Goal: Transaction & Acquisition: Purchase product/service

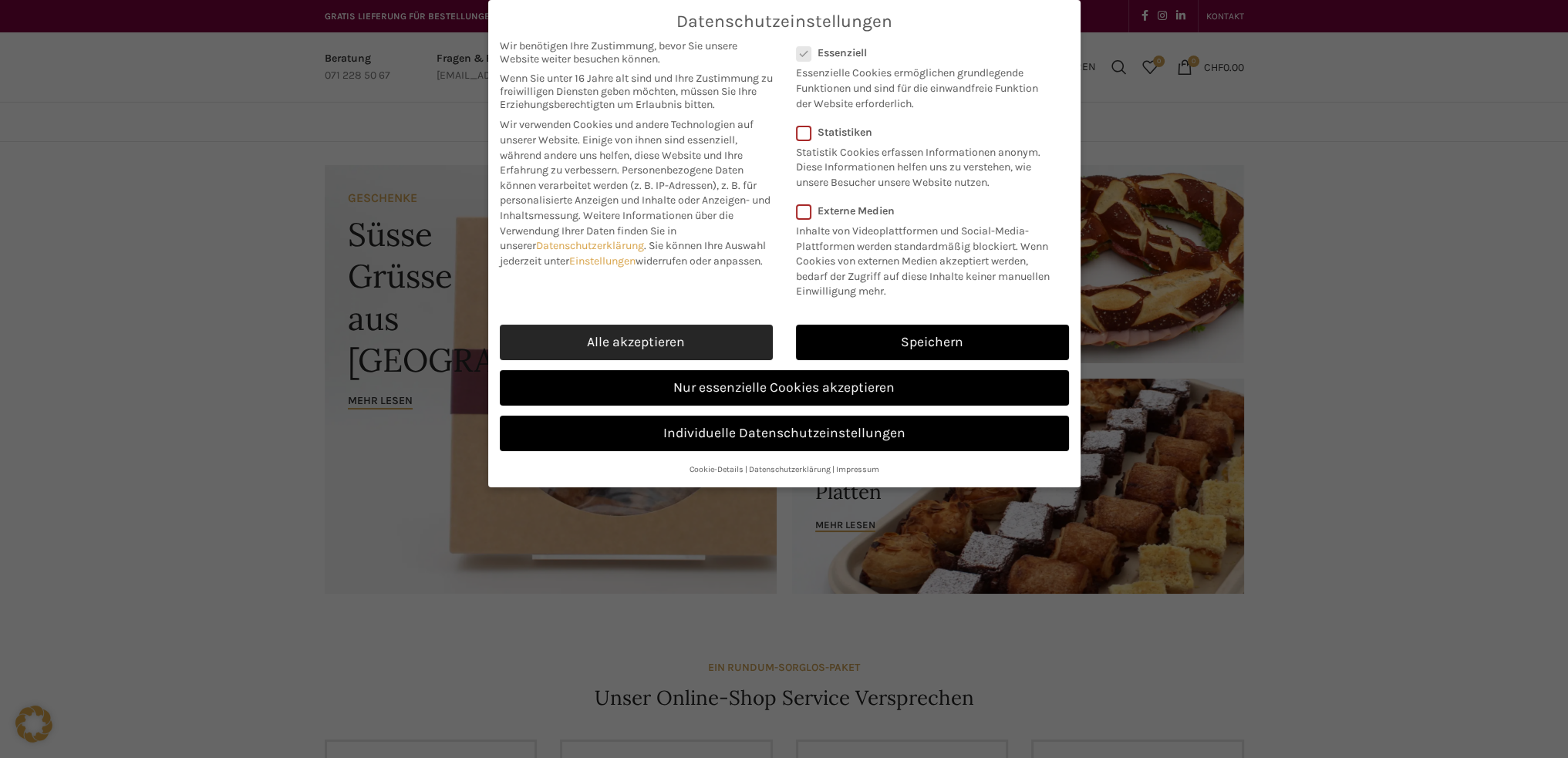
click at [662, 327] on link "Alle akzeptieren" at bounding box center [636, 342] width 273 height 35
checkbox input "true"
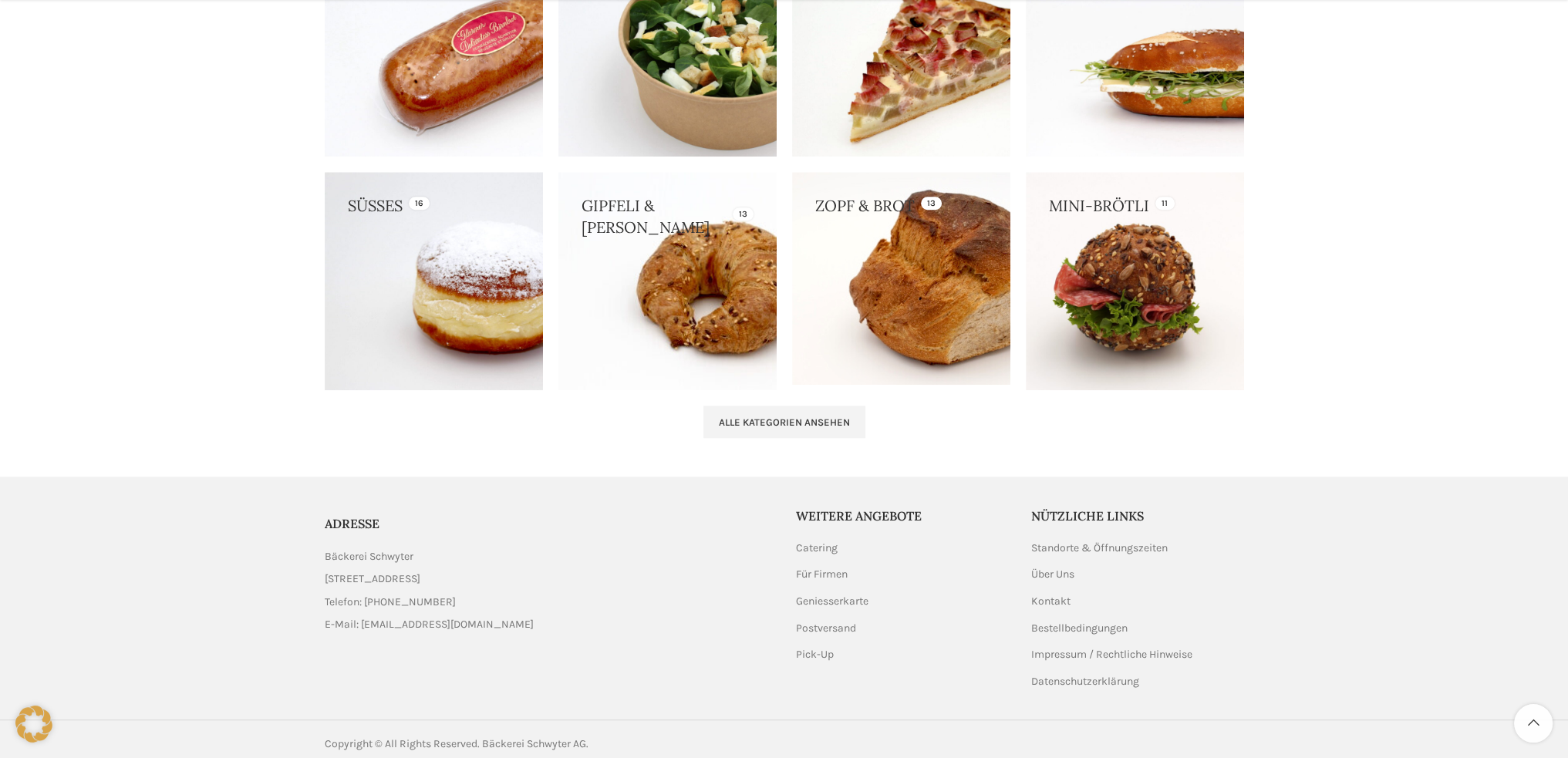
scroll to position [1502, 0]
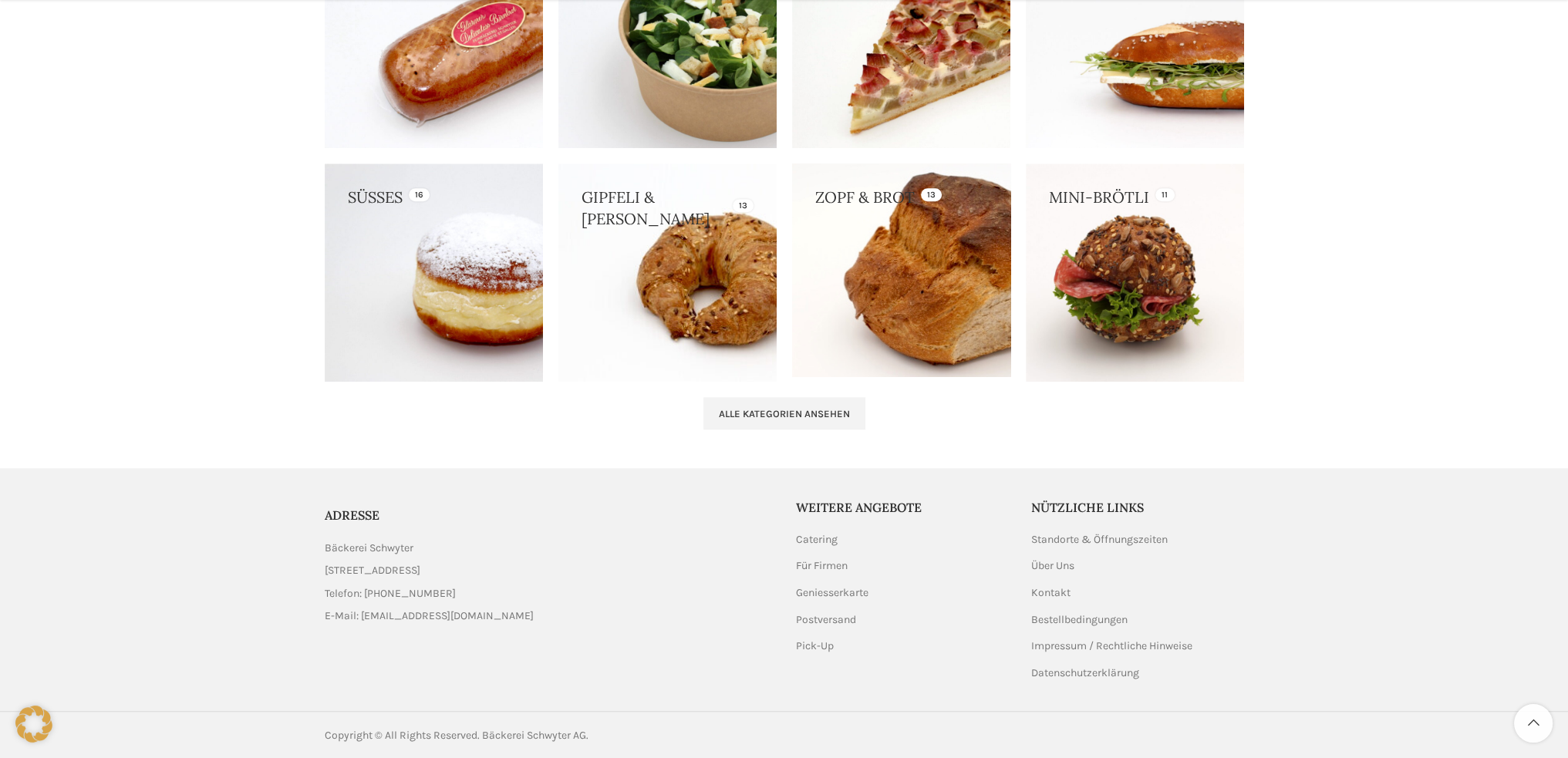
click at [943, 251] on link at bounding box center [901, 270] width 218 height 213
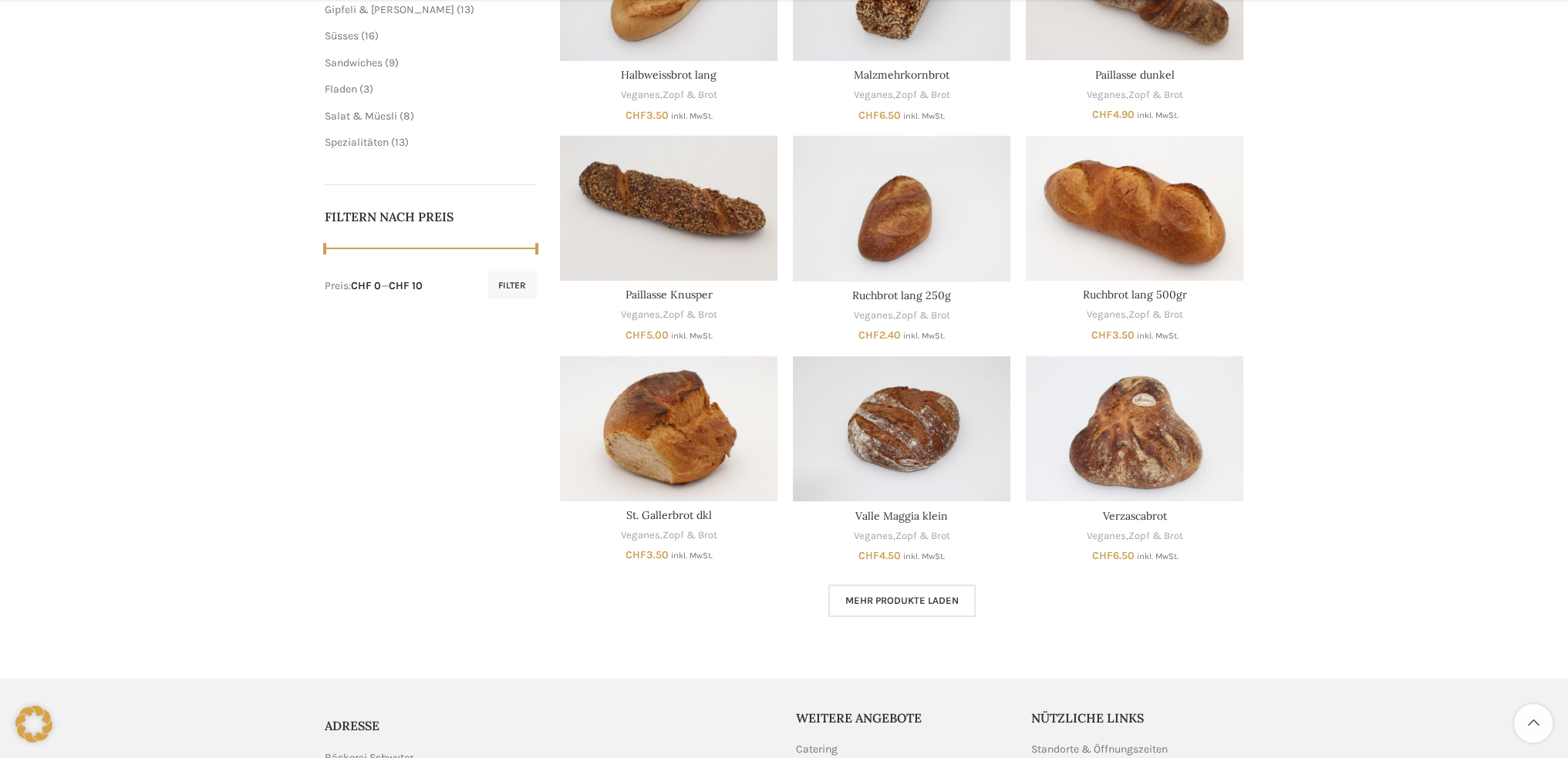
scroll to position [616, 0]
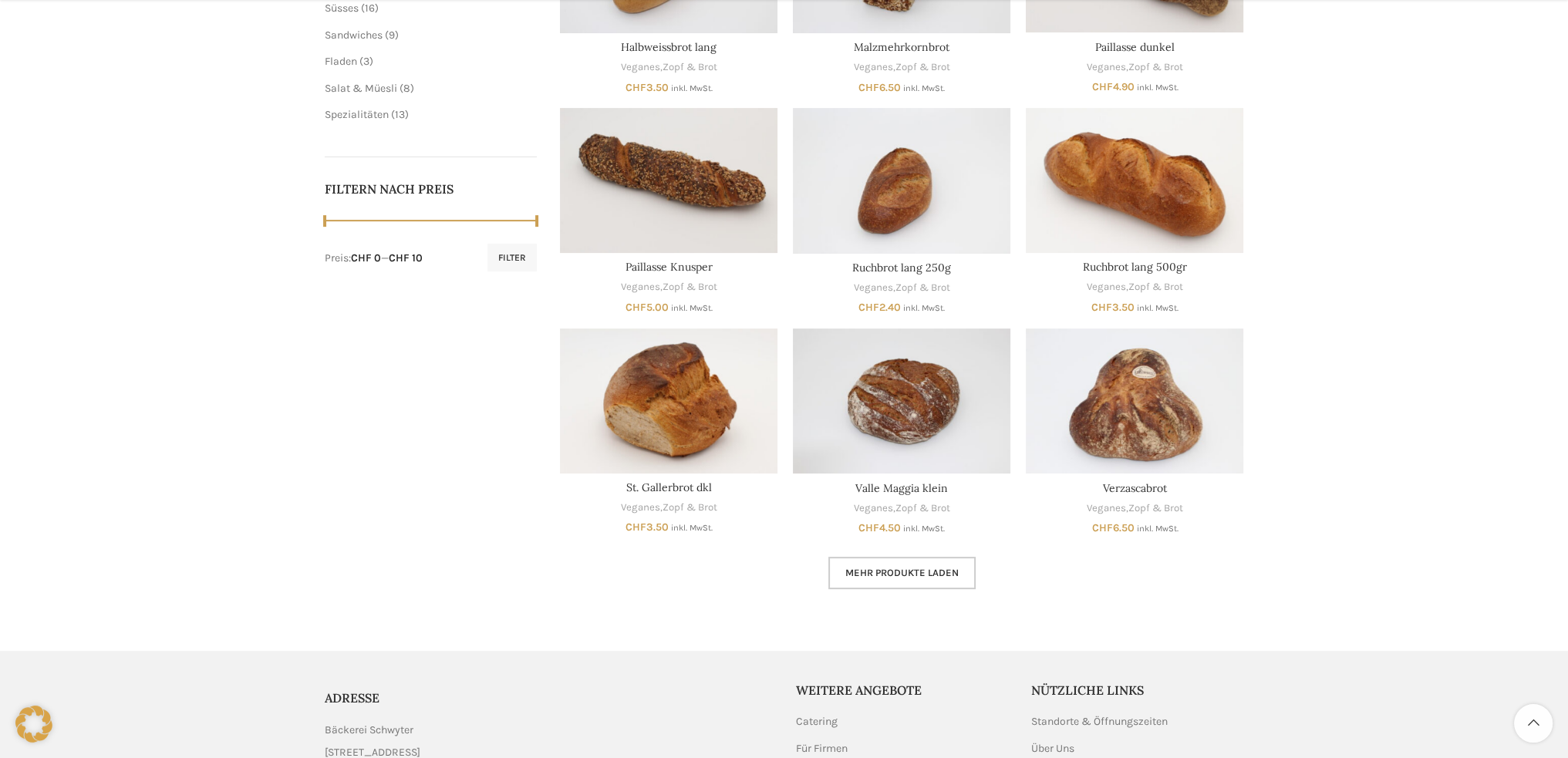
click at [875, 560] on link "Mehr Produkte laden" at bounding box center [902, 572] width 147 height 33
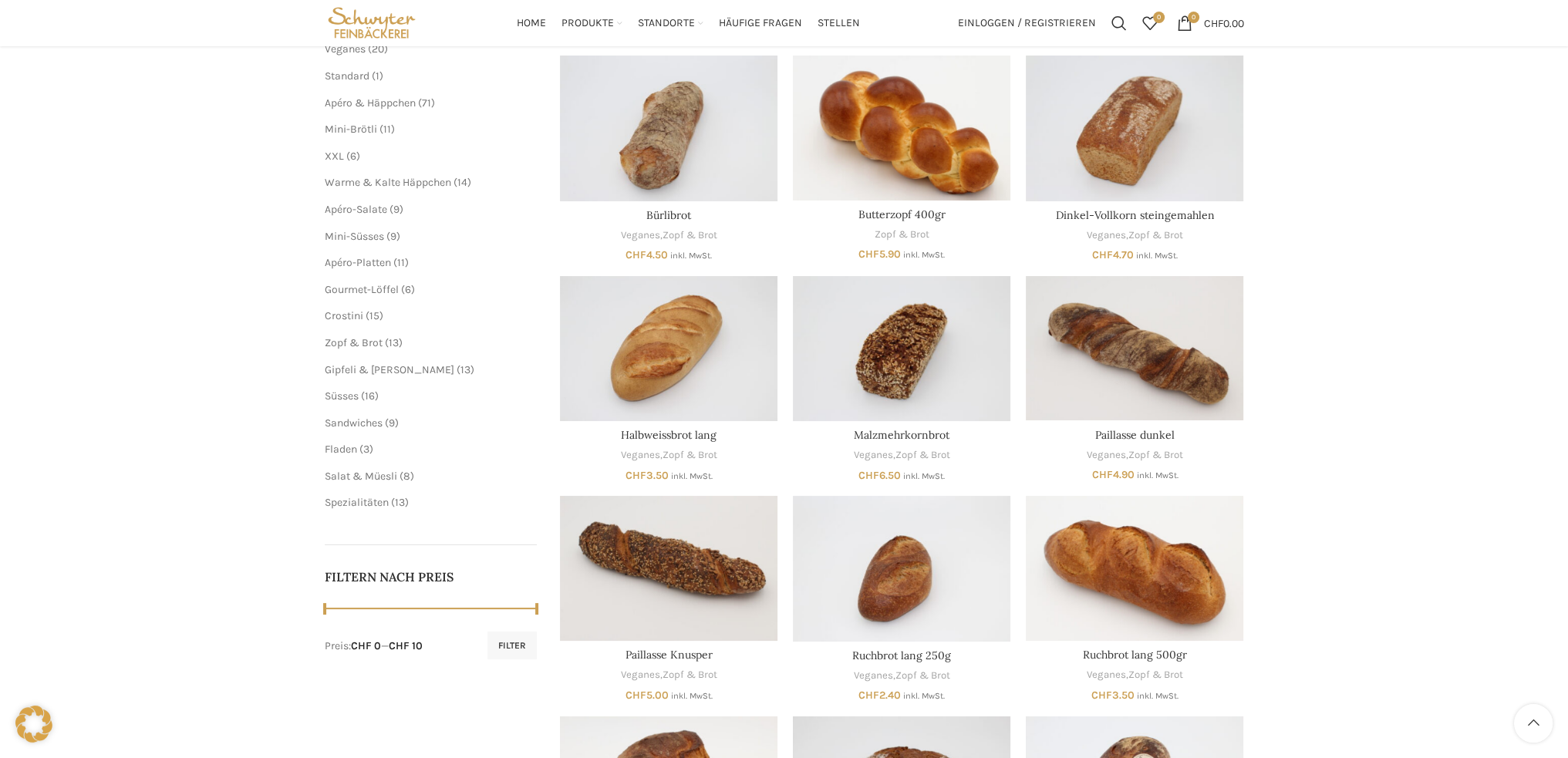
scroll to position [154, 0]
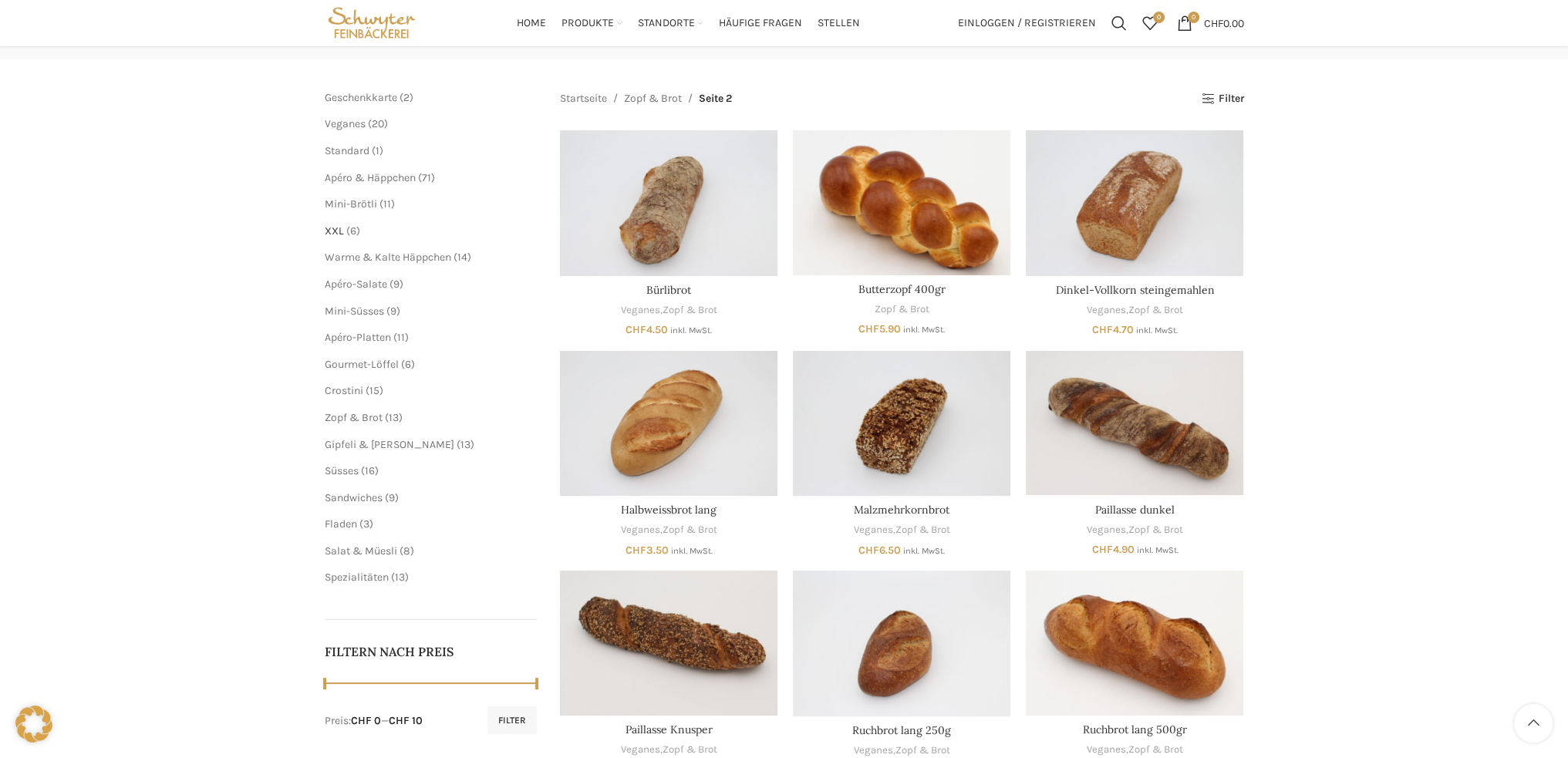
click at [331, 231] on span "XXL" at bounding box center [334, 231] width 19 height 13
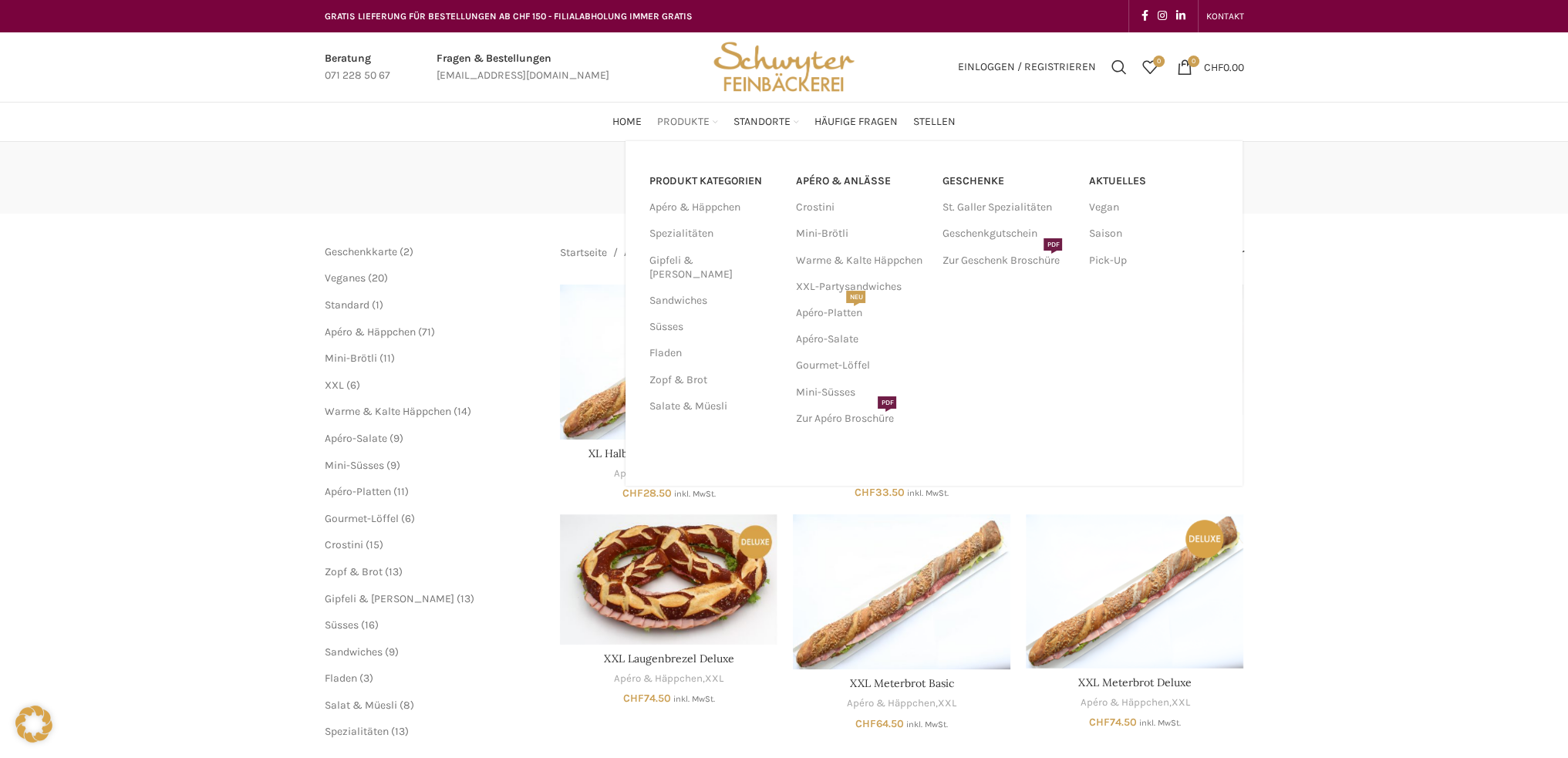
click at [693, 117] on span "Produkte" at bounding box center [683, 121] width 53 height 14
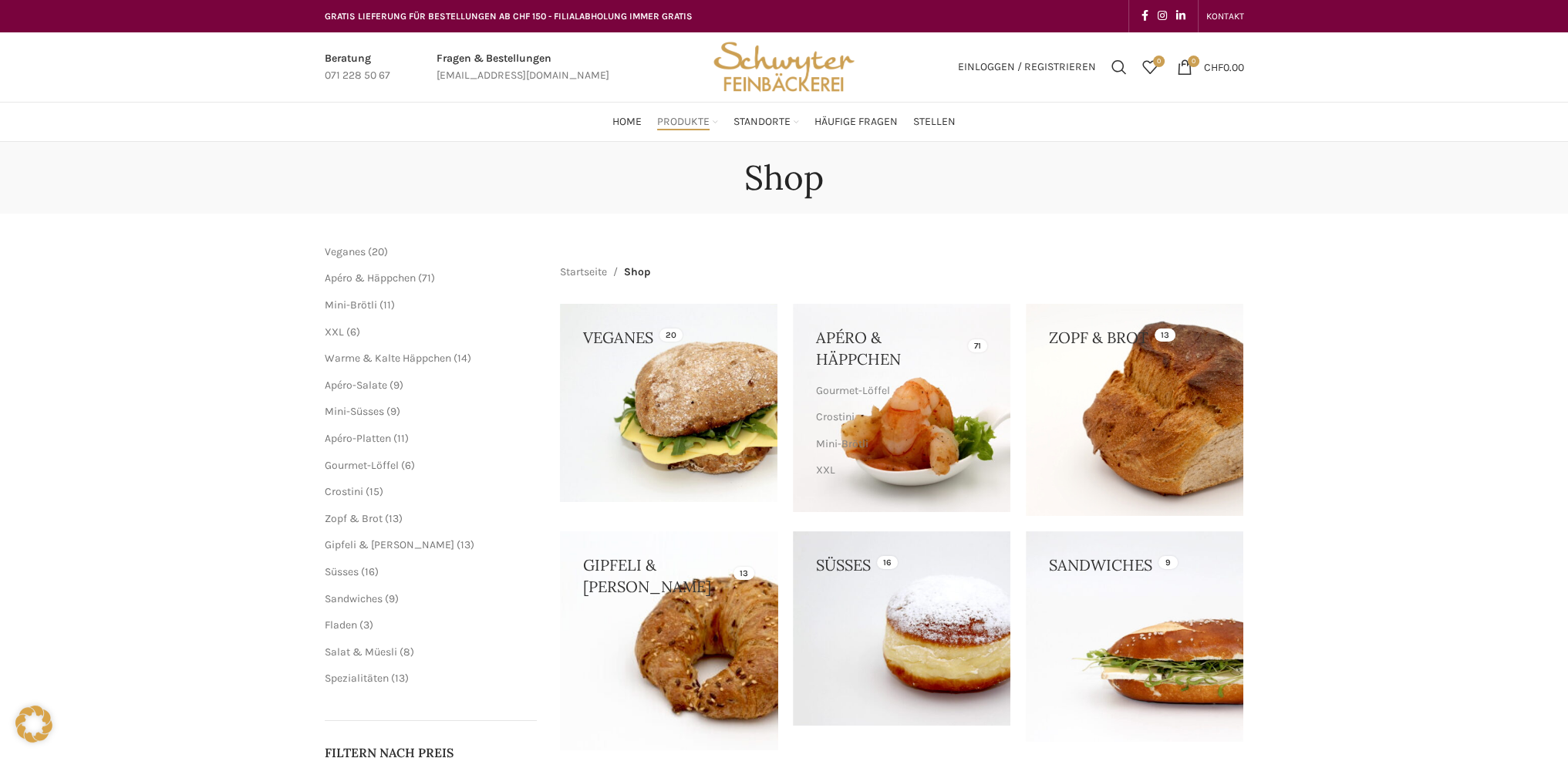
click at [717, 583] on link at bounding box center [669, 640] width 218 height 218
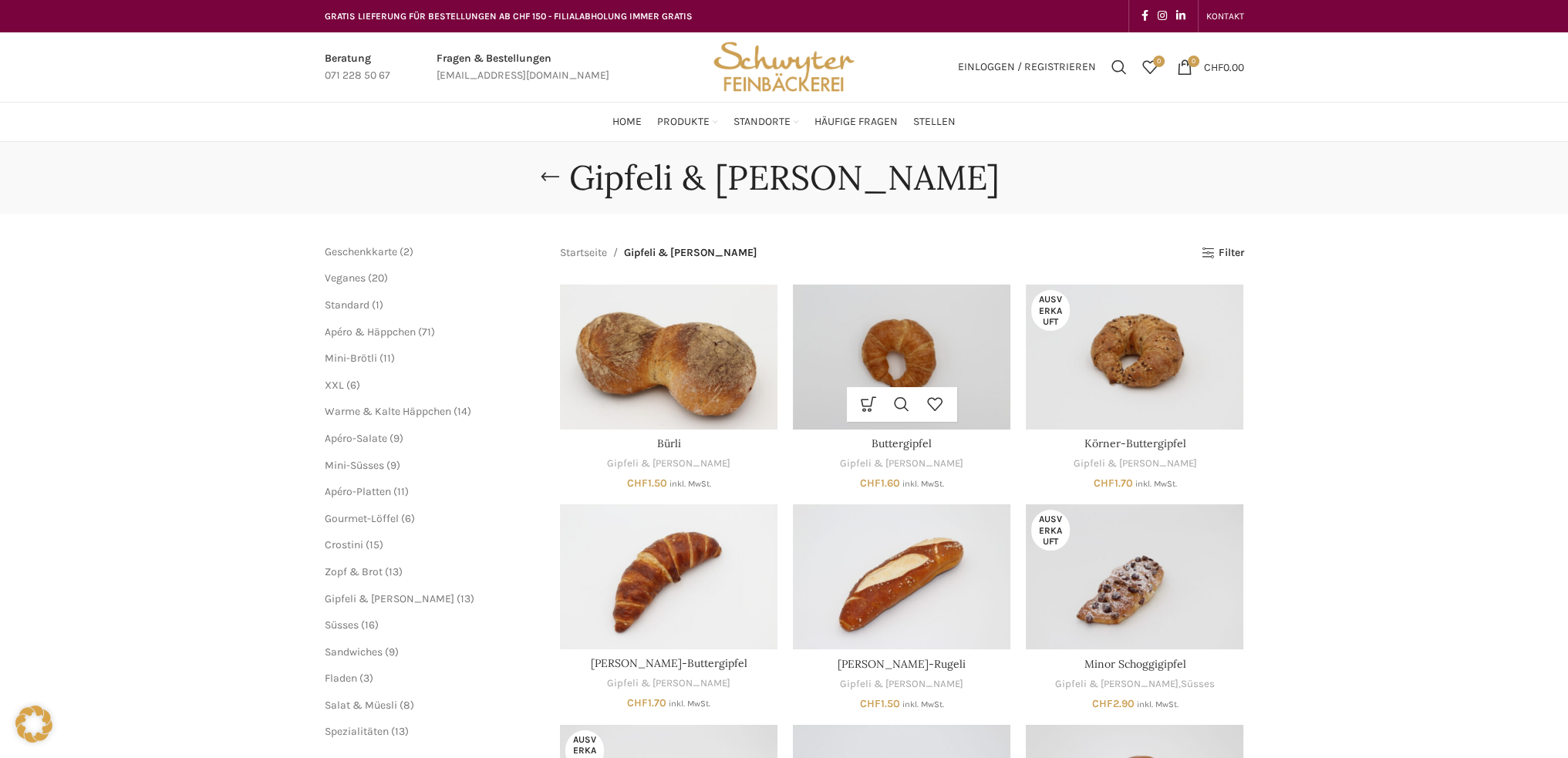
click at [888, 342] on img "Buttergipfel" at bounding box center [902, 357] width 218 height 145
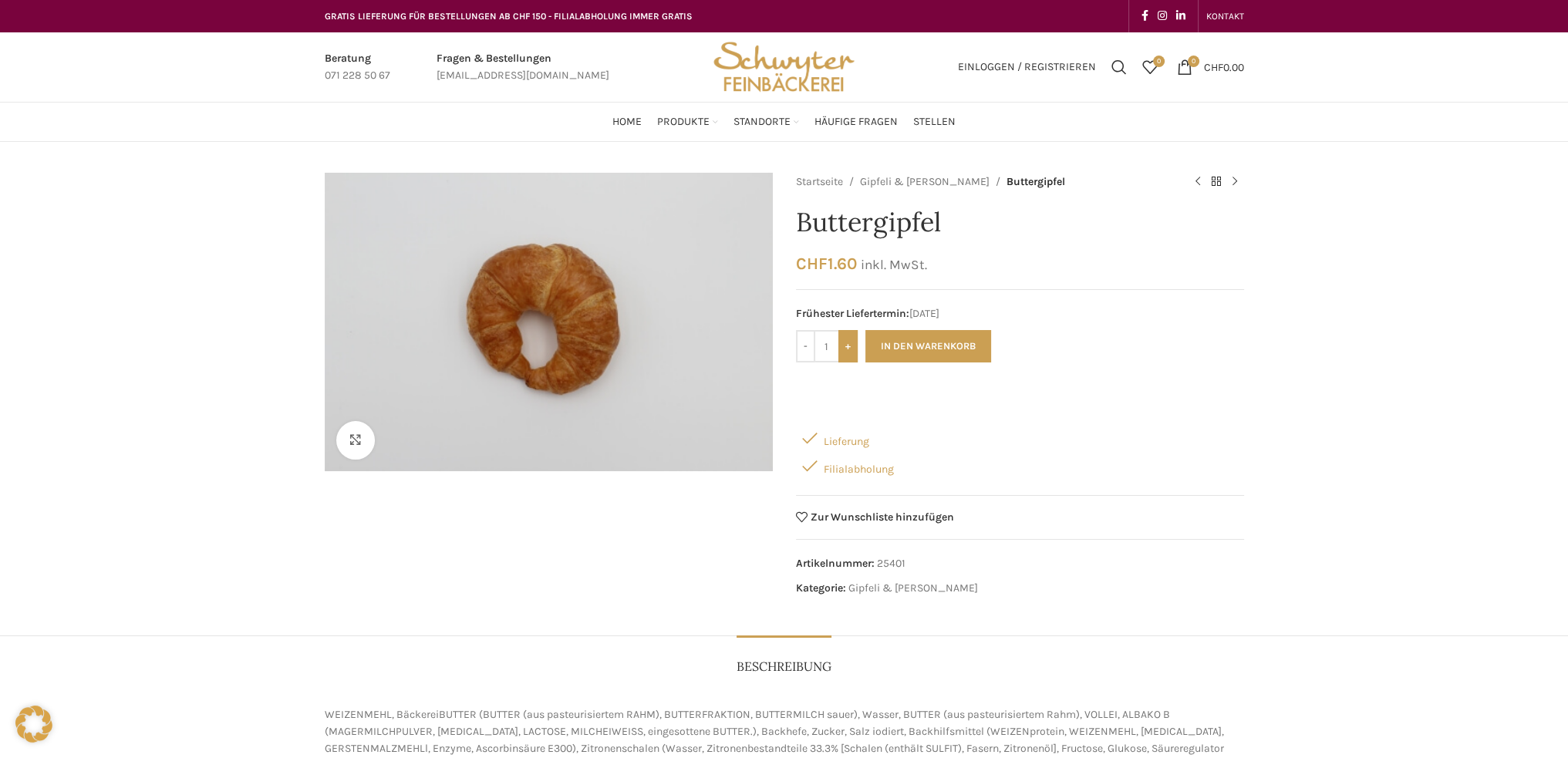
click at [847, 344] on input "+" at bounding box center [847, 346] width 19 height 33
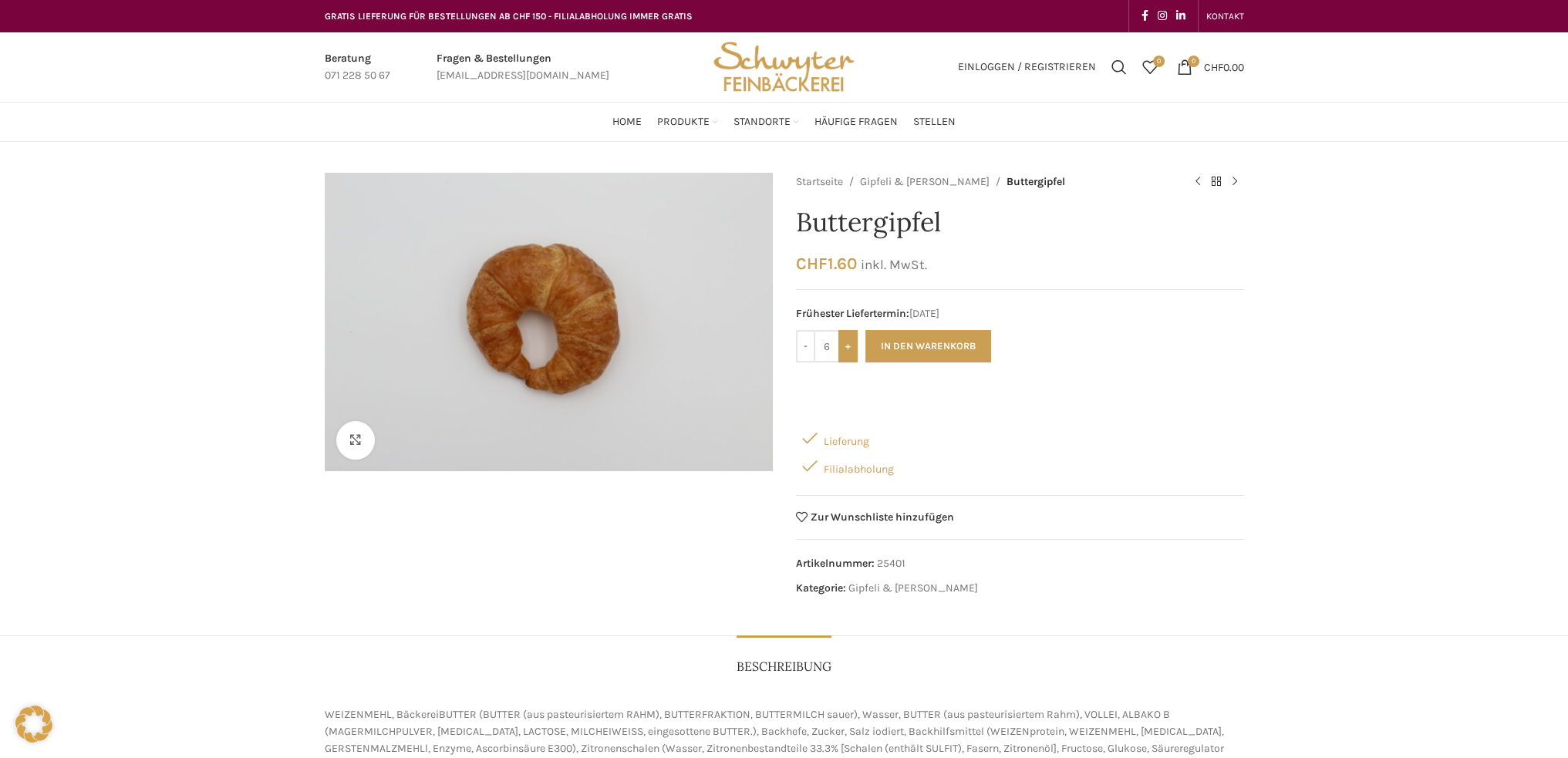
click at [847, 344] on input "+" at bounding box center [847, 346] width 19 height 33
click at [806, 343] on input "-" at bounding box center [805, 346] width 19 height 33
type input "6"
click at [925, 343] on button "In den Warenkorb" at bounding box center [928, 346] width 126 height 33
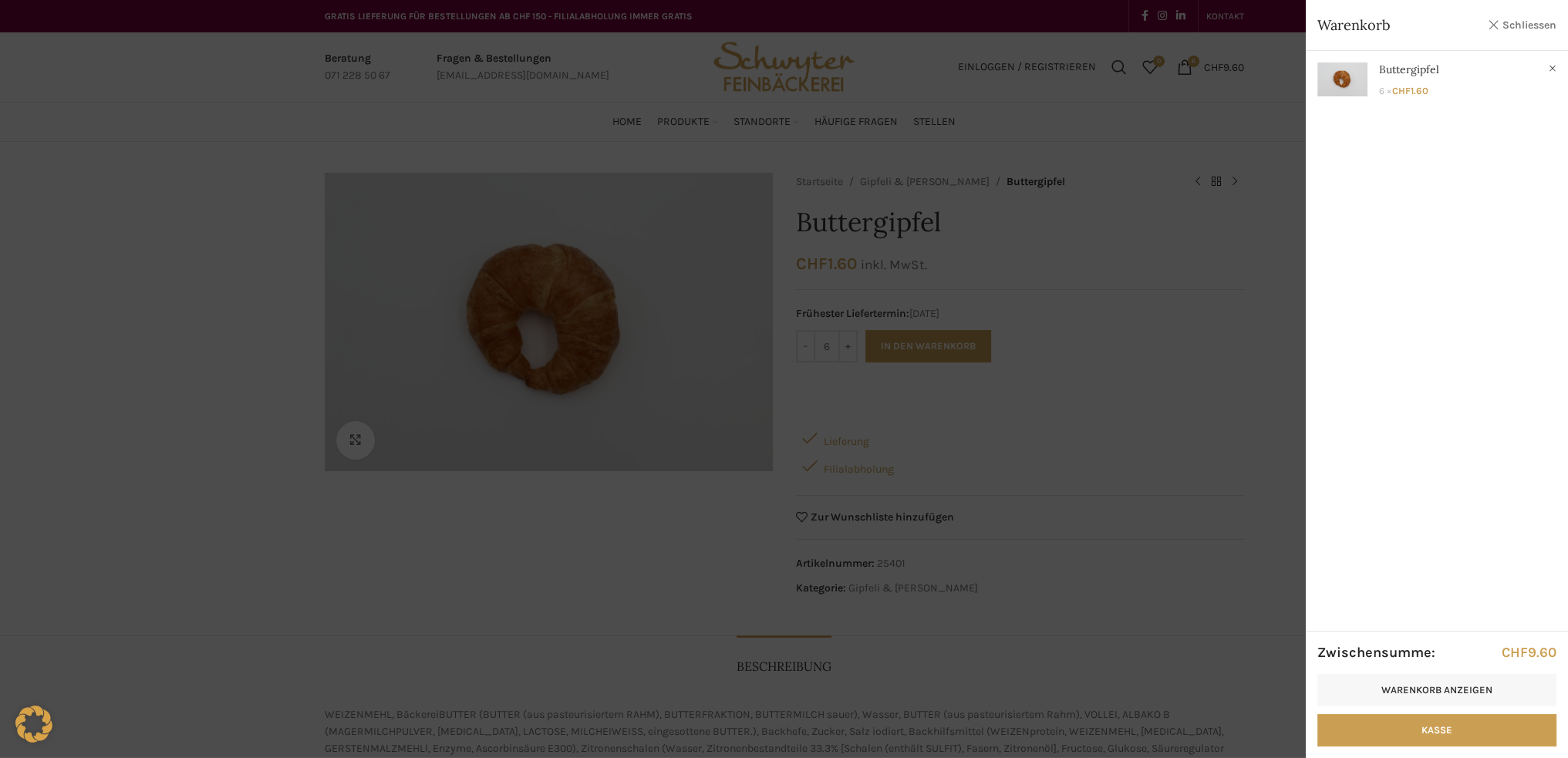
click at [1514, 23] on link "Schliessen" at bounding box center [1521, 24] width 70 height 19
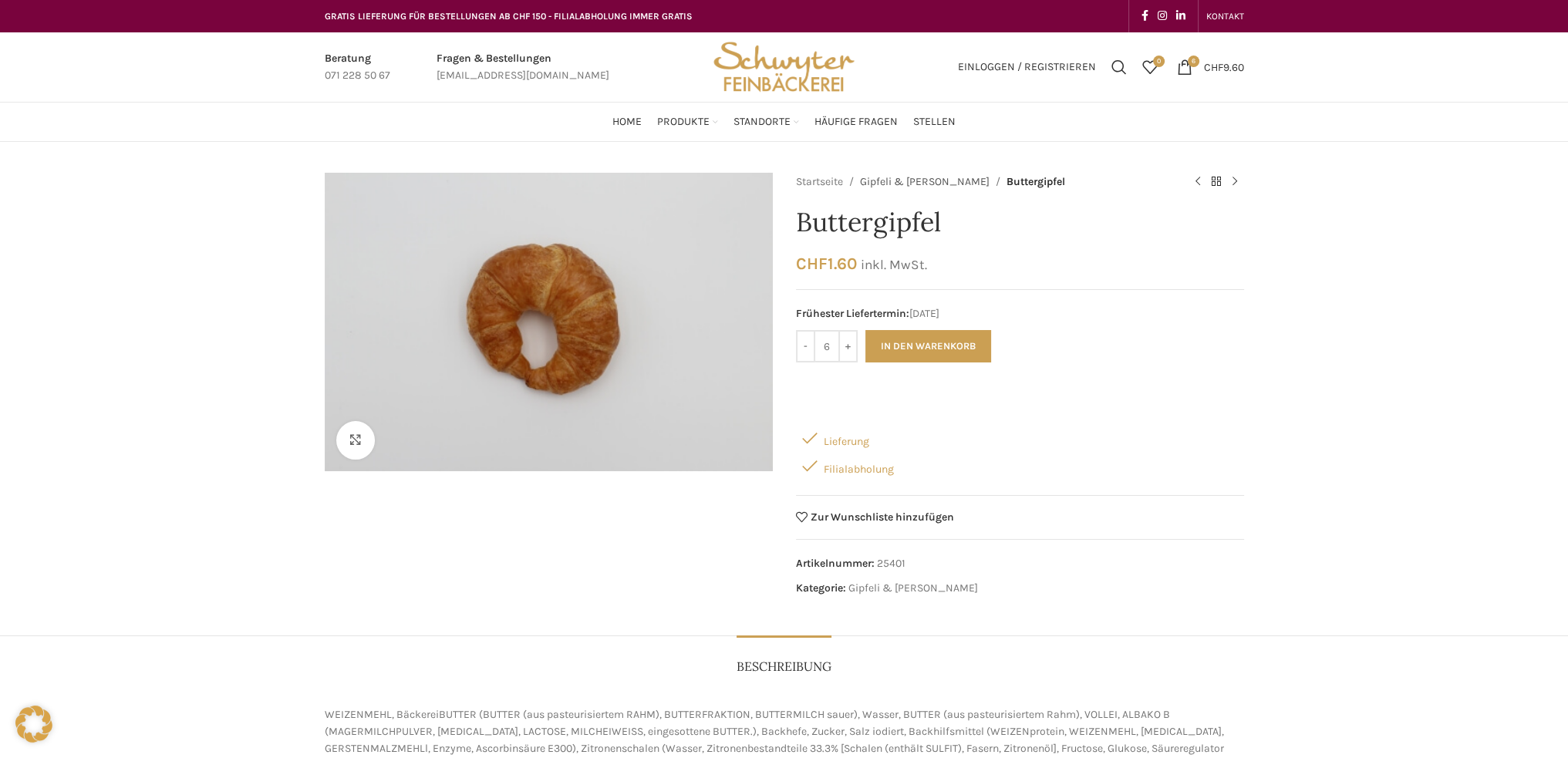
click at [907, 183] on link "Gipfeli & [PERSON_NAME]" at bounding box center [924, 182] width 130 height 17
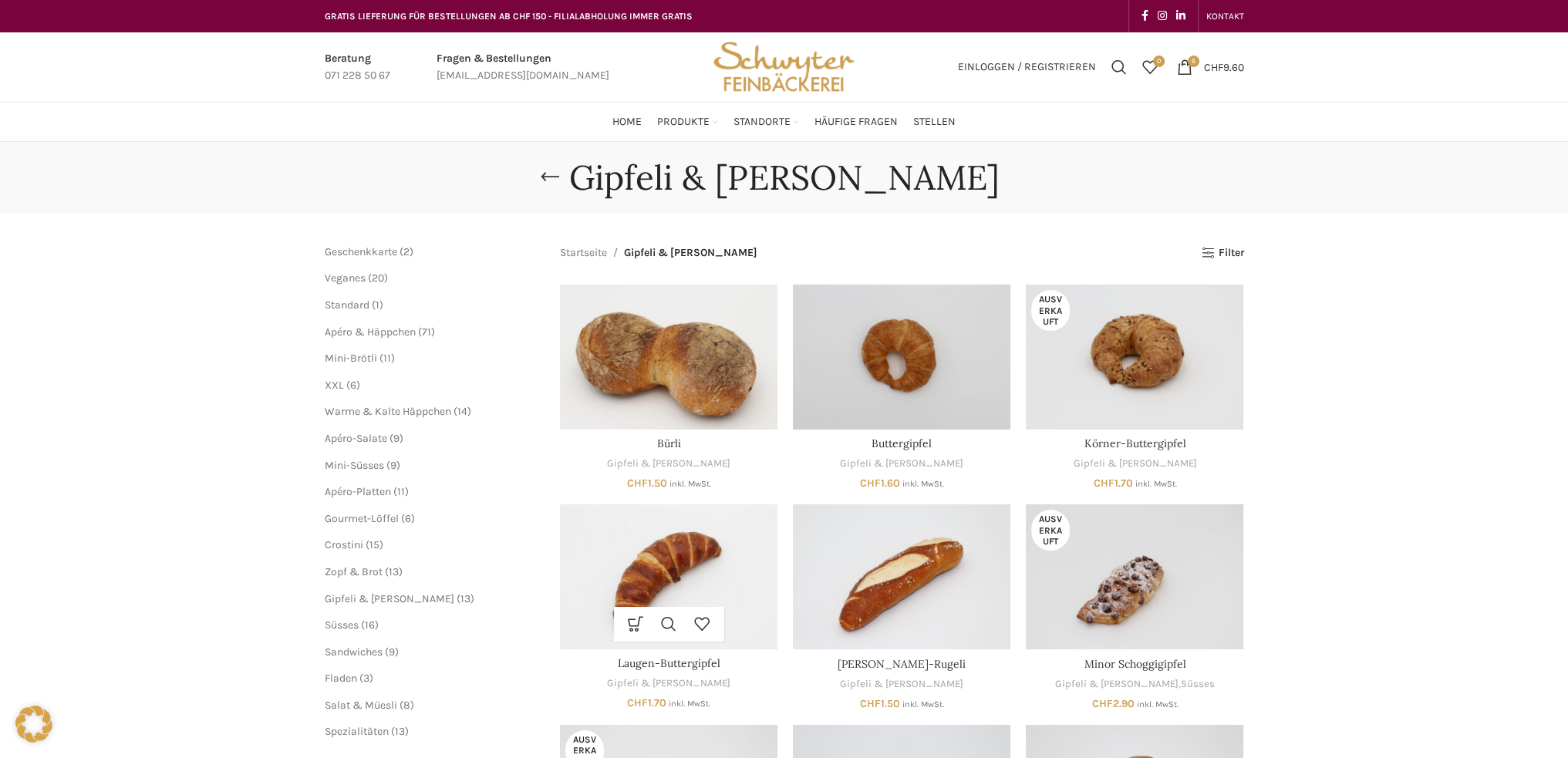
click at [657, 574] on img "Laugen-Buttergipfel" at bounding box center [669, 576] width 218 height 145
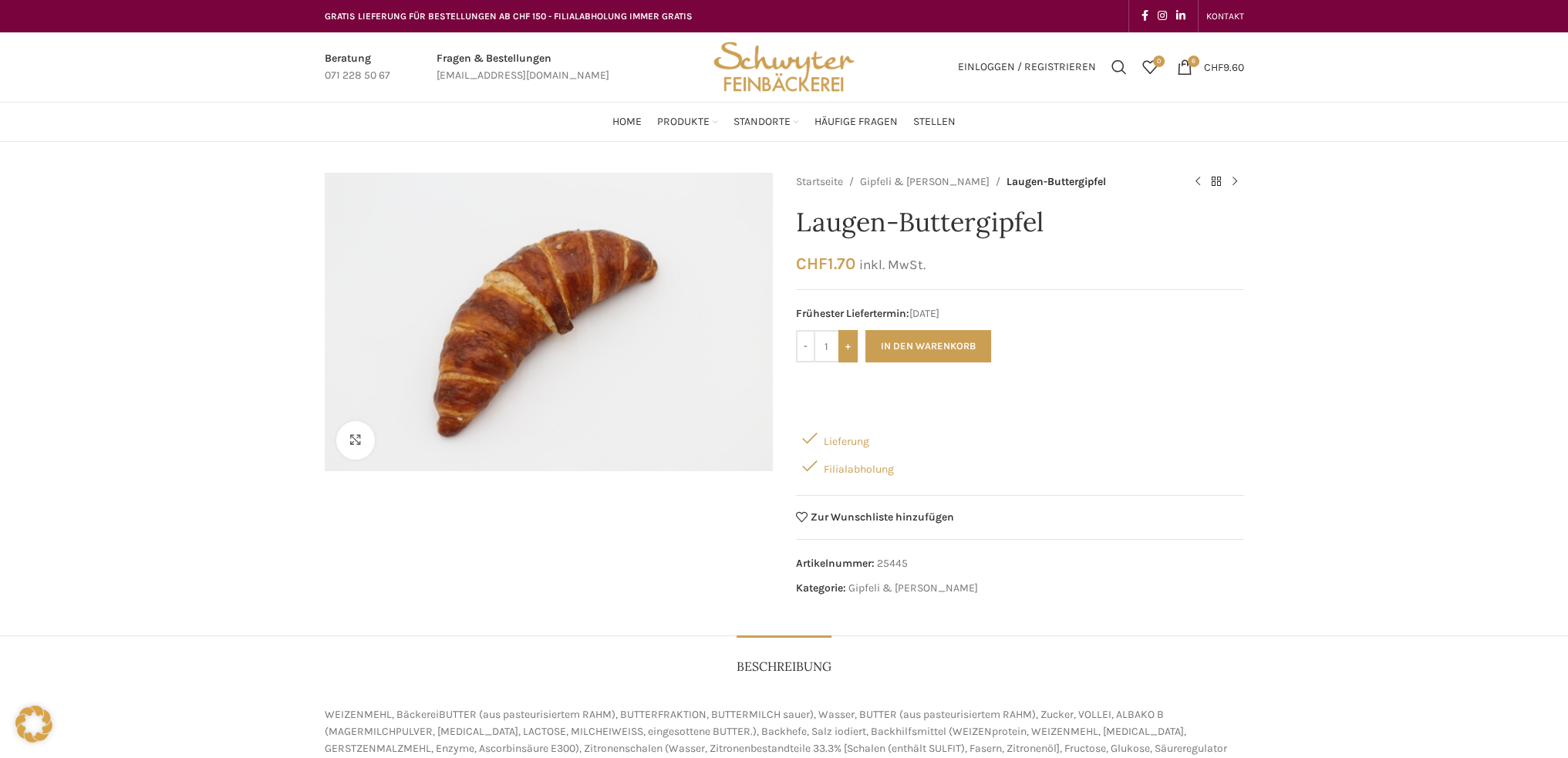
click at [846, 342] on input "+" at bounding box center [847, 346] width 19 height 33
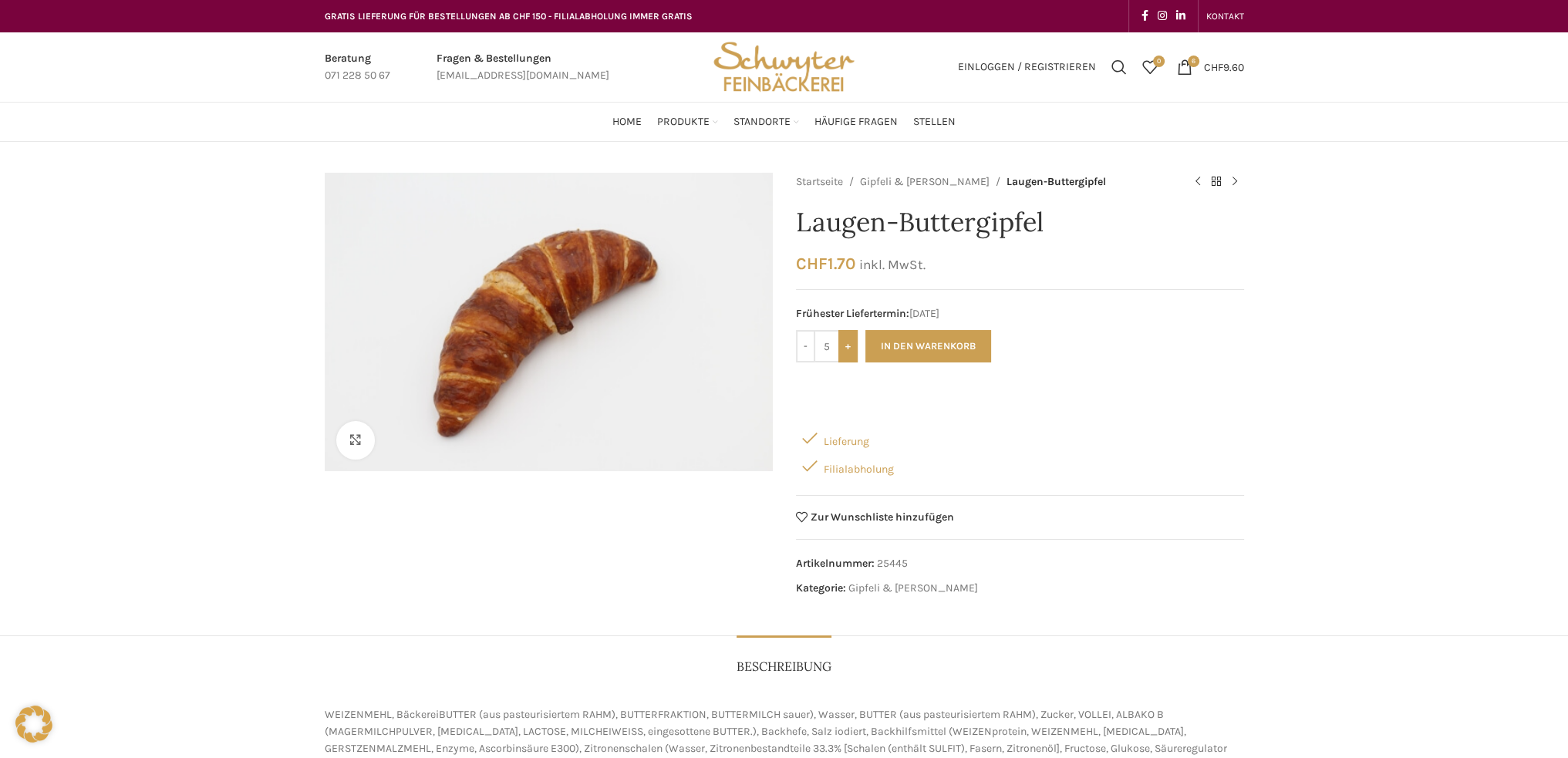
type input "6"
click at [928, 338] on button "In den Warenkorb" at bounding box center [928, 346] width 126 height 33
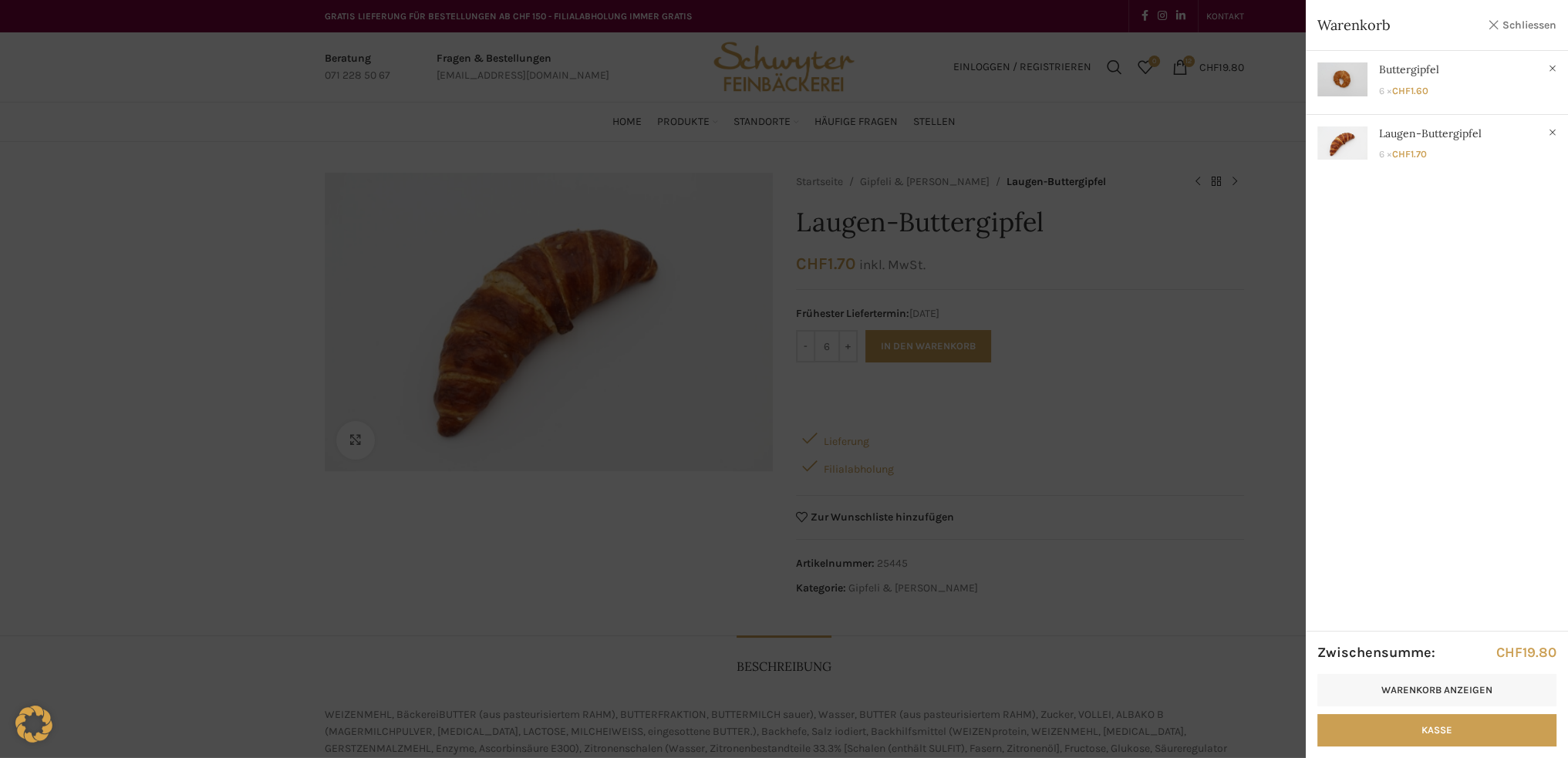
click at [1539, 23] on link "Schliessen" at bounding box center [1521, 24] width 70 height 19
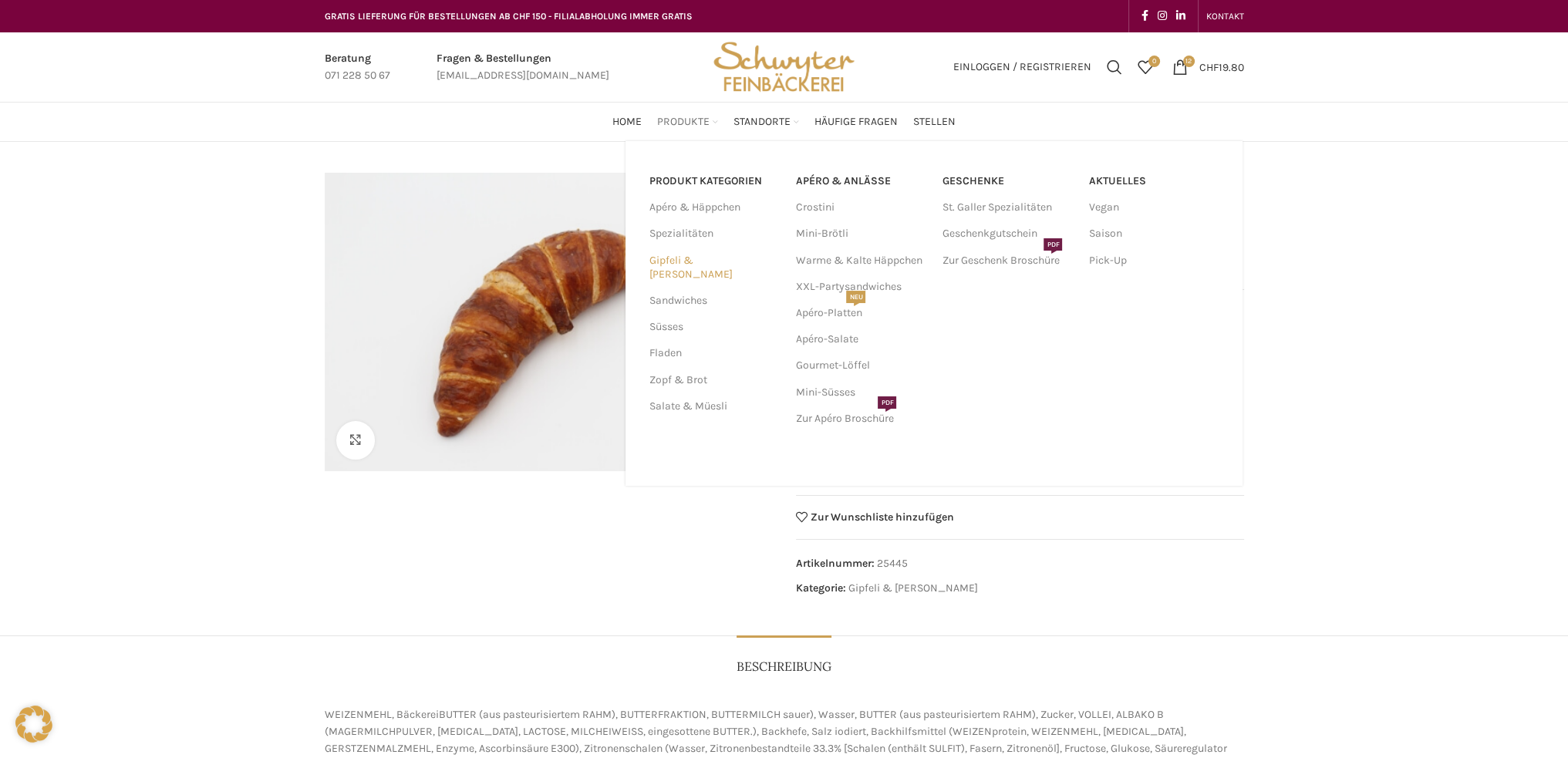
click at [692, 255] on link "Gipfeli & [PERSON_NAME]" at bounding box center [712, 267] width 128 height 40
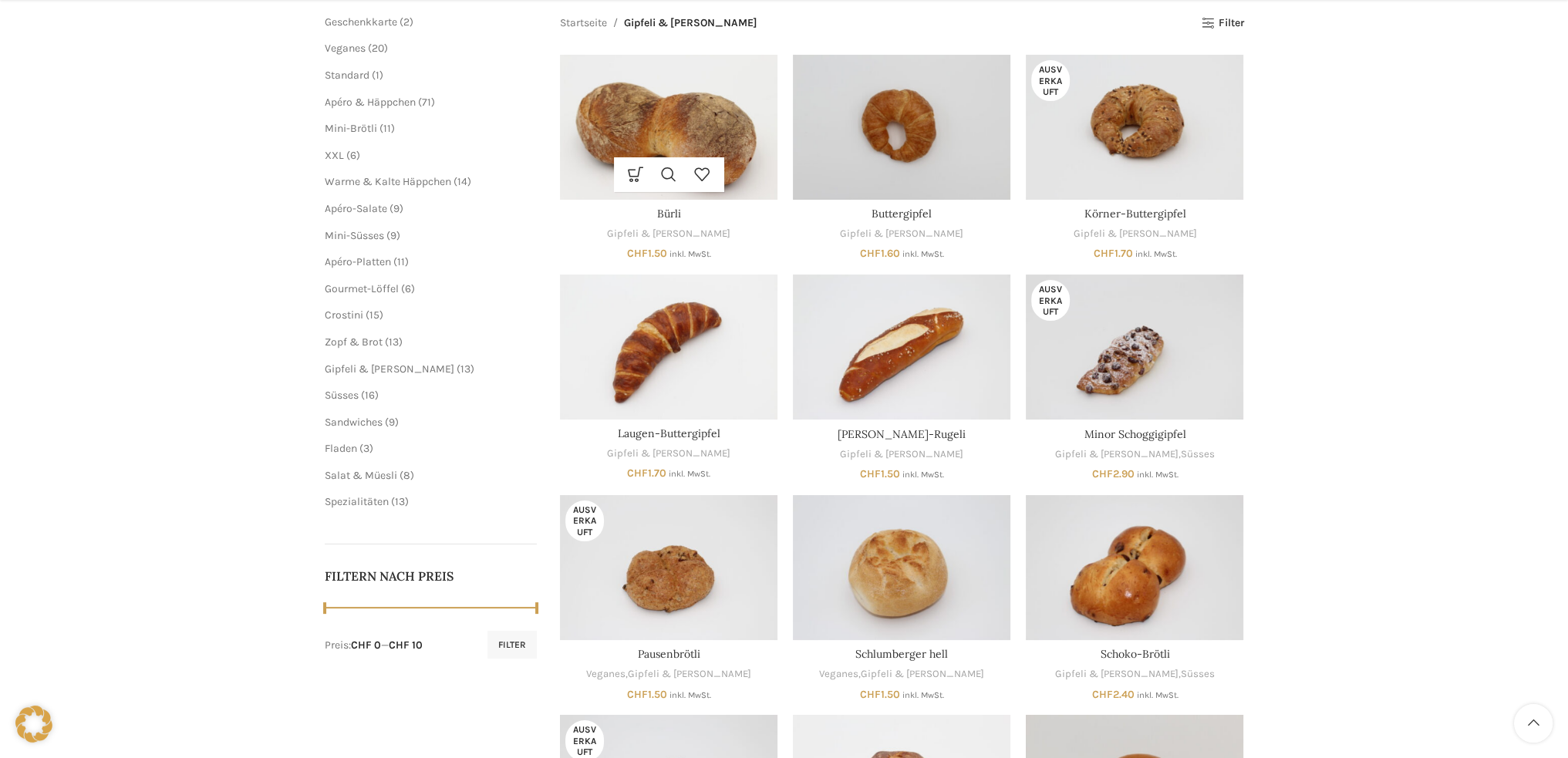
scroll to position [231, 0]
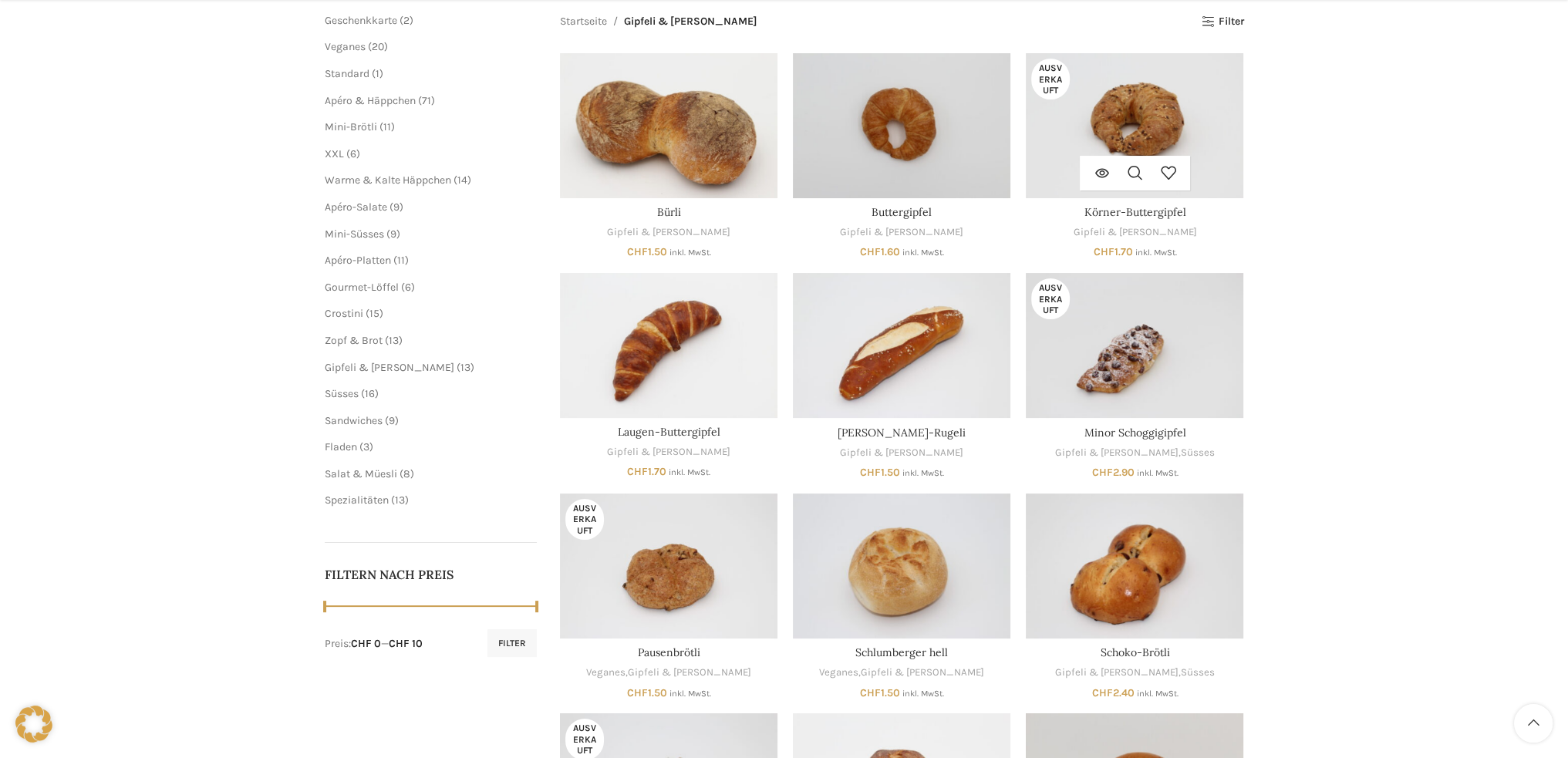
click at [1157, 108] on img "Körner-Buttergipfel" at bounding box center [1135, 125] width 218 height 145
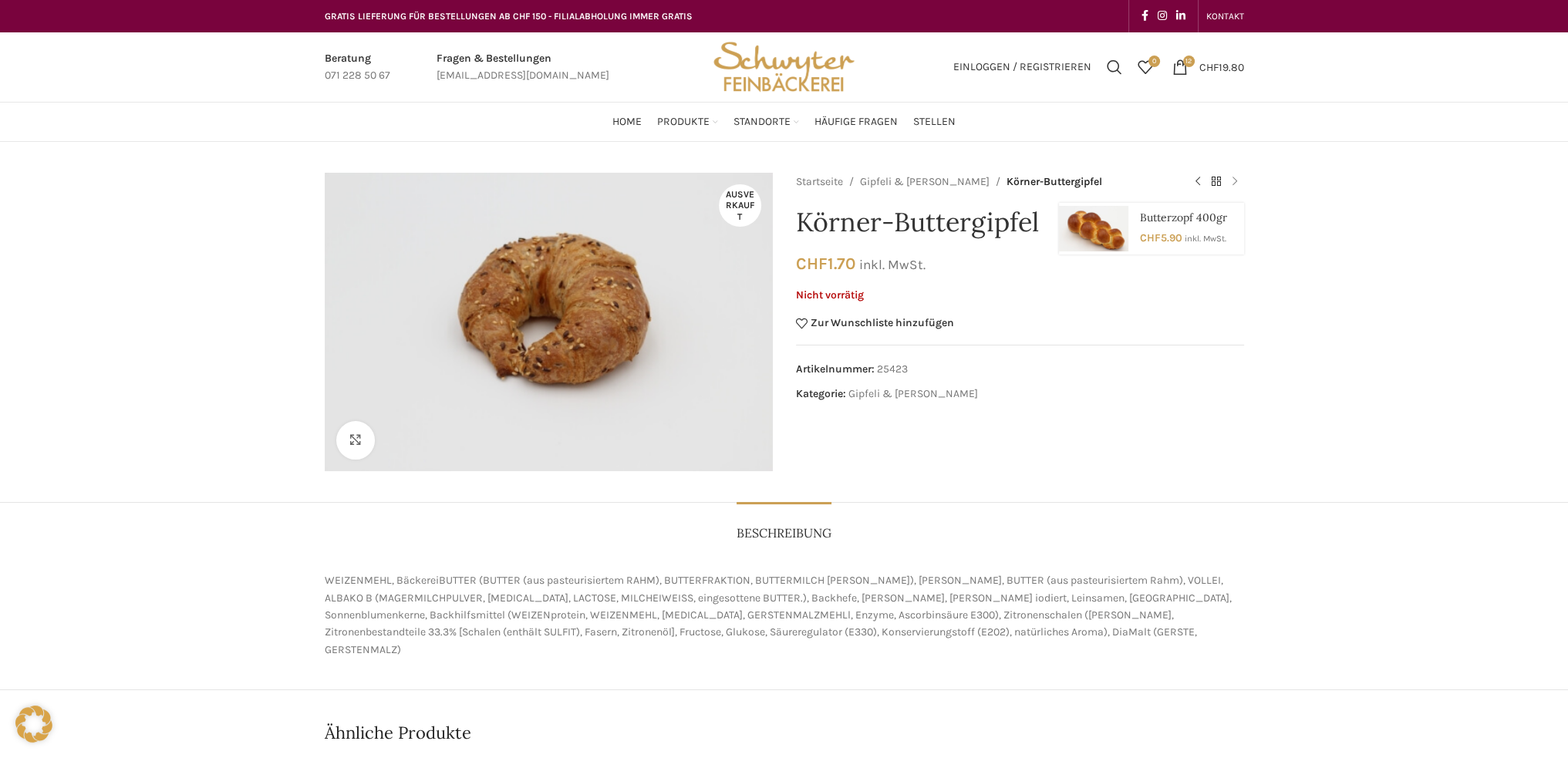
click at [1235, 181] on link "Next product" at bounding box center [1234, 182] width 18 height 18
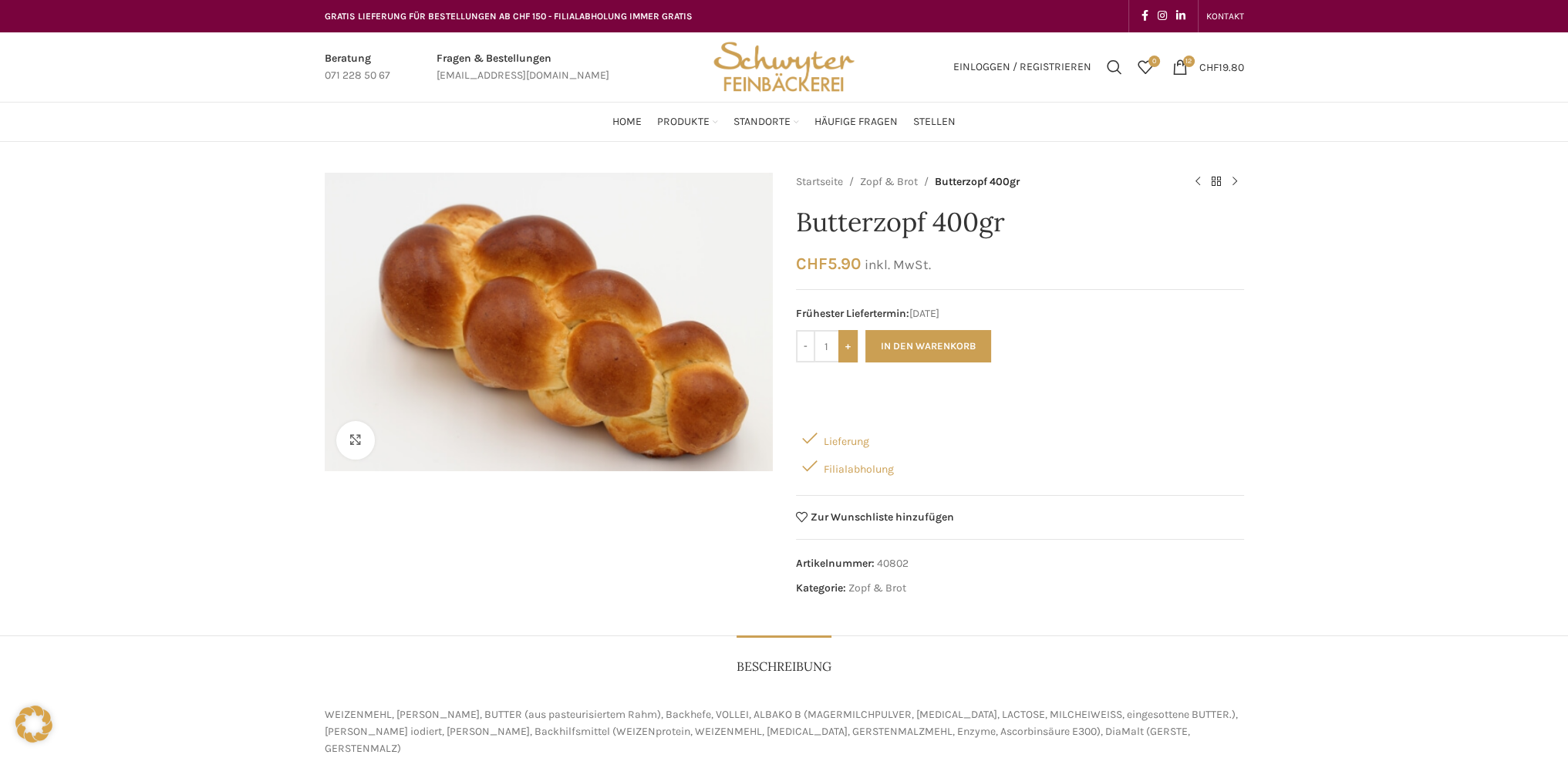
click at [850, 342] on input "+" at bounding box center [847, 346] width 19 height 33
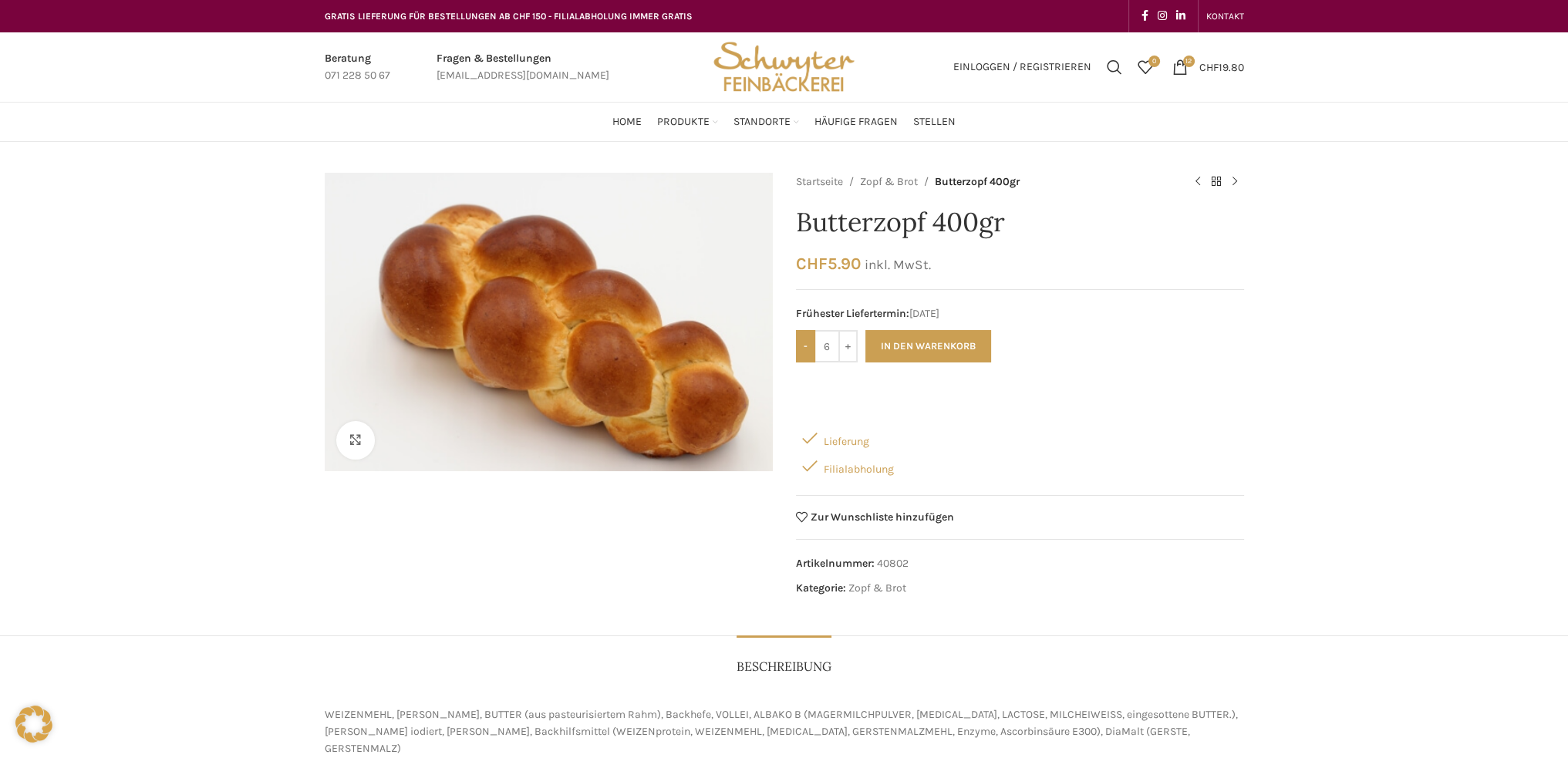
click at [800, 343] on input "-" at bounding box center [805, 346] width 19 height 33
type input "4"
click at [924, 344] on button "In den Warenkorb" at bounding box center [928, 346] width 126 height 33
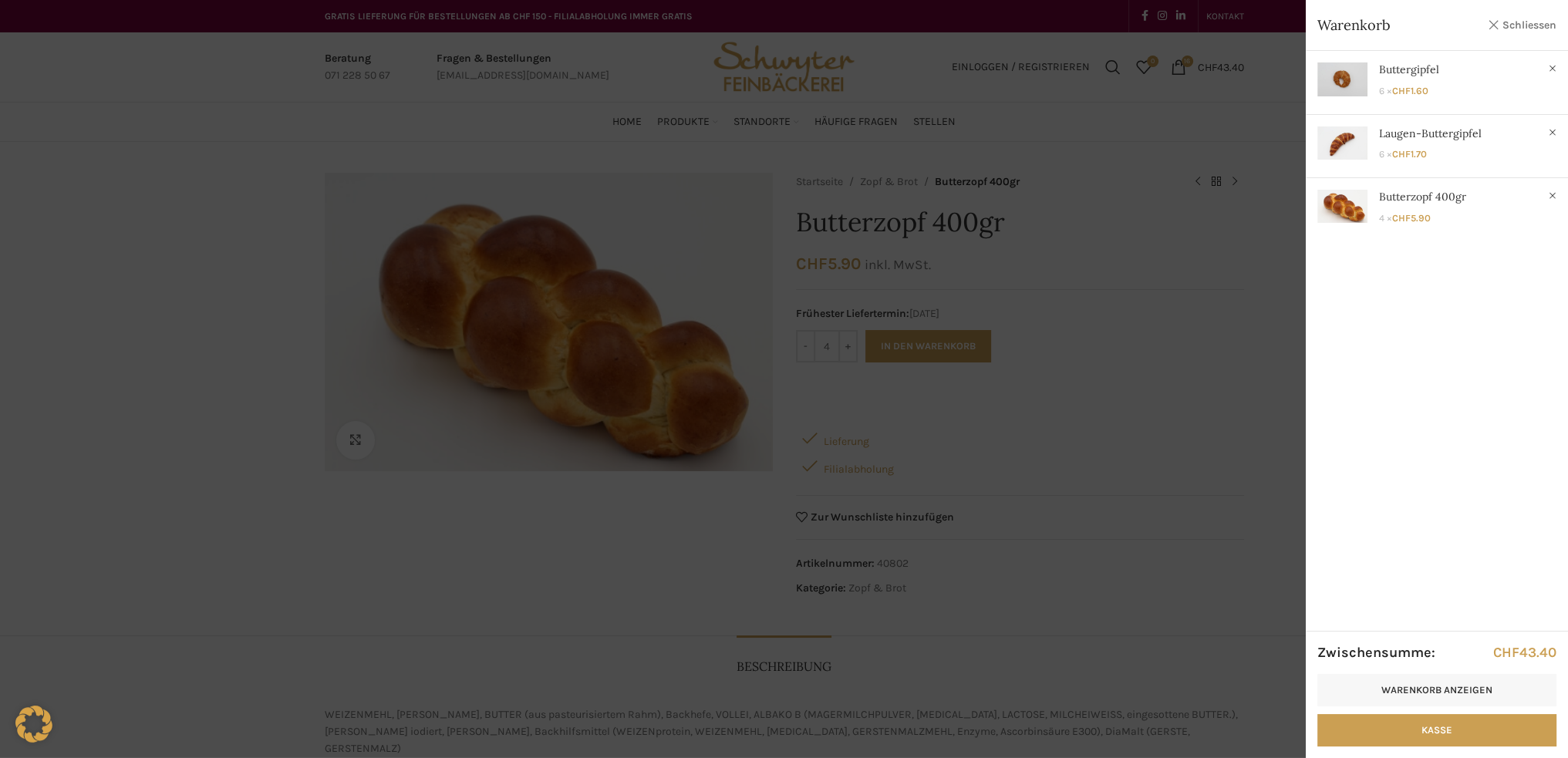
click at [1546, 24] on link "Schliessen" at bounding box center [1521, 24] width 70 height 19
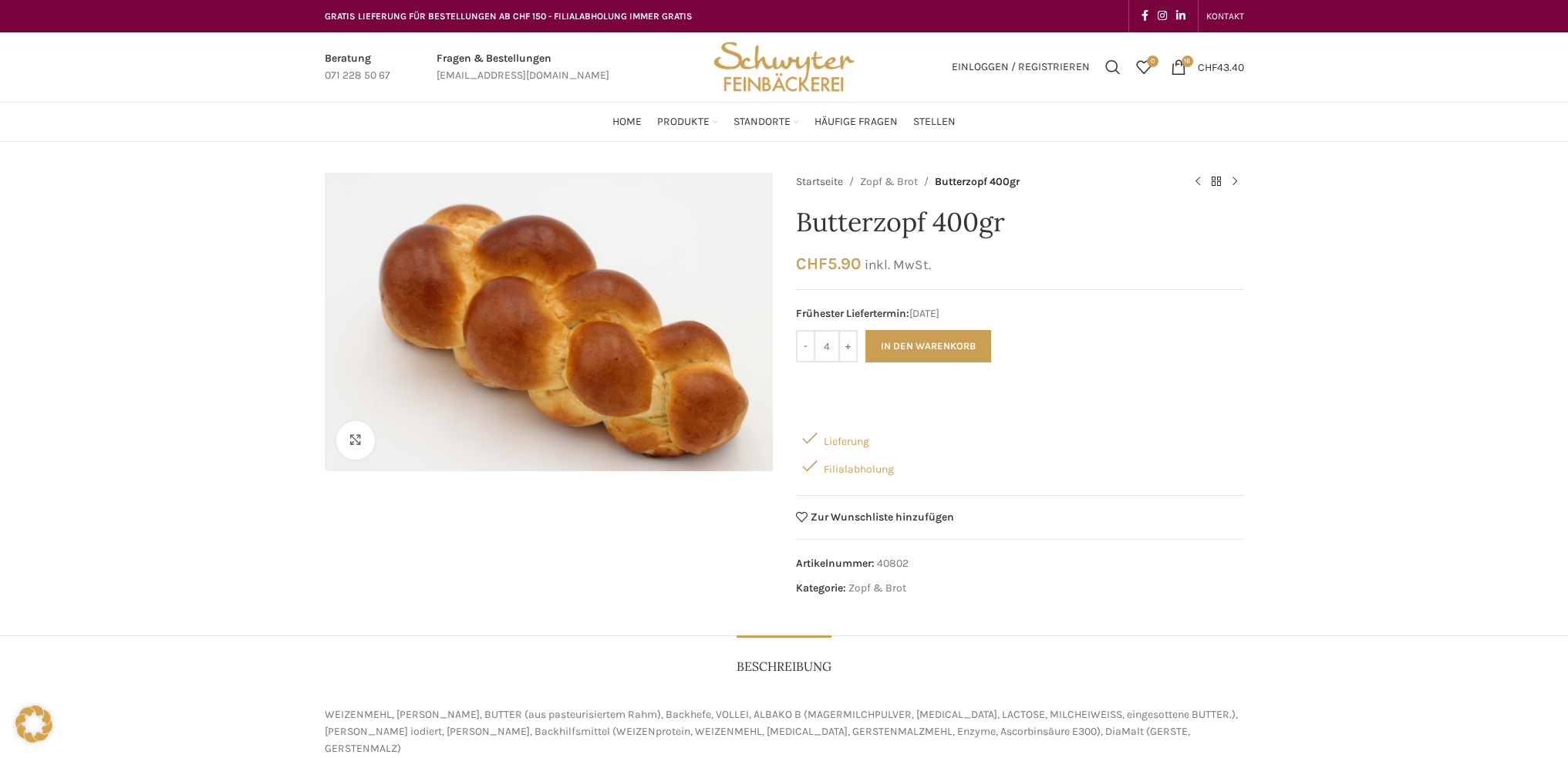
click at [815, 186] on link "Startseite" at bounding box center [820, 182] width 47 height 17
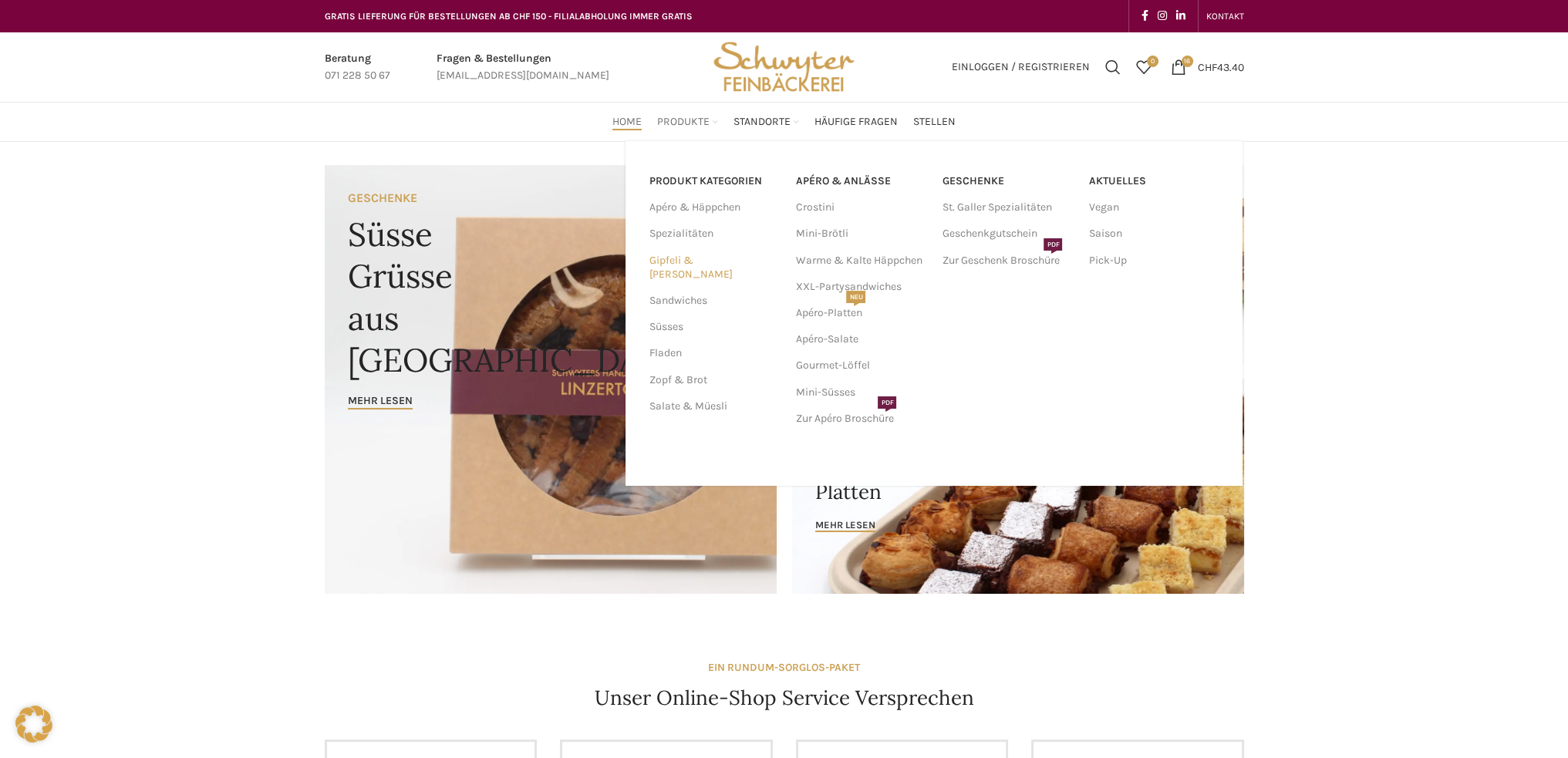
click at [675, 255] on link "Gipfeli & [PERSON_NAME]" at bounding box center [712, 267] width 128 height 40
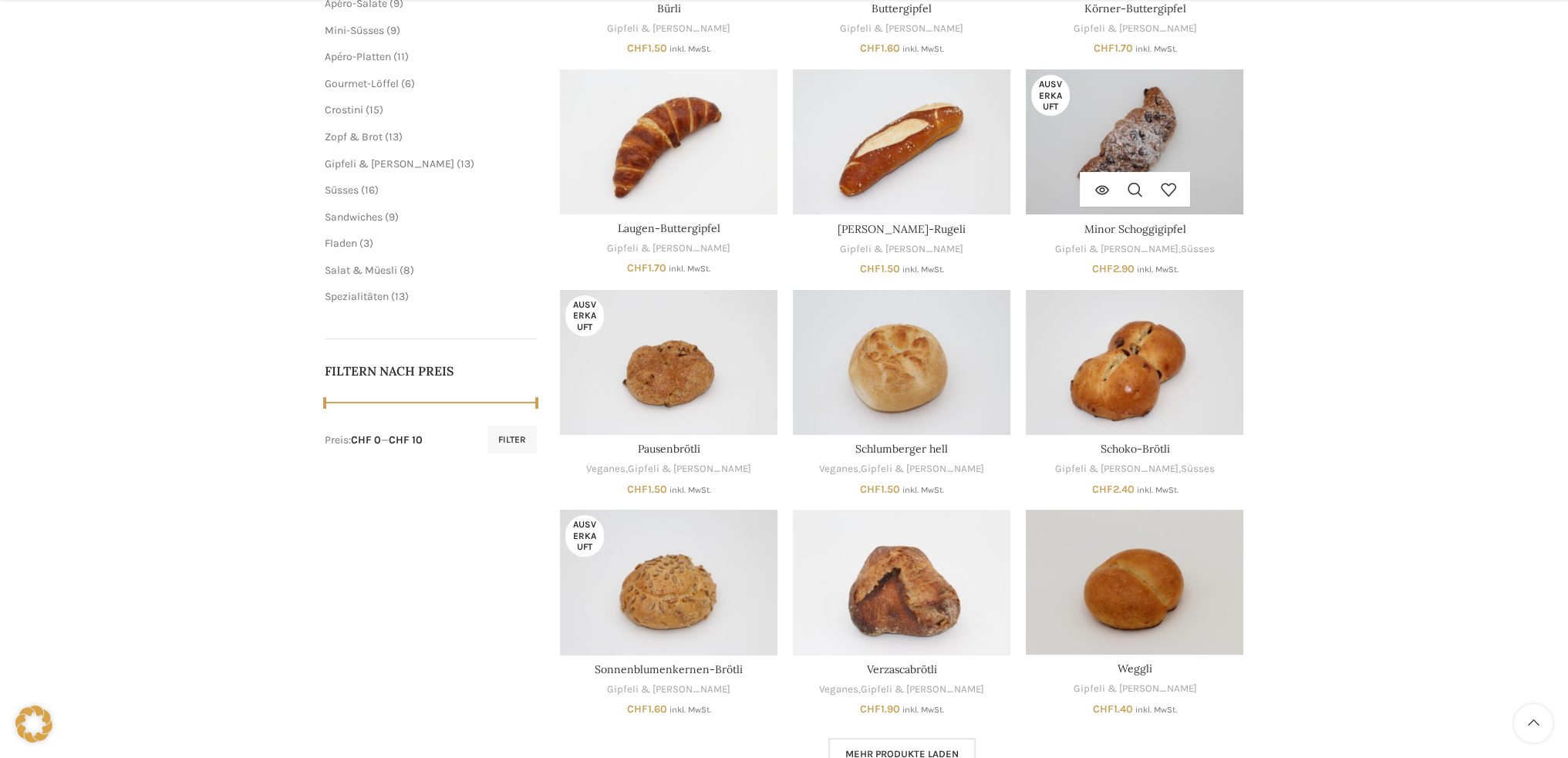
scroll to position [539, 0]
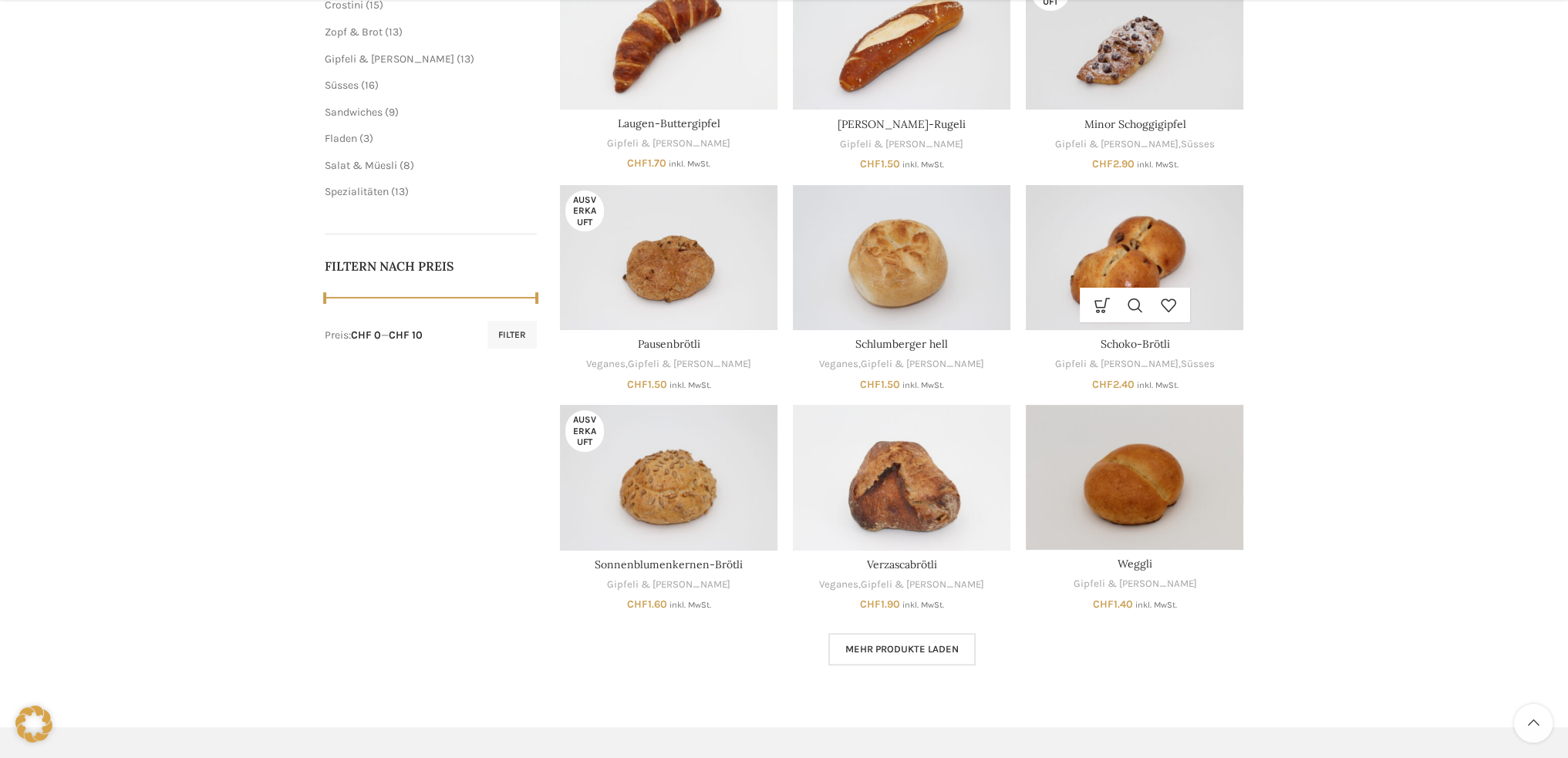
click at [1140, 264] on img "Schoko-Brötli" at bounding box center [1135, 257] width 218 height 145
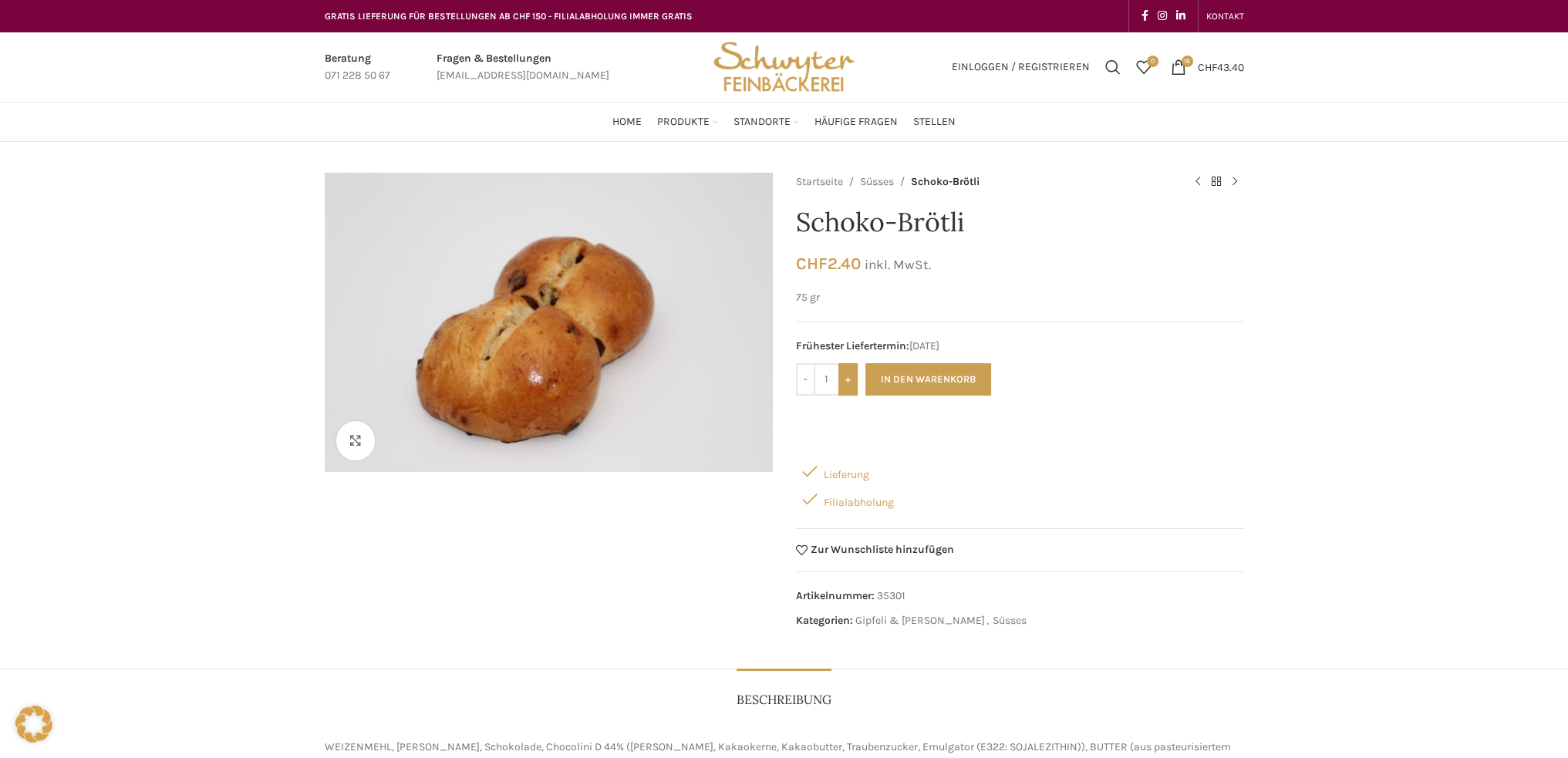
click at [851, 380] on input "+" at bounding box center [847, 379] width 19 height 33
click at [838, 371] on input "+" at bounding box center [847, 379] width 19 height 33
type input "3"
click at [902, 375] on button "In den Warenkorb" at bounding box center [928, 379] width 126 height 33
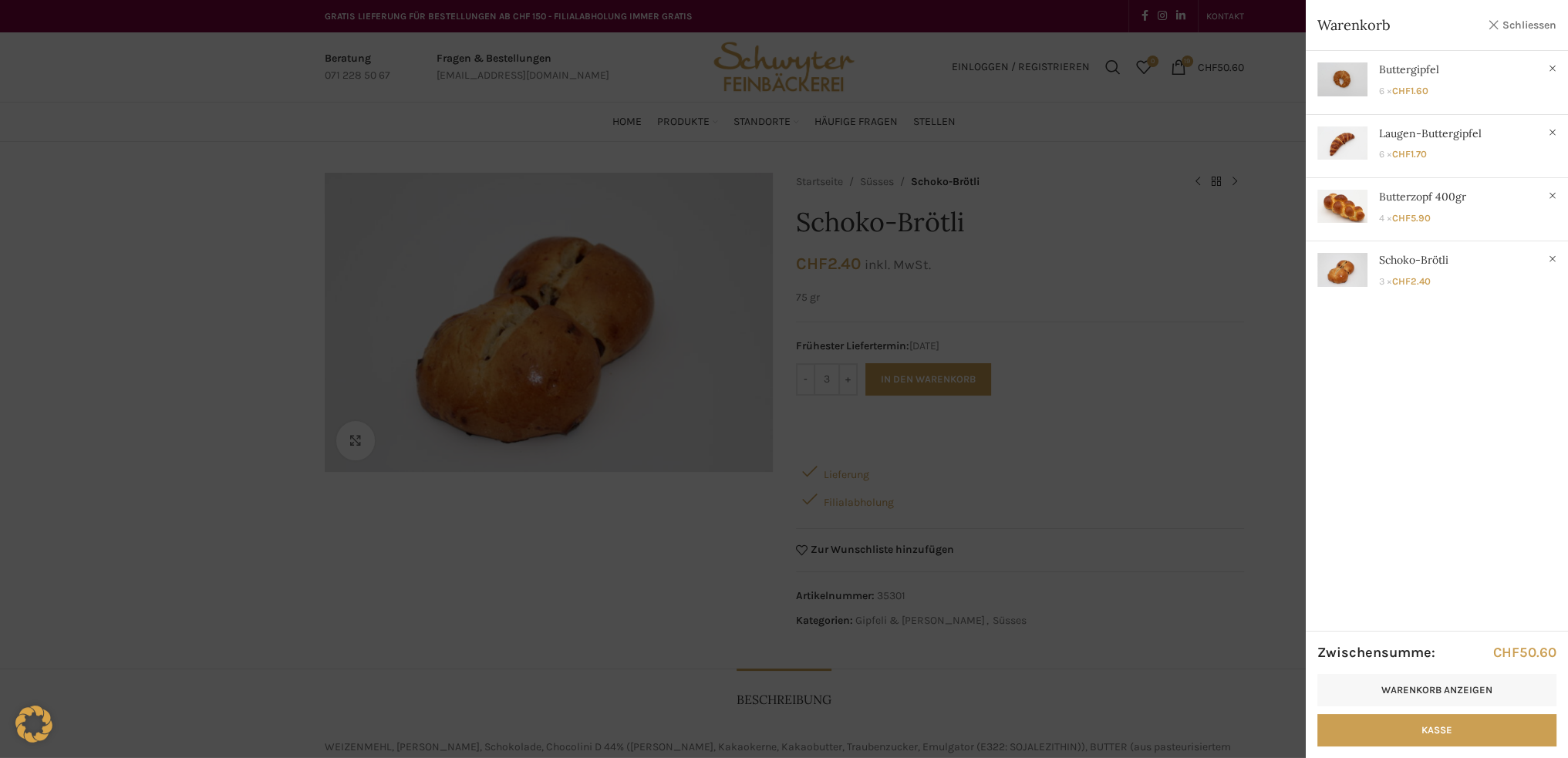
click at [1530, 23] on link "Schliessen" at bounding box center [1521, 24] width 70 height 19
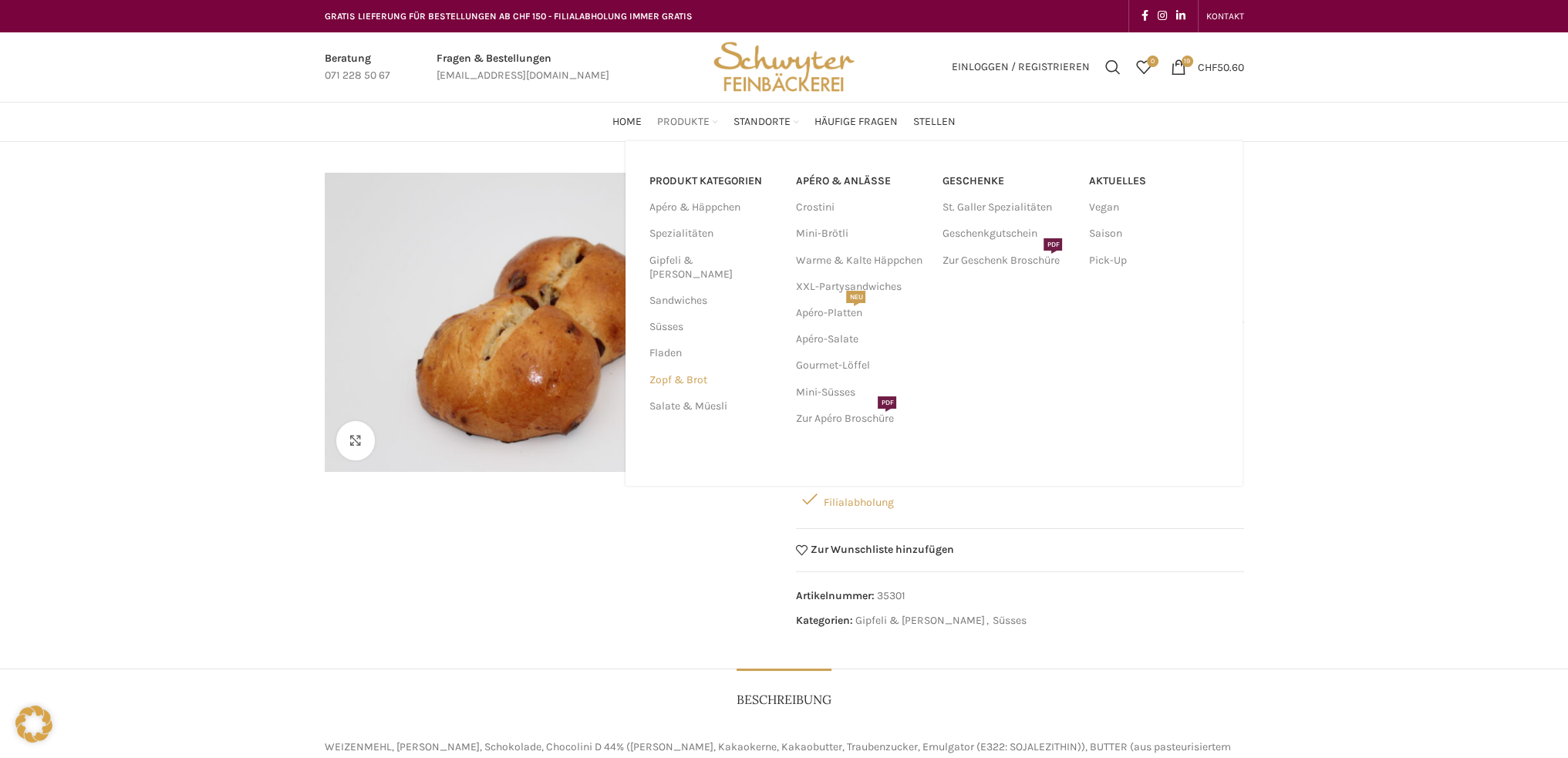
click at [660, 367] on link "Zopf & Brot" at bounding box center [712, 379] width 128 height 26
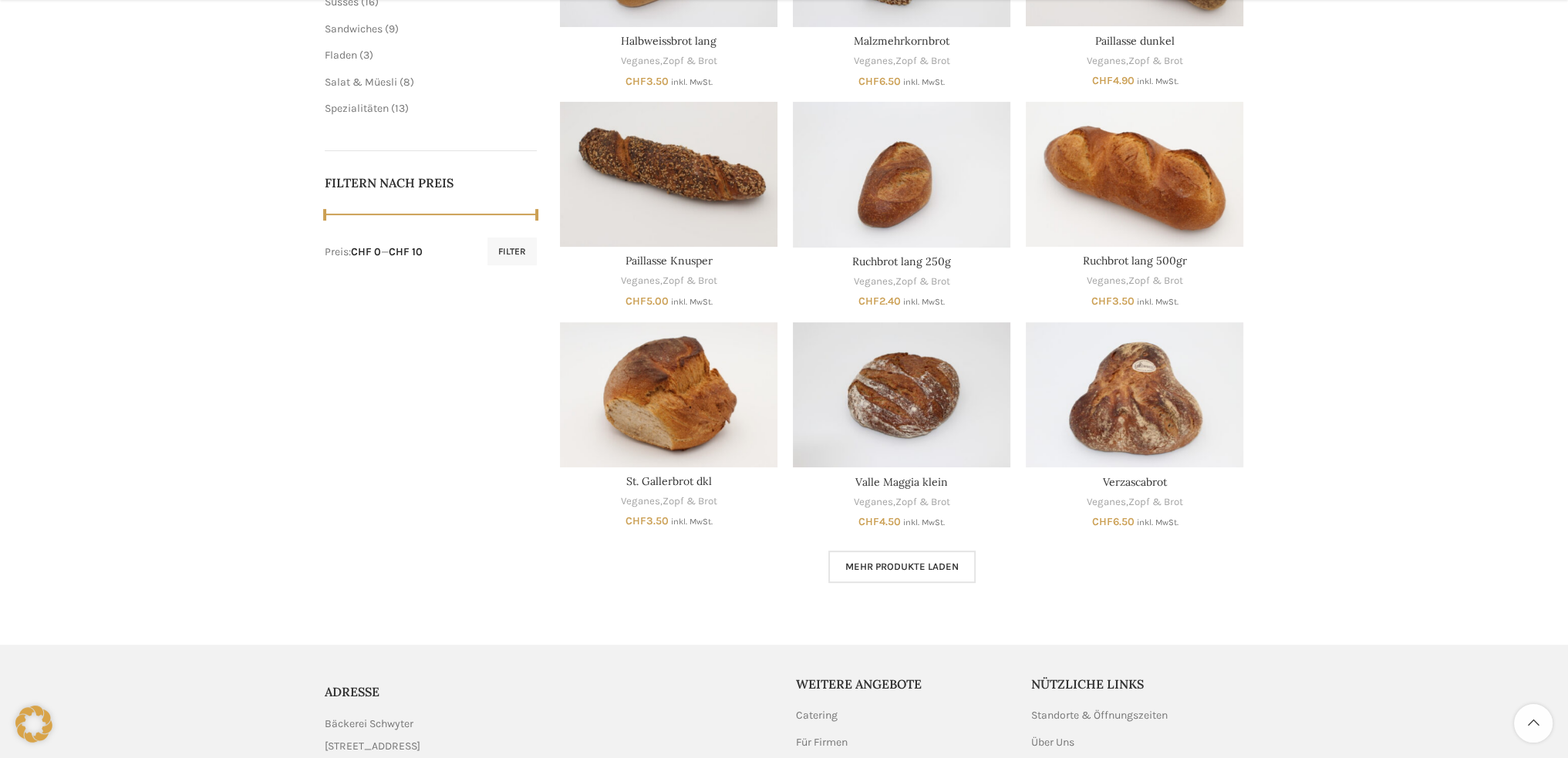
scroll to position [694, 0]
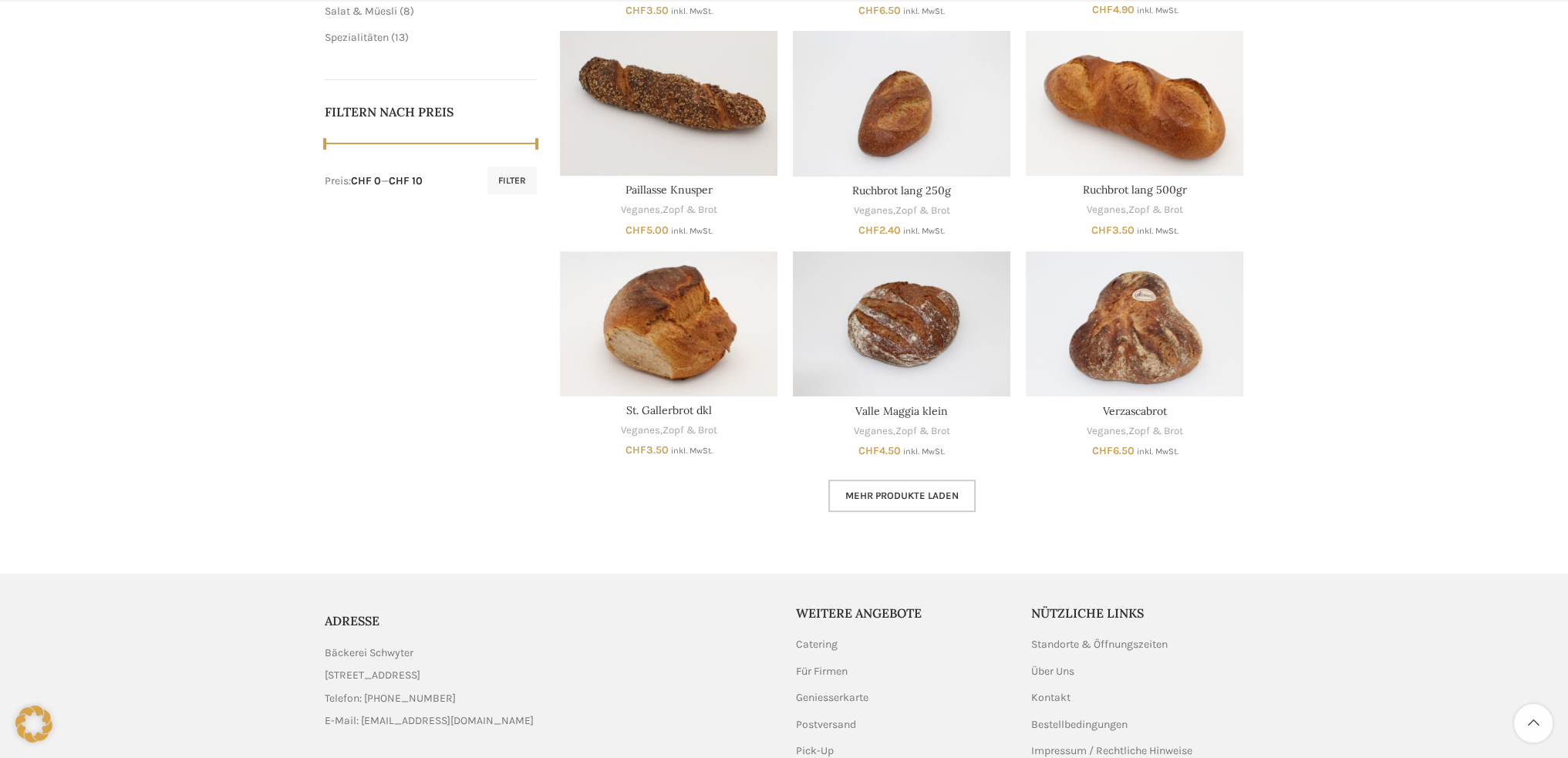
click at [905, 498] on span "Mehr Produkte laden" at bounding box center [902, 495] width 113 height 13
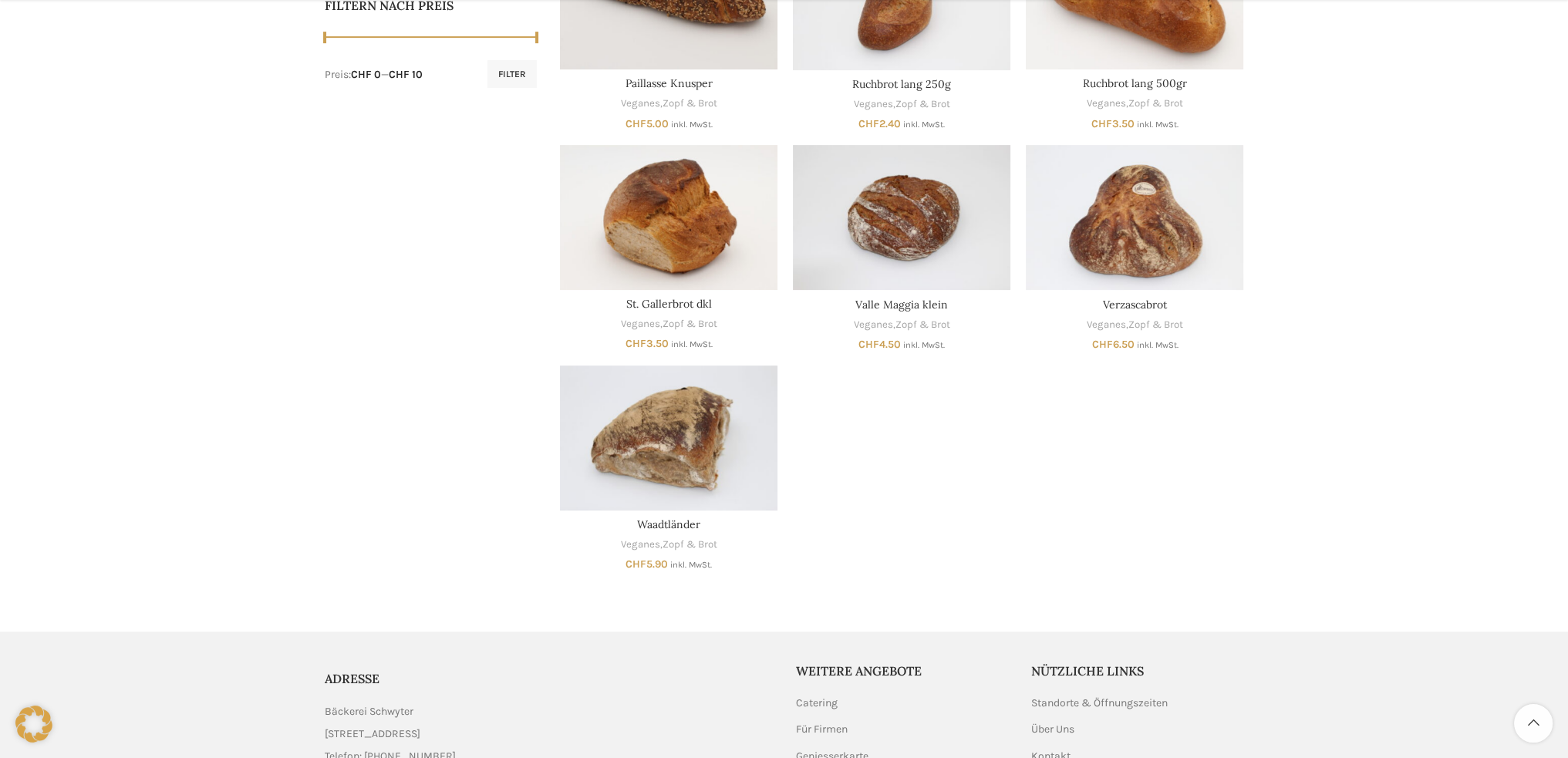
scroll to position [848, 0]
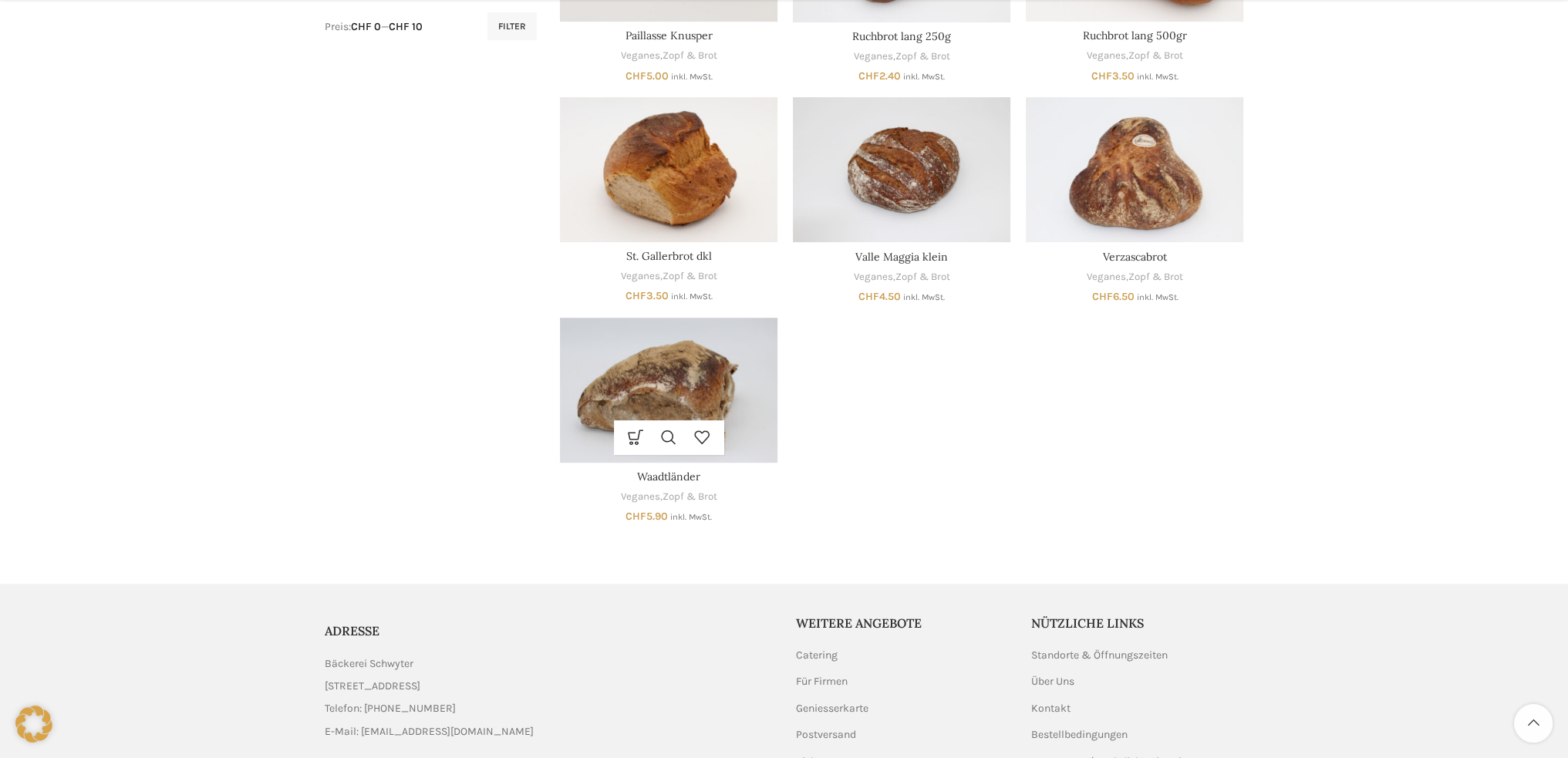
click at [639, 382] on img "Waadtländer" at bounding box center [669, 389] width 218 height 145
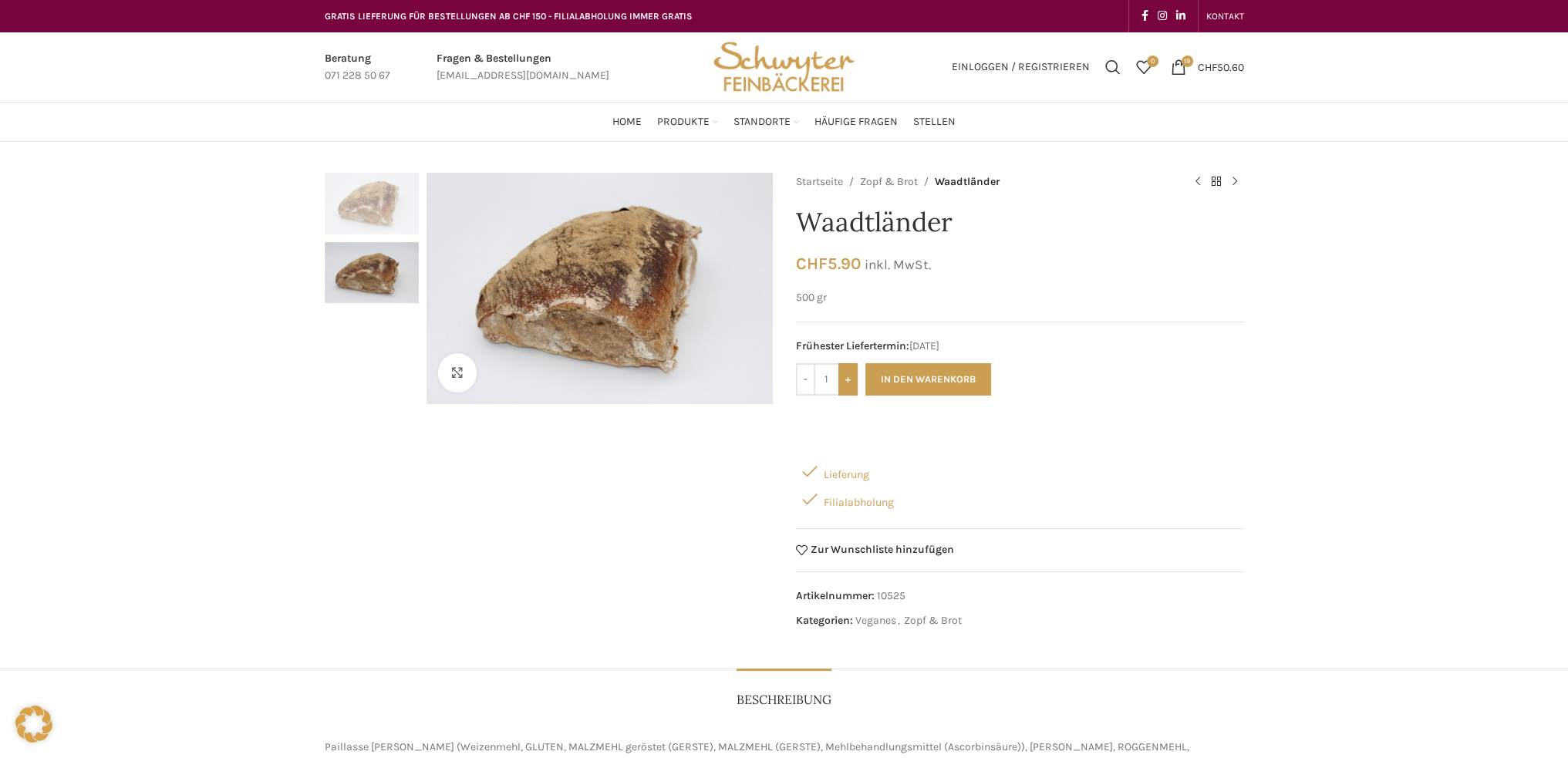
click at [846, 379] on input "+" at bounding box center [847, 379] width 19 height 33
type input "4"
click at [932, 377] on button "In den Warenkorb" at bounding box center [928, 379] width 126 height 33
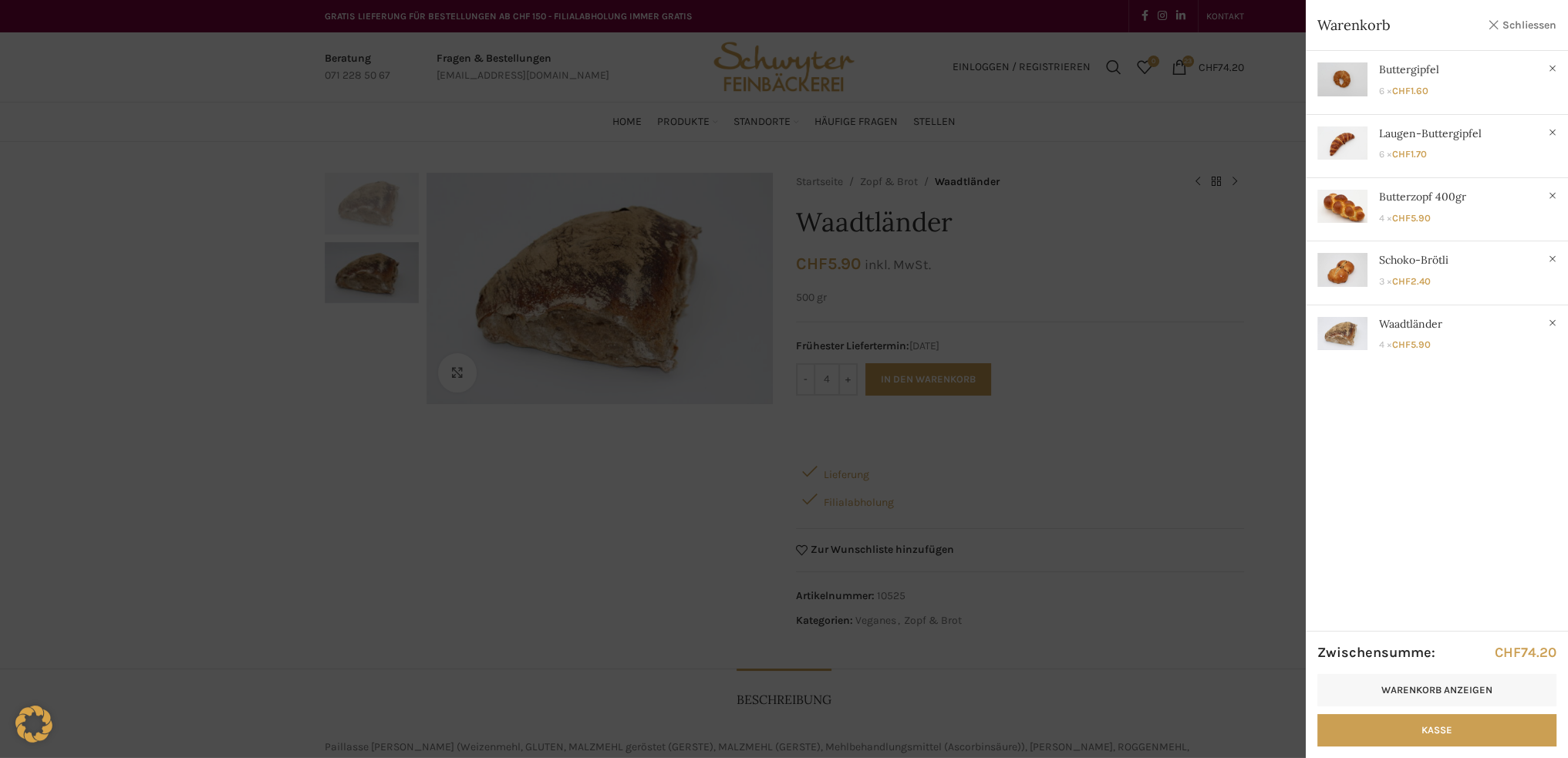
click at [1520, 24] on link "Schliessen" at bounding box center [1521, 24] width 70 height 19
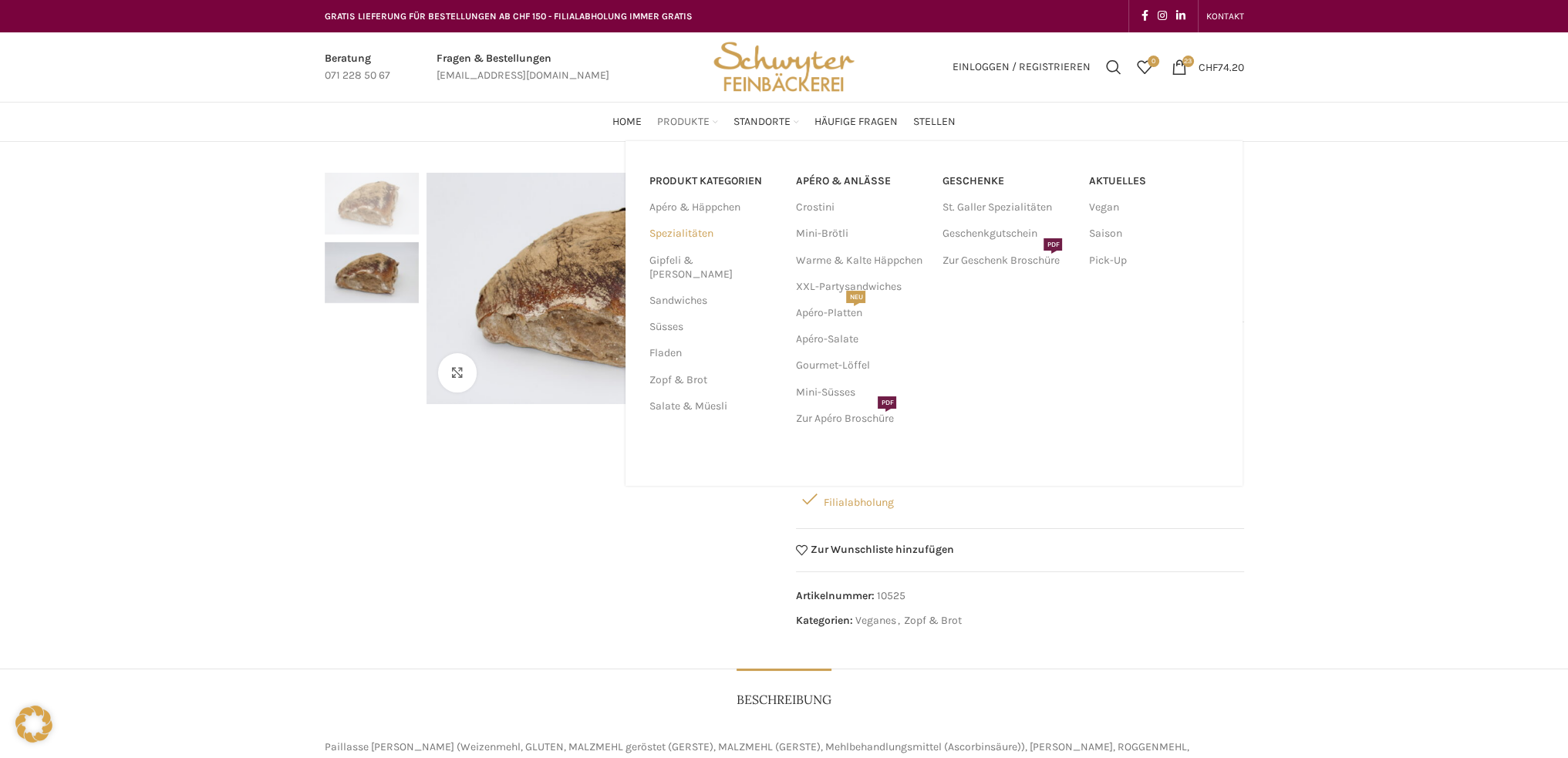
click at [689, 235] on link "Spezialitäten" at bounding box center [712, 233] width 128 height 26
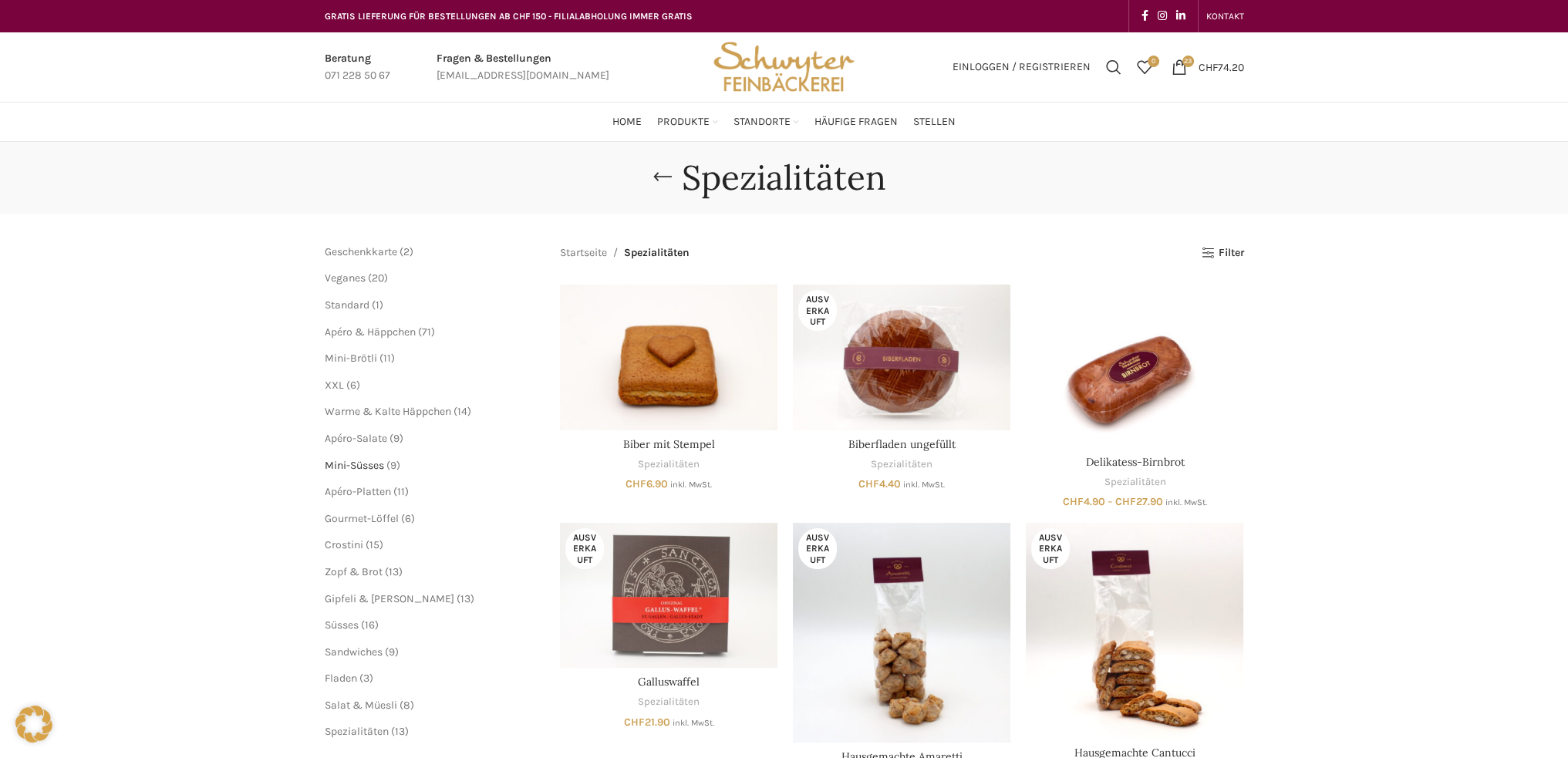
click at [343, 466] on span "Mini-Süsses" at bounding box center [354, 466] width 60 height 13
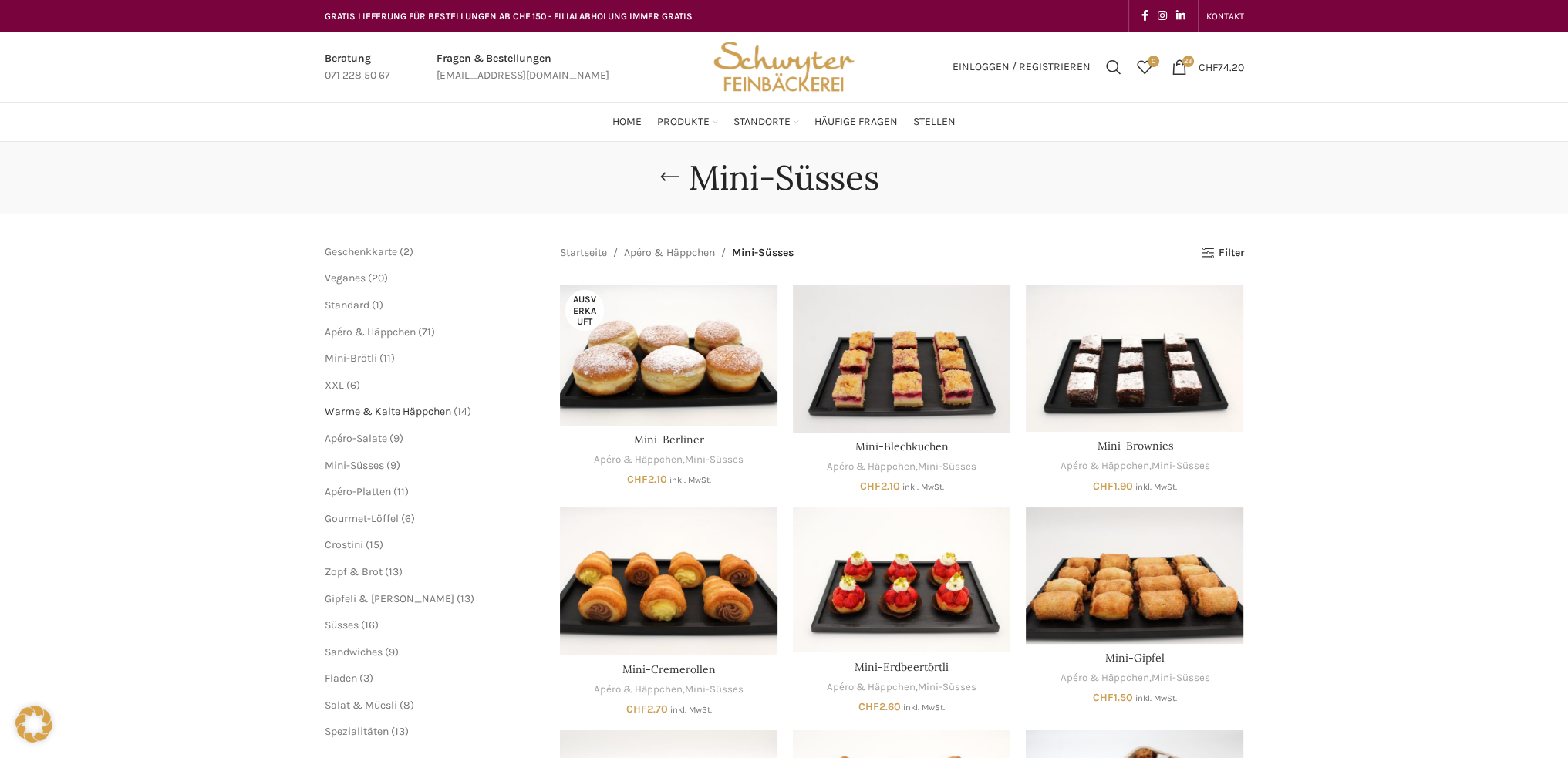
click at [376, 411] on span "Warme & Kalte Häppchen" at bounding box center [387, 411] width 127 height 13
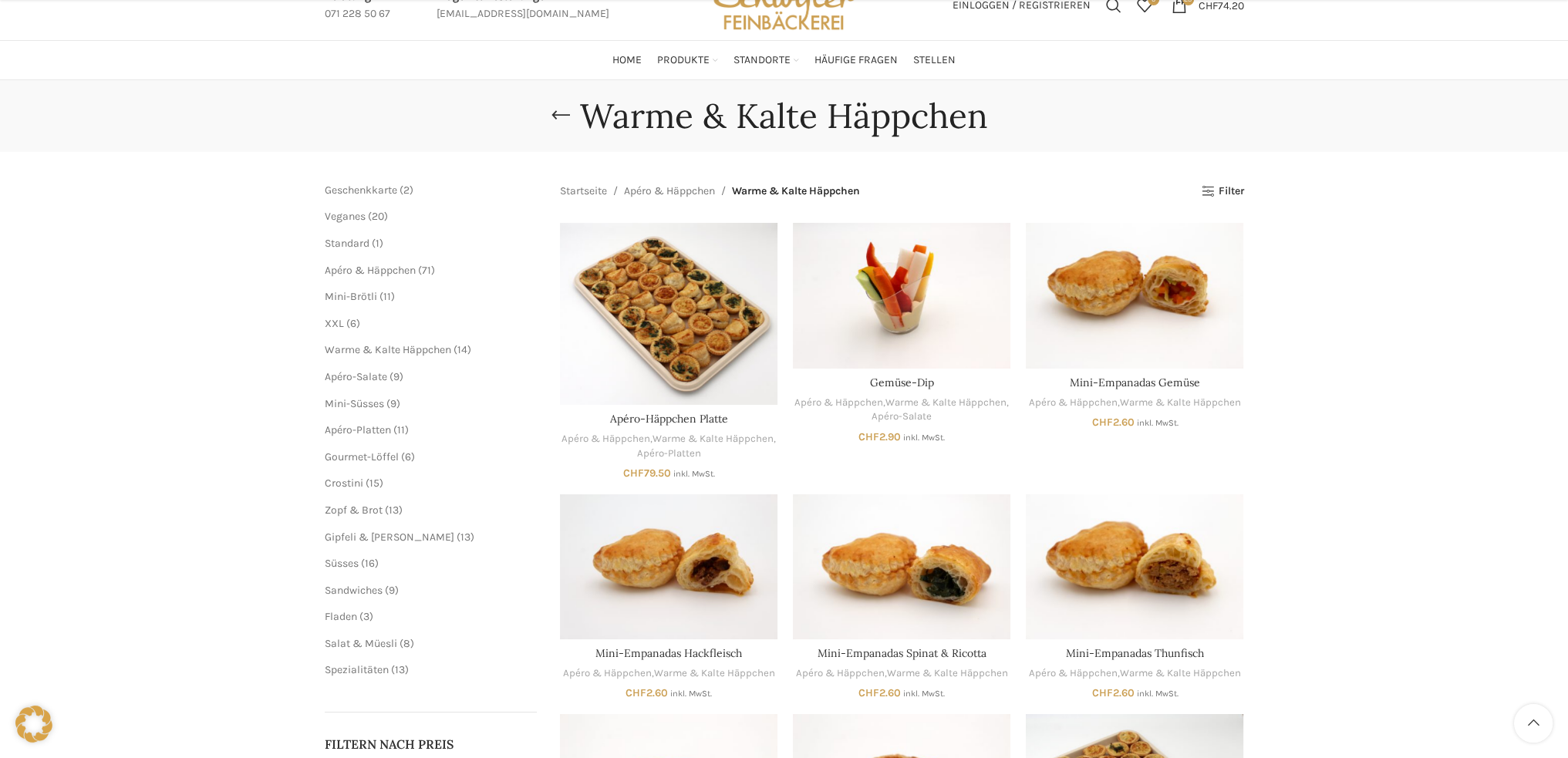
scroll to position [308, 0]
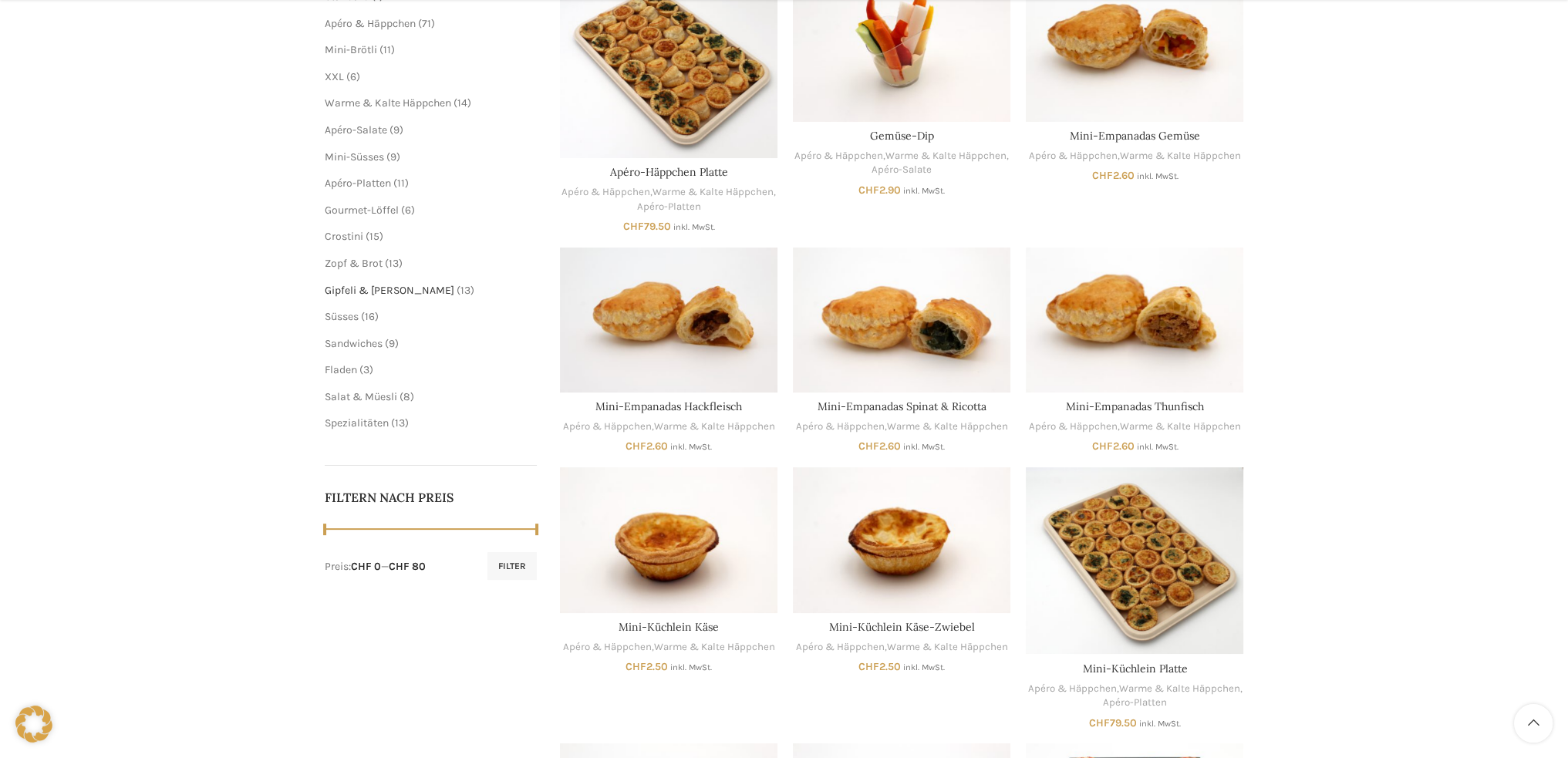
click at [346, 288] on span "Gipfeli & [PERSON_NAME]" at bounding box center [389, 291] width 130 height 13
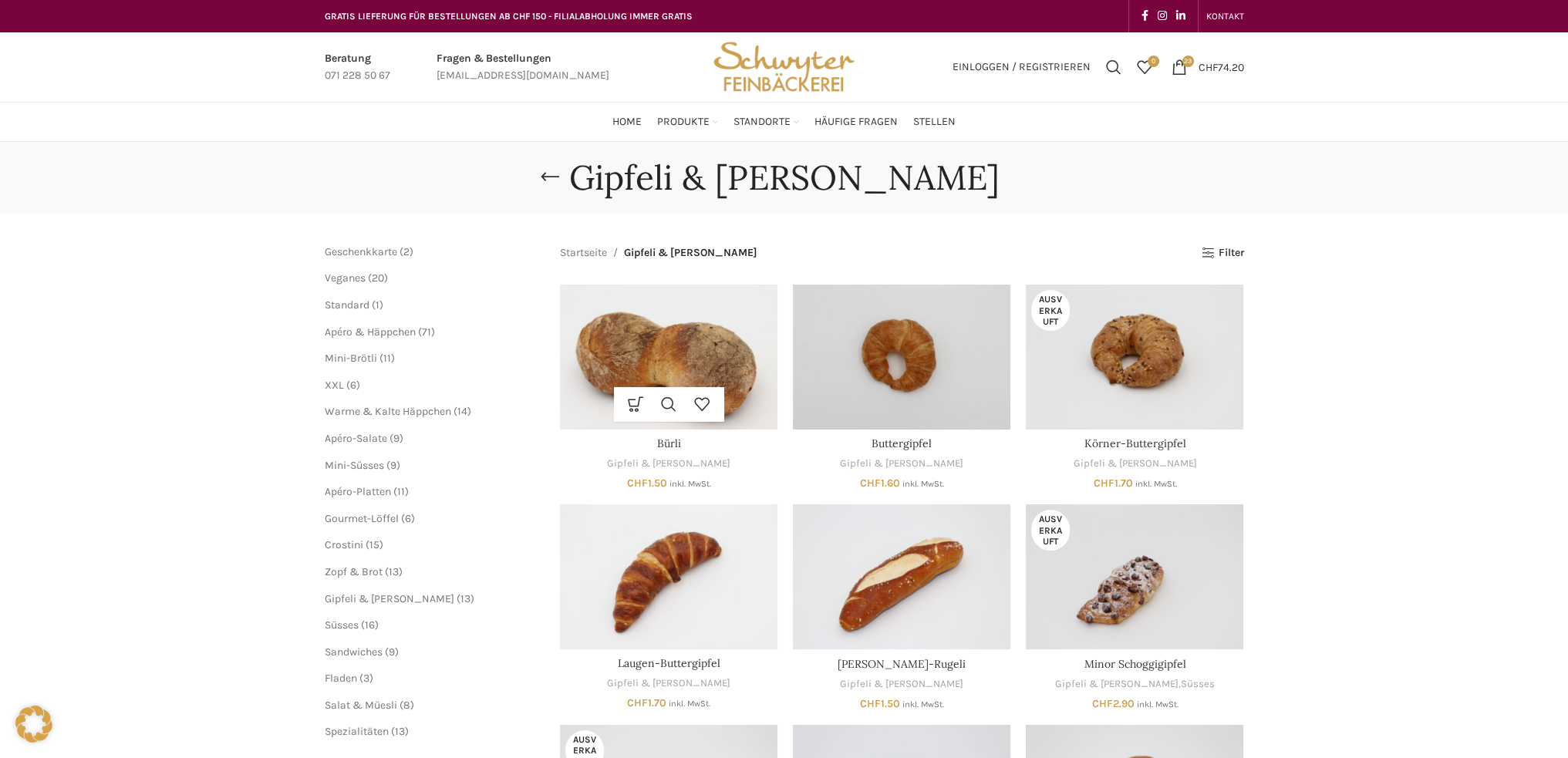
click at [649, 340] on img "Bürli" at bounding box center [669, 357] width 218 height 145
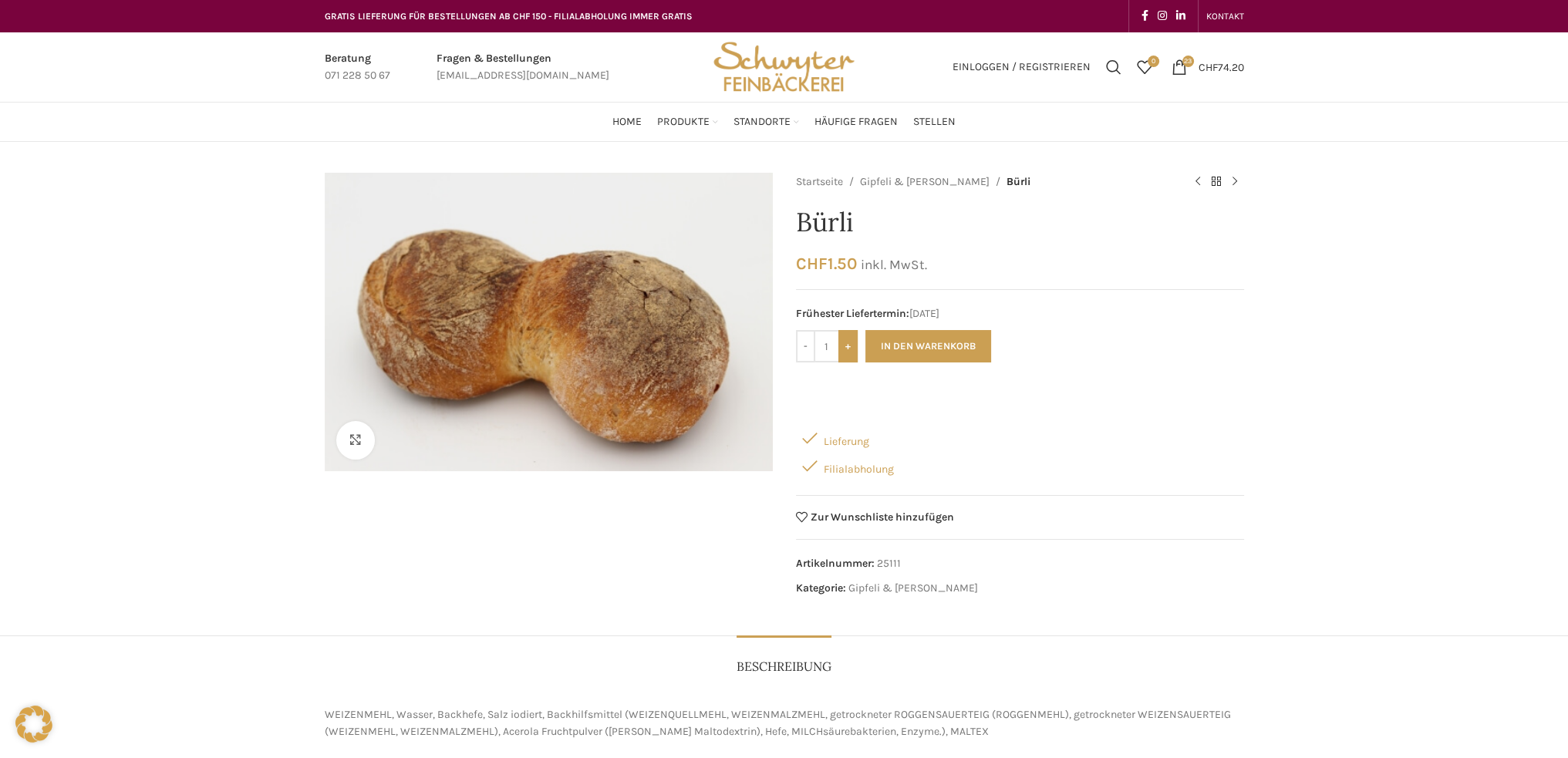
click at [846, 346] on input "+" at bounding box center [847, 346] width 19 height 33
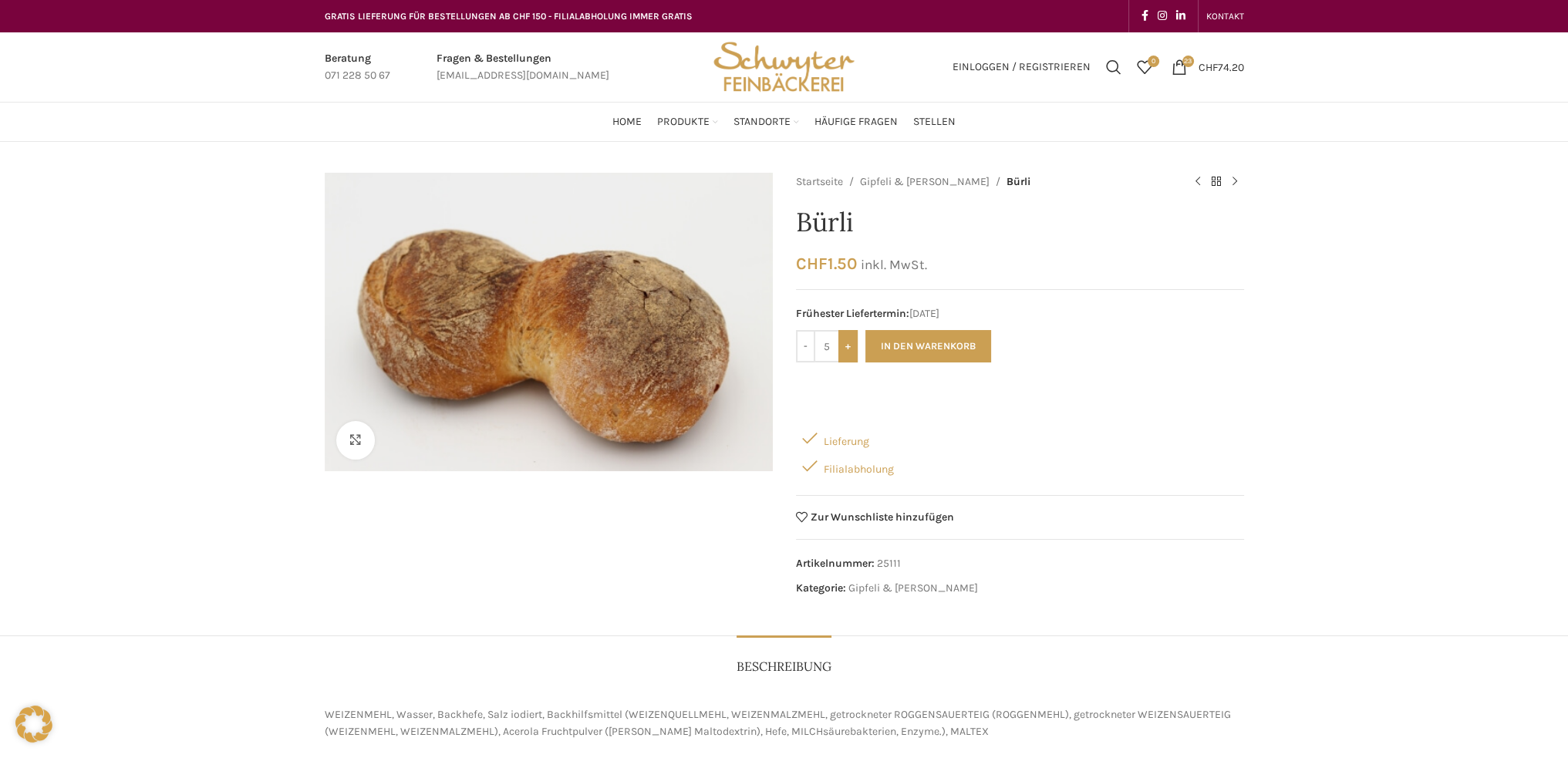
type input "6"
click at [953, 333] on button "In den Warenkorb" at bounding box center [928, 346] width 126 height 33
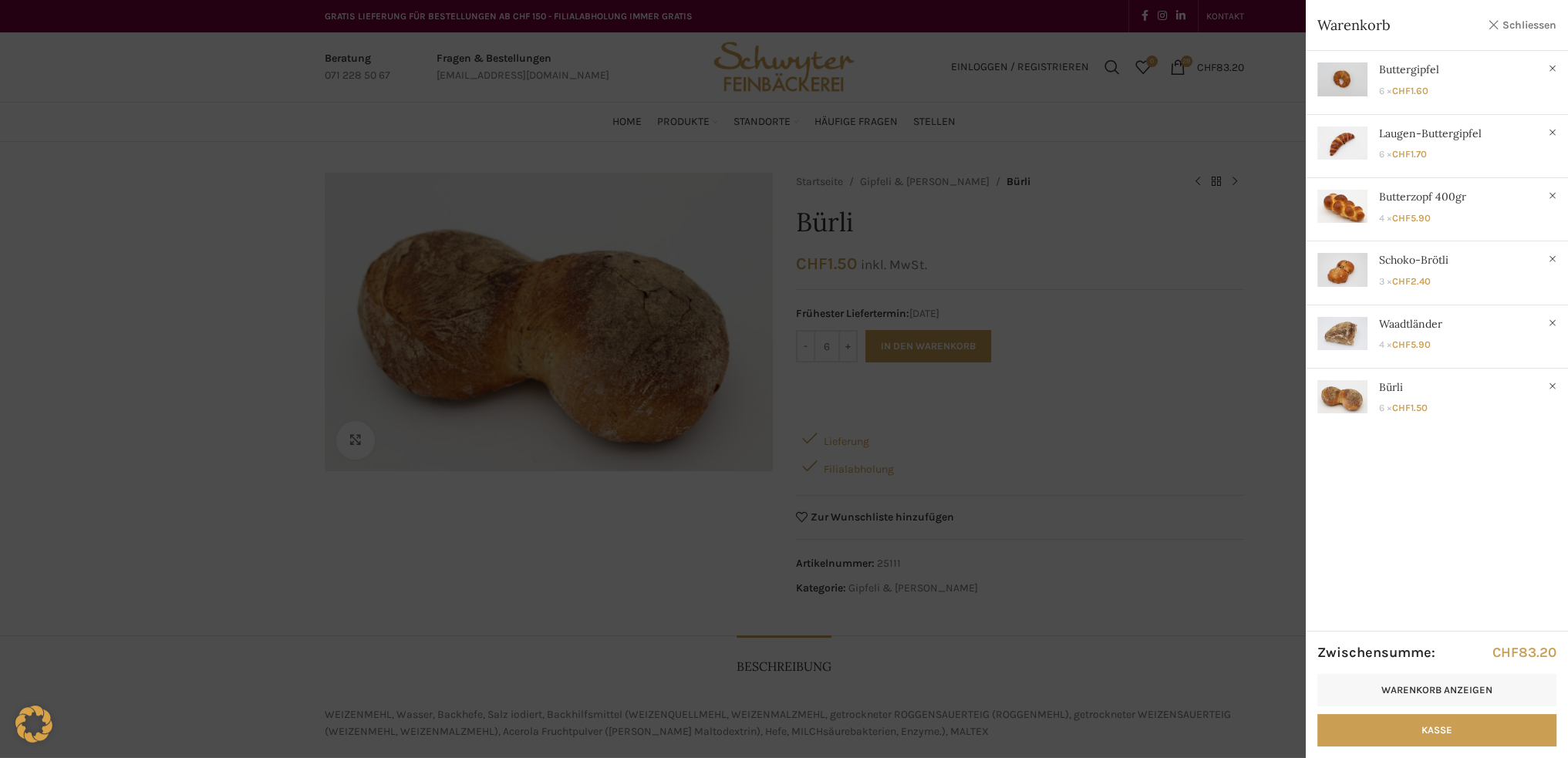
click at [1529, 18] on link "Schliessen" at bounding box center [1521, 24] width 70 height 19
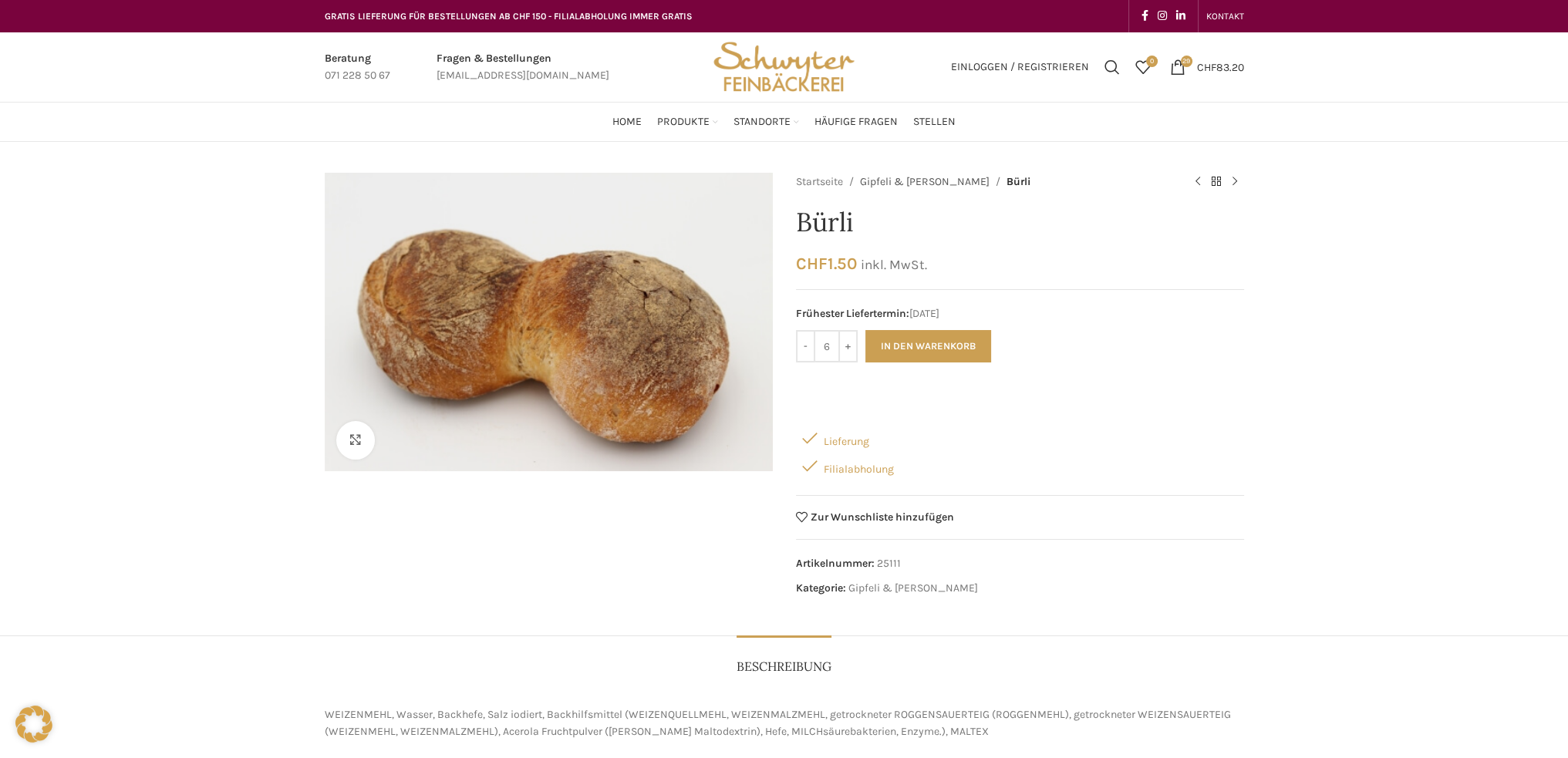
click at [894, 181] on link "Gipfeli & [PERSON_NAME]" at bounding box center [924, 182] width 130 height 17
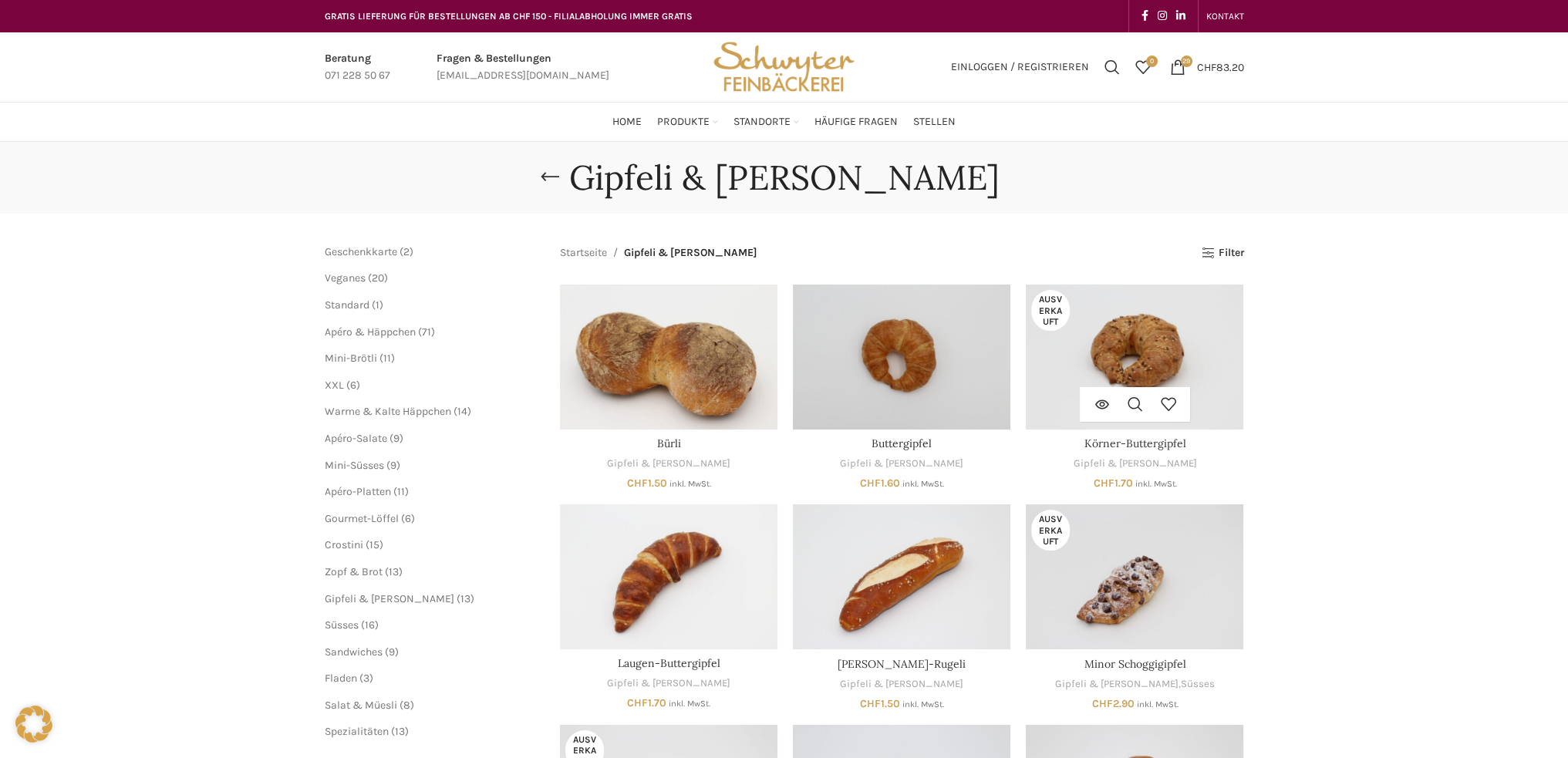
click at [1129, 319] on img "Körner-Buttergipfel" at bounding box center [1135, 357] width 218 height 145
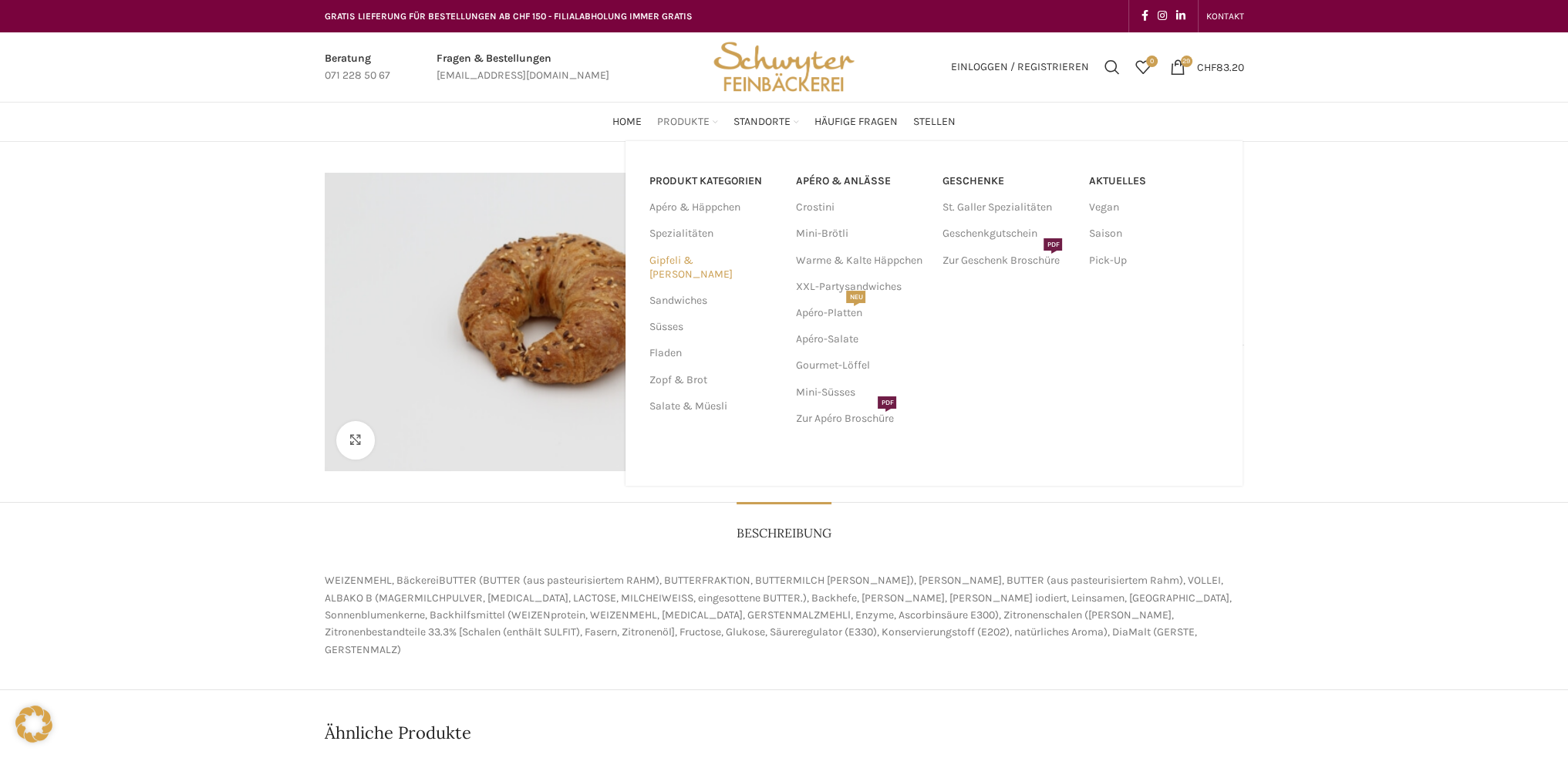
click at [688, 260] on link "Gipfeli & [PERSON_NAME]" at bounding box center [712, 267] width 128 height 40
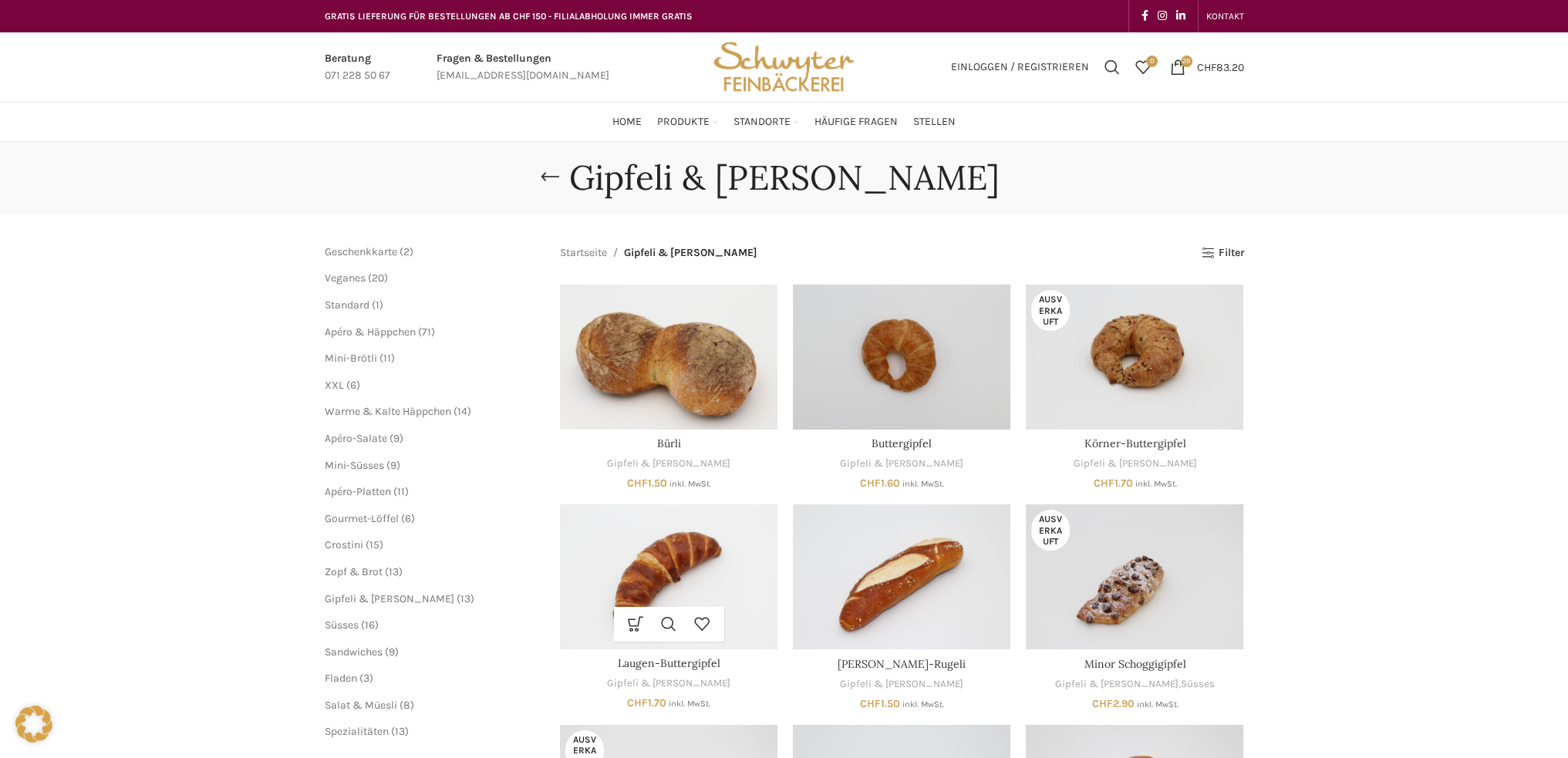
click at [660, 569] on img "Laugen-Buttergipfel" at bounding box center [669, 576] width 218 height 145
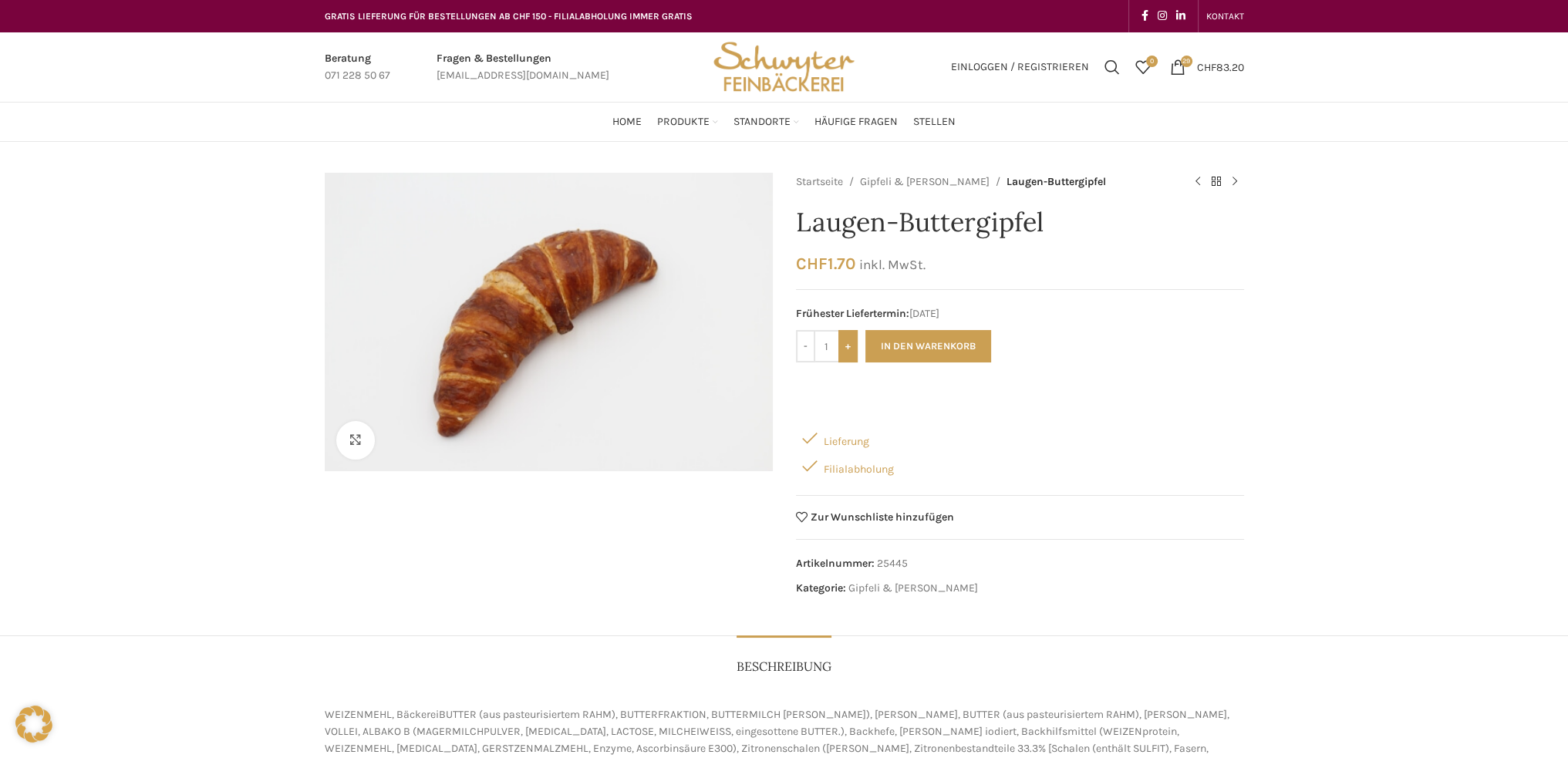
click at [856, 344] on input "+" at bounding box center [847, 346] width 19 height 33
click at [802, 343] on input "-" at bounding box center [805, 346] width 19 height 33
type input "2"
click at [906, 350] on button "In den Warenkorb" at bounding box center [928, 346] width 126 height 33
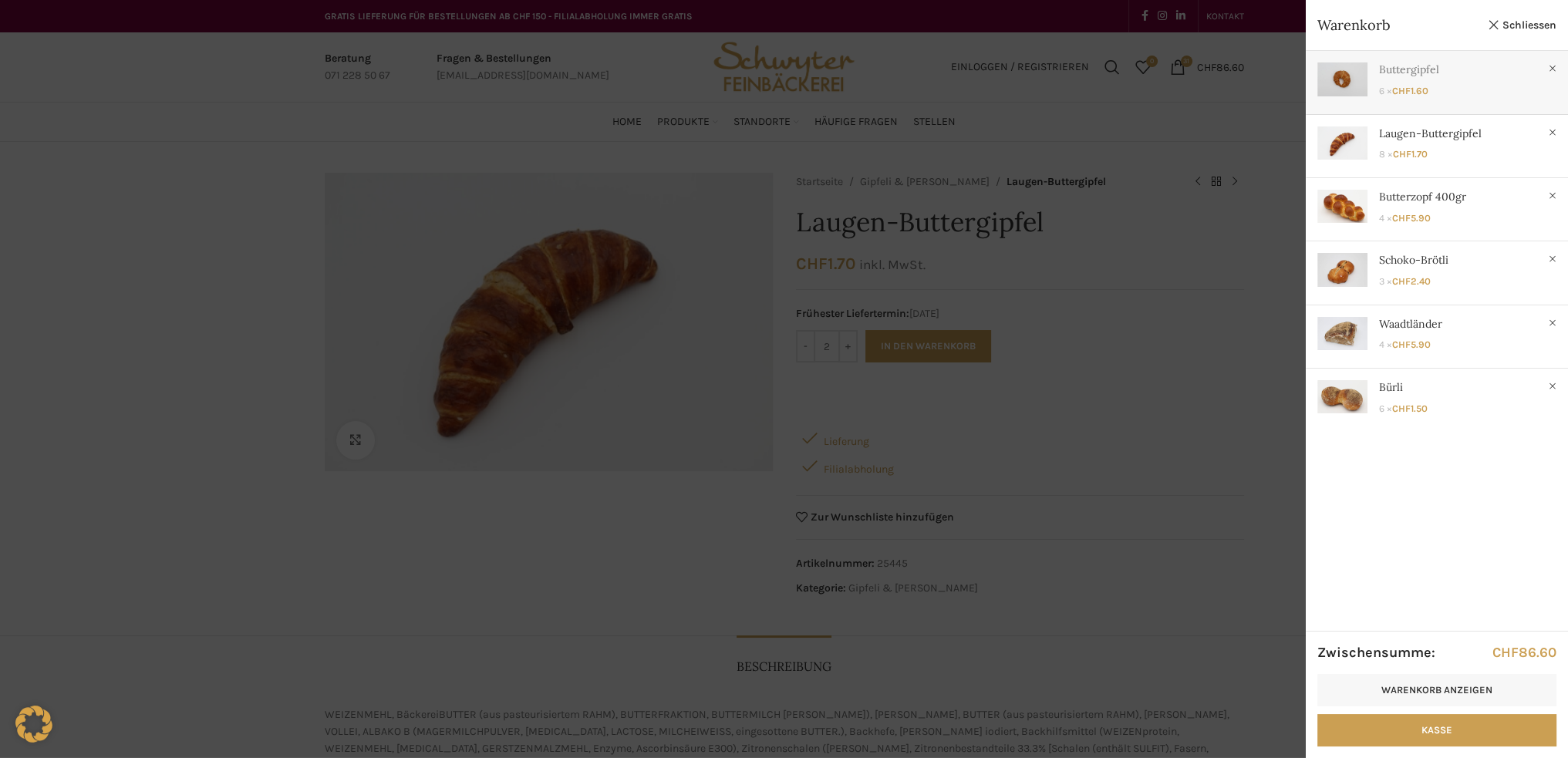
click at [1421, 77] on link "Anzeigen" at bounding box center [1436, 79] width 262 height 56
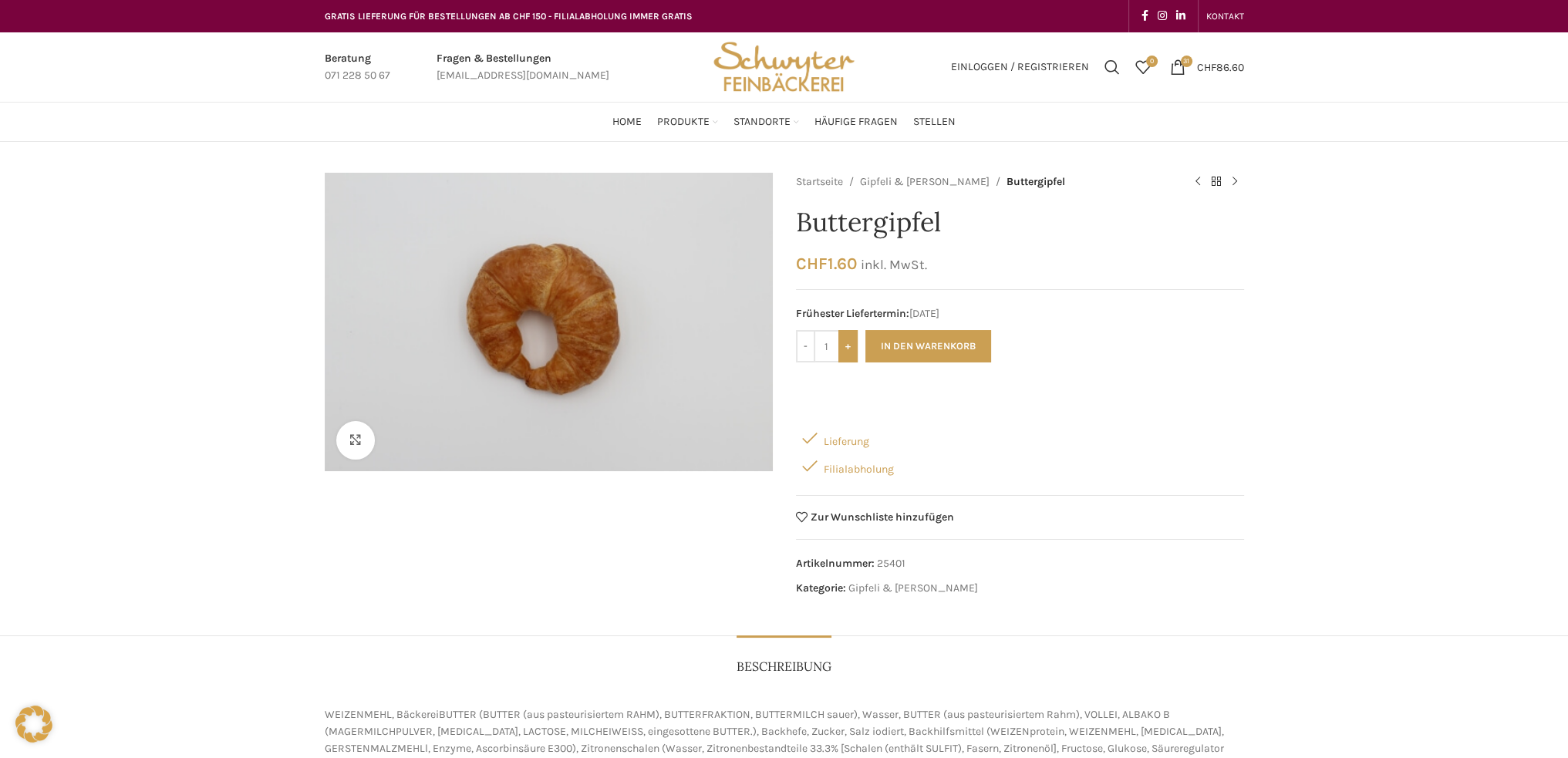
click at [855, 357] on input "+" at bounding box center [847, 346] width 19 height 33
click at [807, 347] on input "-" at bounding box center [805, 346] width 19 height 33
type input "2"
click at [918, 345] on button "In den Warenkorb" at bounding box center [928, 346] width 126 height 33
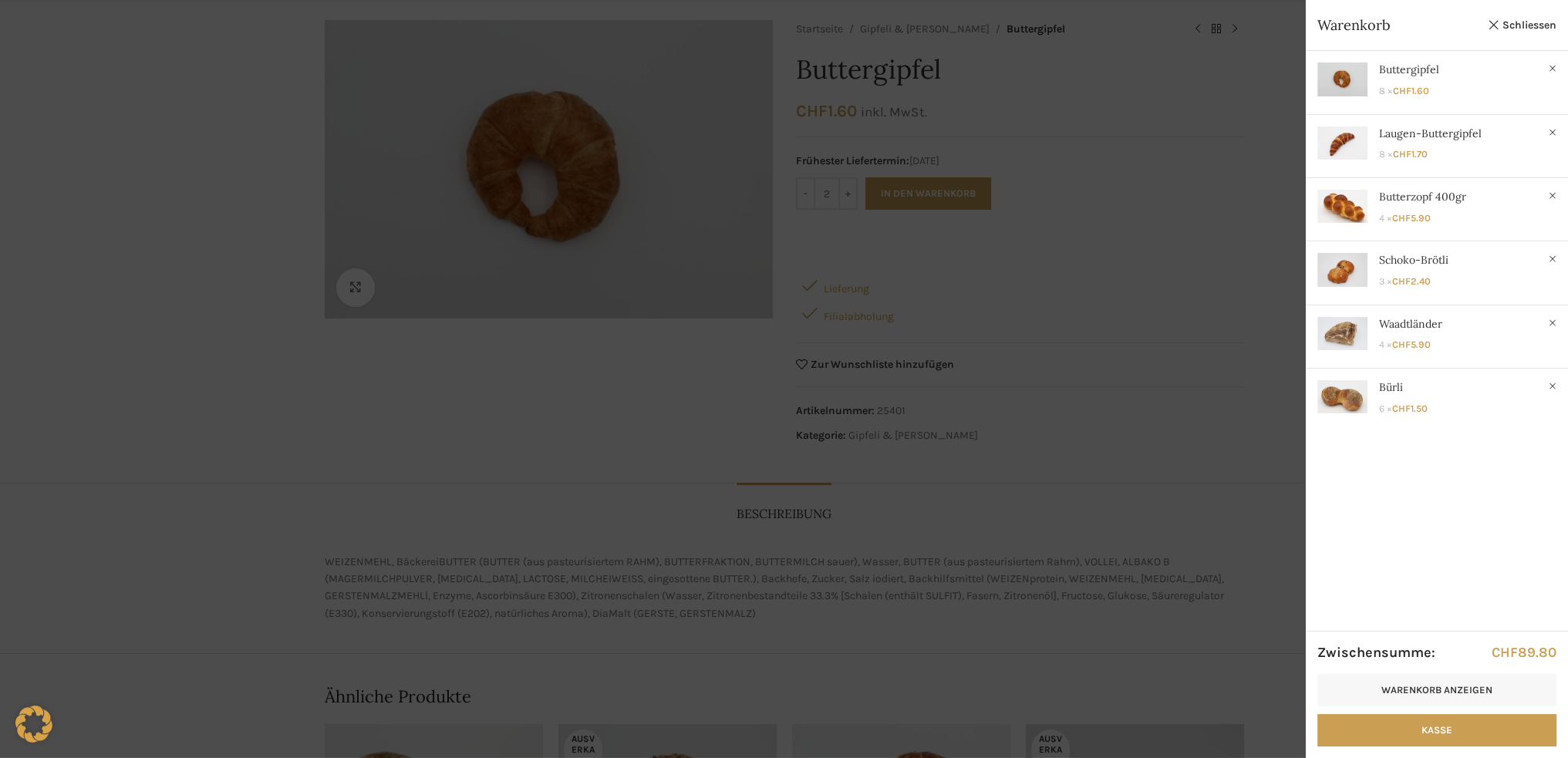
scroll to position [153, 0]
click at [1086, 326] on div at bounding box center [784, 379] width 1568 height 758
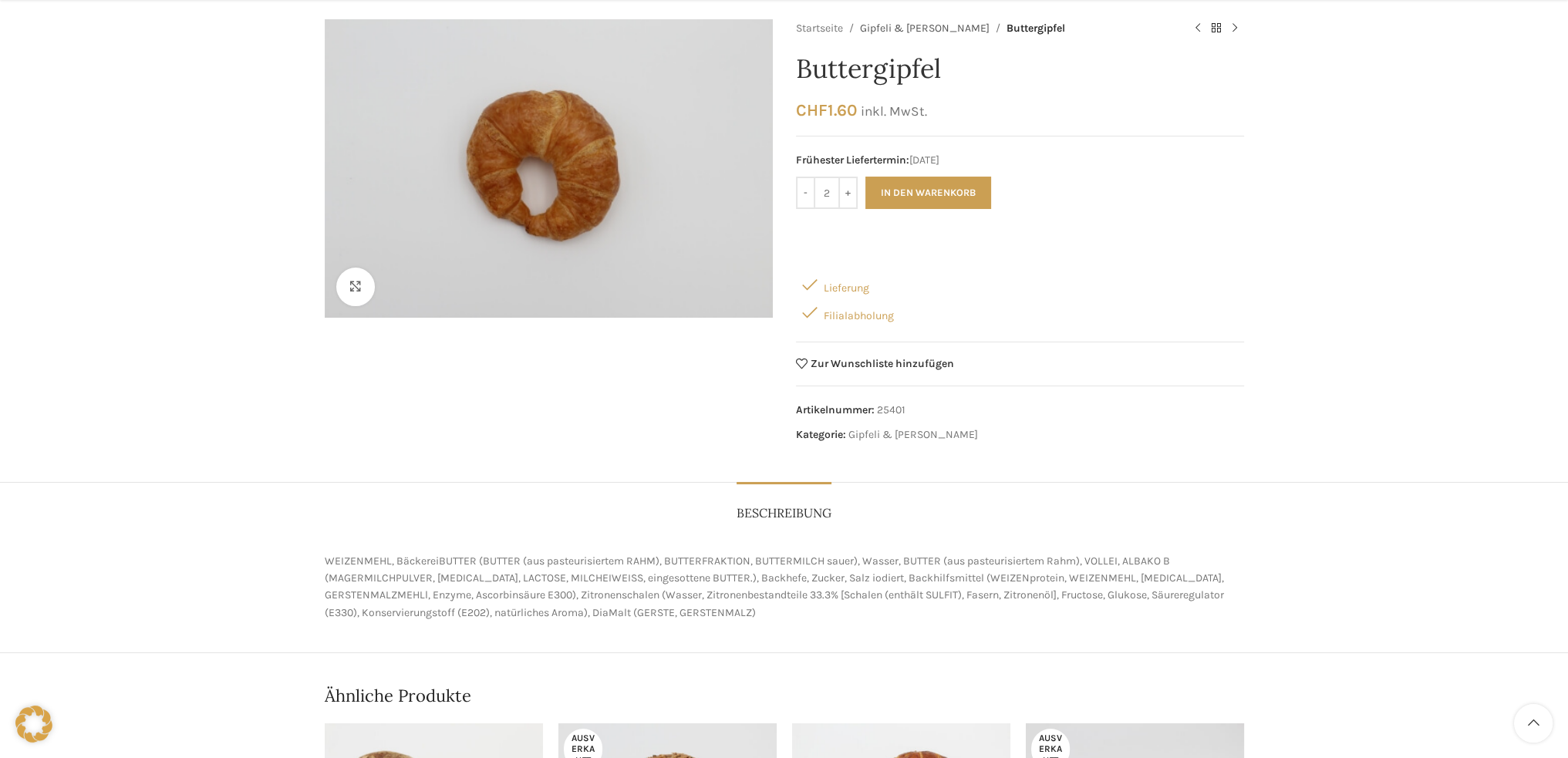
click at [898, 24] on link "Gipfeli & [PERSON_NAME]" at bounding box center [924, 28] width 130 height 17
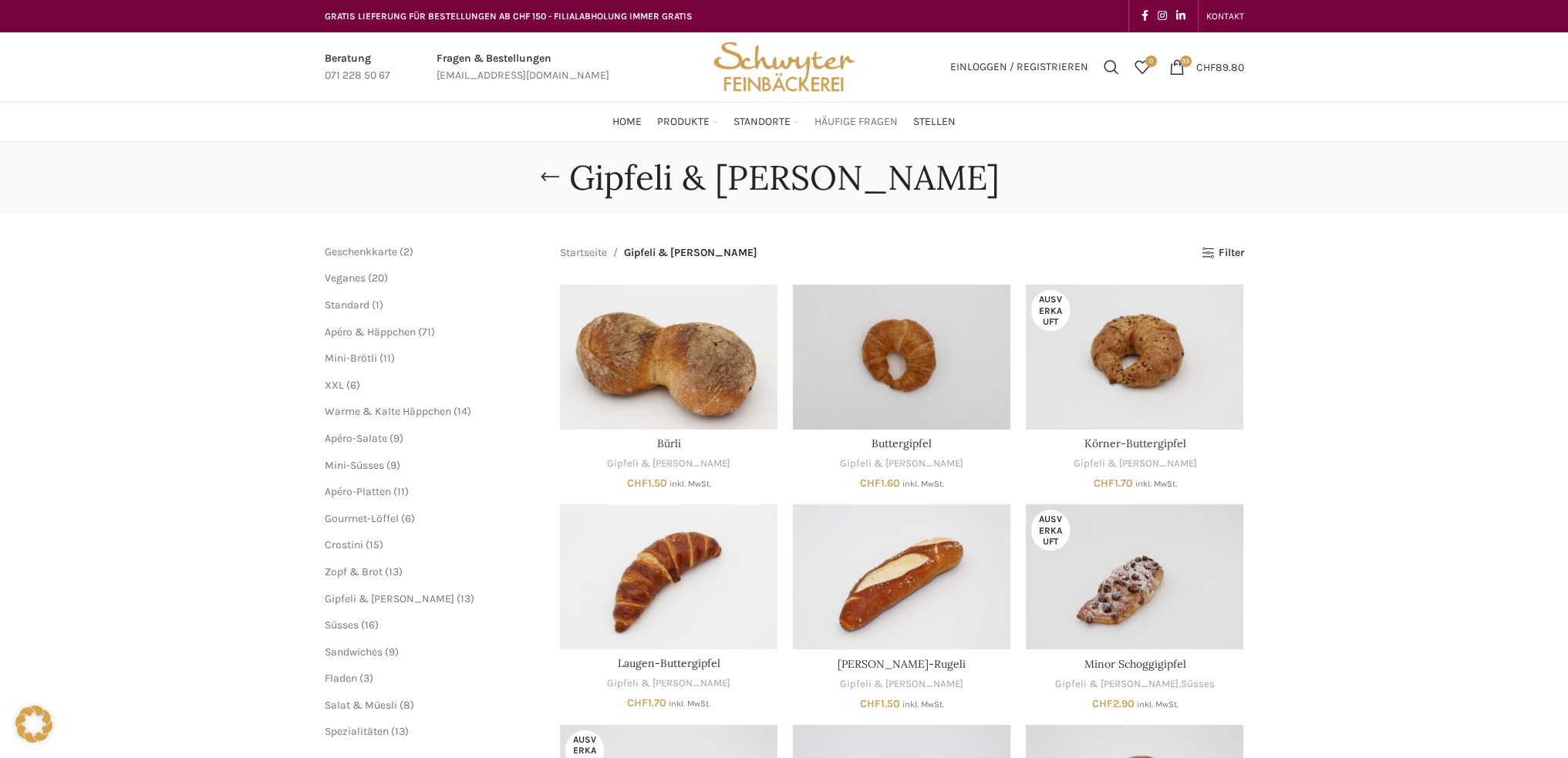
click at [851, 124] on span "Häufige Fragen" at bounding box center [856, 121] width 83 height 14
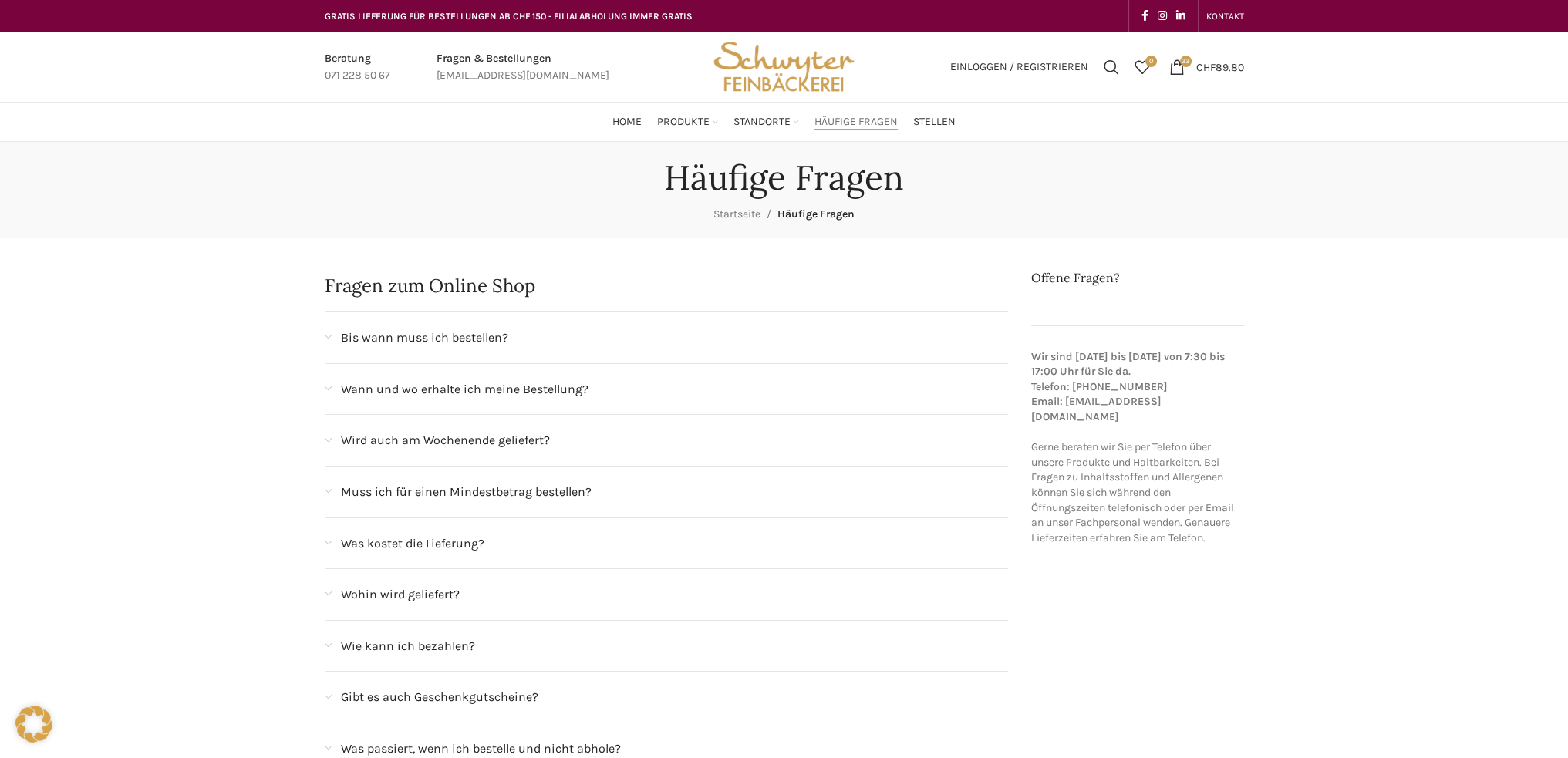
click at [448, 334] on span "Bis wann muss ich bestellen?" at bounding box center [425, 338] width 168 height 20
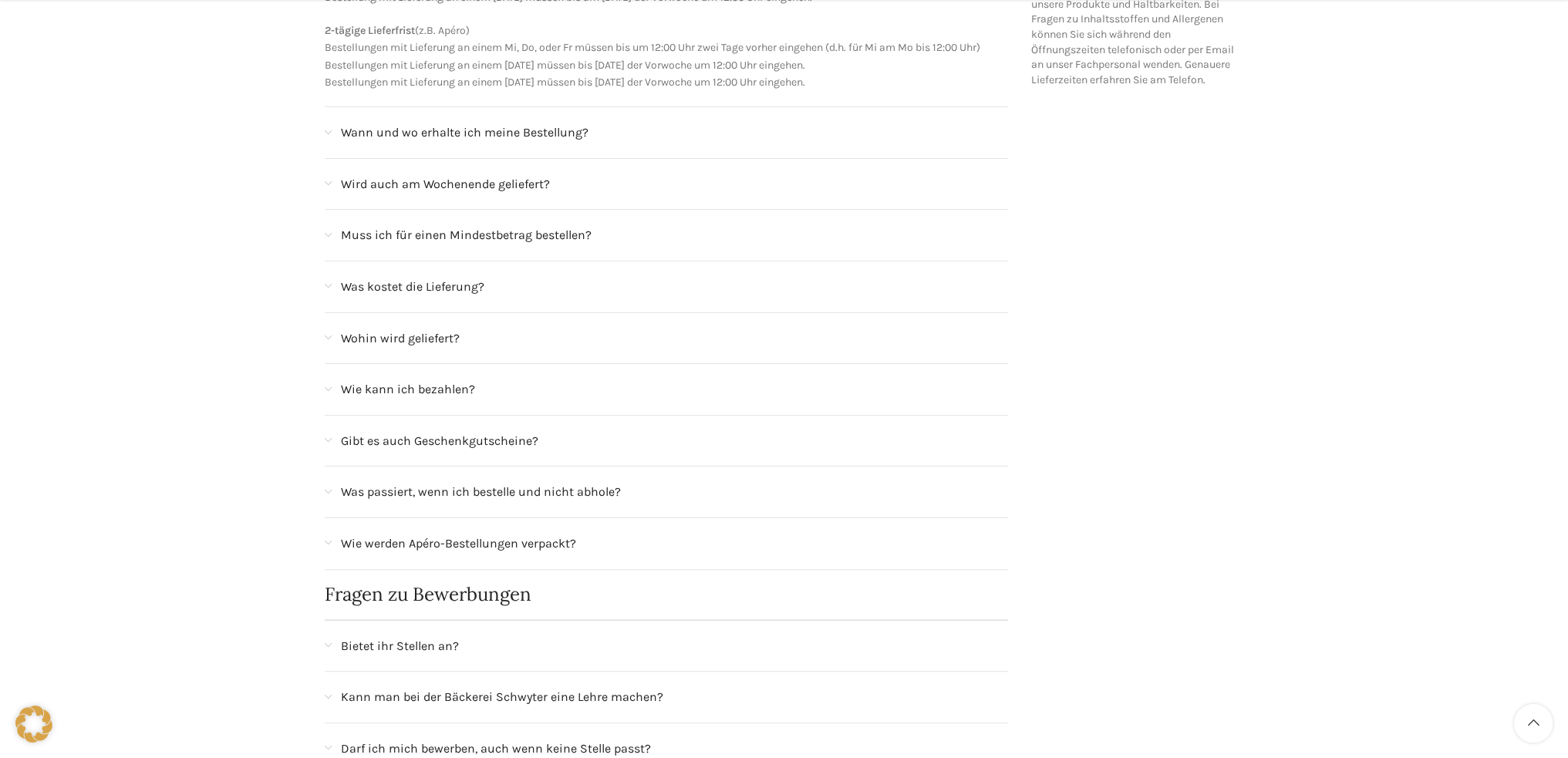
scroll to position [459, 0]
click at [370, 335] on span "Wohin wird geliefert?" at bounding box center [401, 338] width 119 height 20
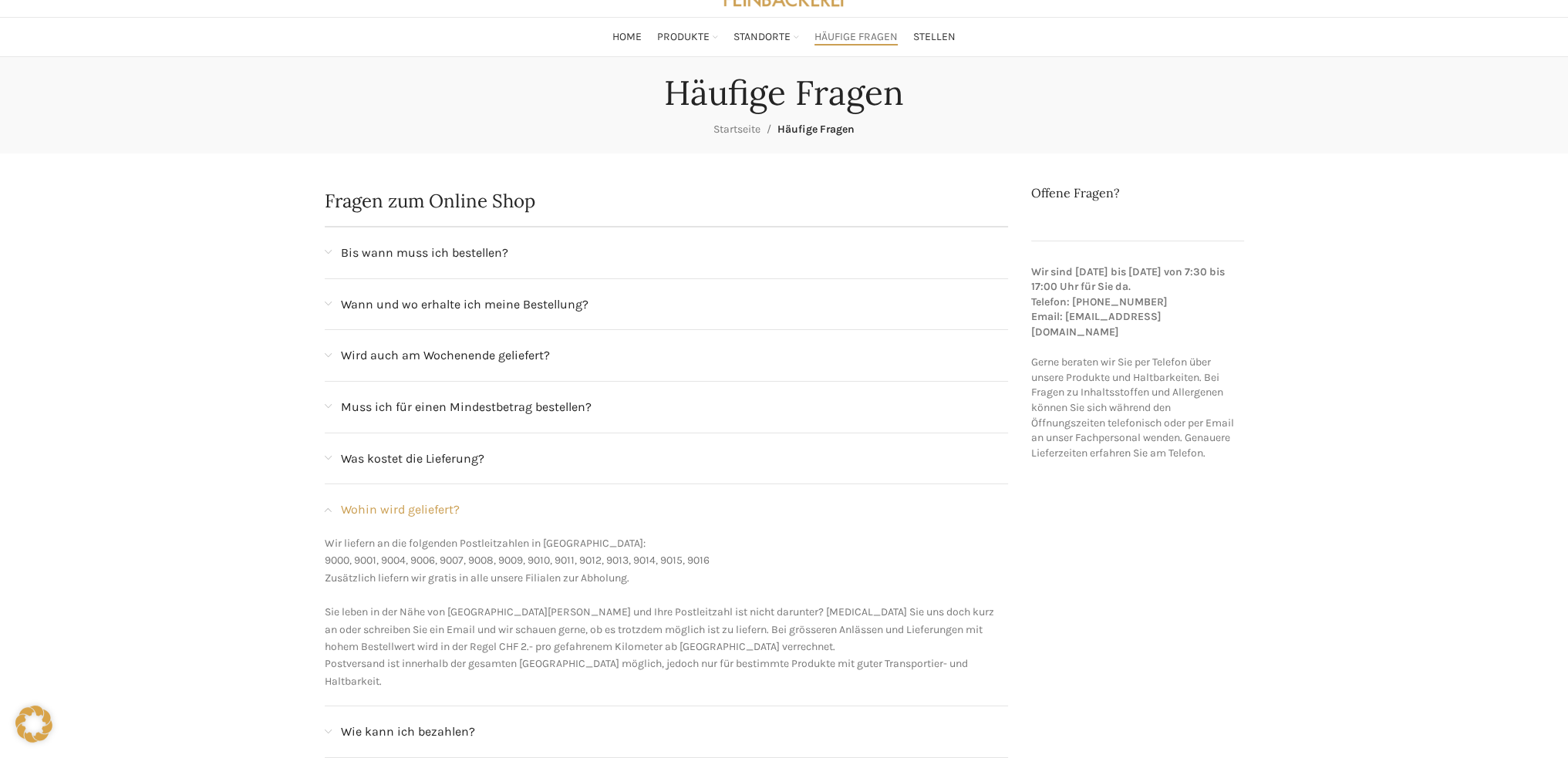
scroll to position [0, 0]
